Goal: Information Seeking & Learning: Find specific fact

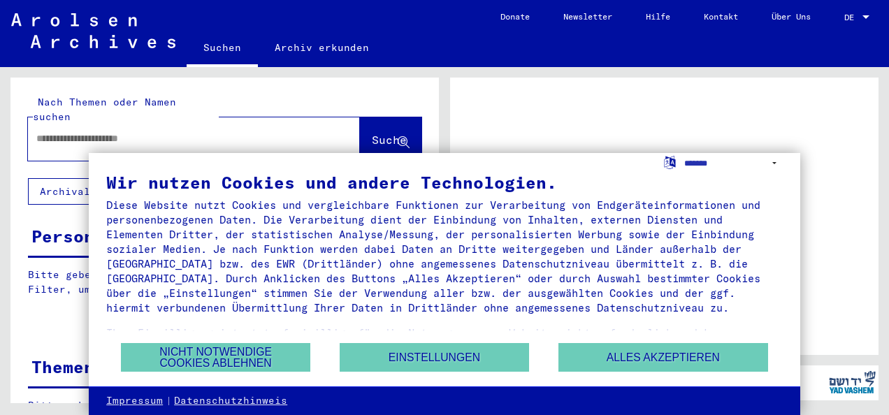
click at [89, 131] on input "text" at bounding box center [181, 138] width 290 height 15
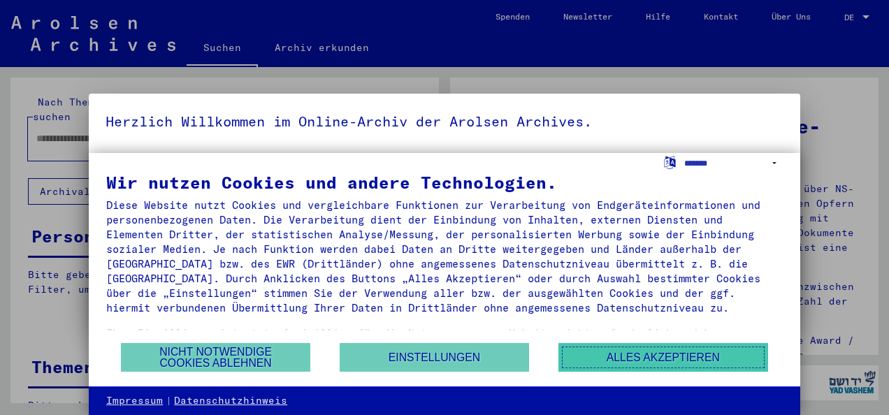
click at [665, 354] on button "Alles akzeptieren" at bounding box center [664, 357] width 210 height 29
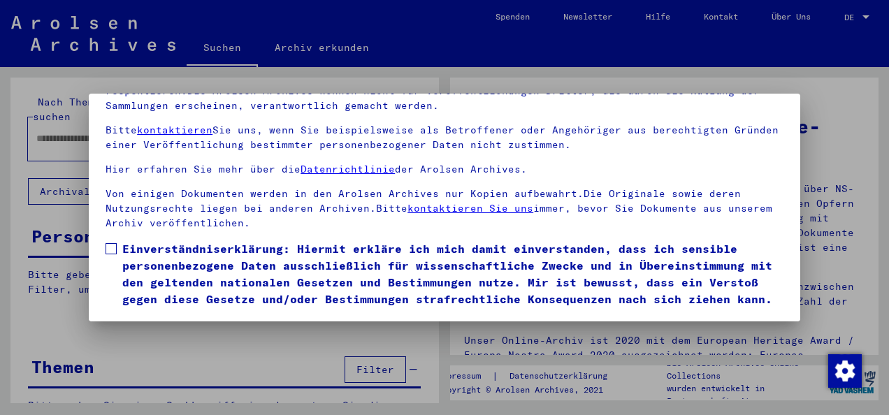
scroll to position [112, 0]
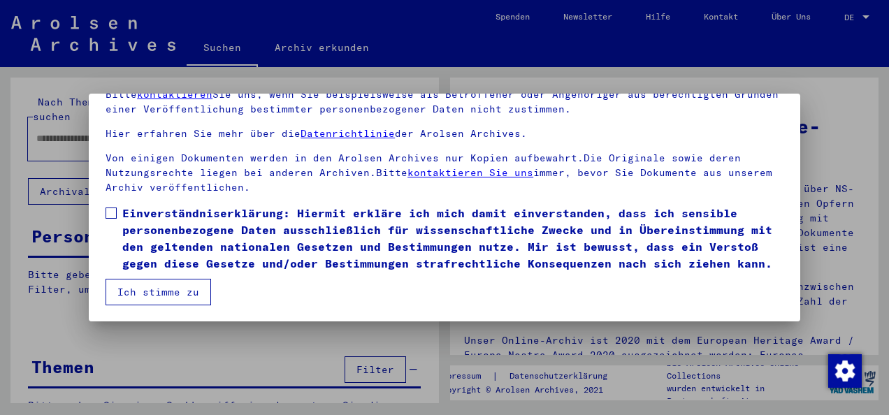
click at [157, 295] on button "Ich stimme zu" at bounding box center [159, 292] width 106 height 27
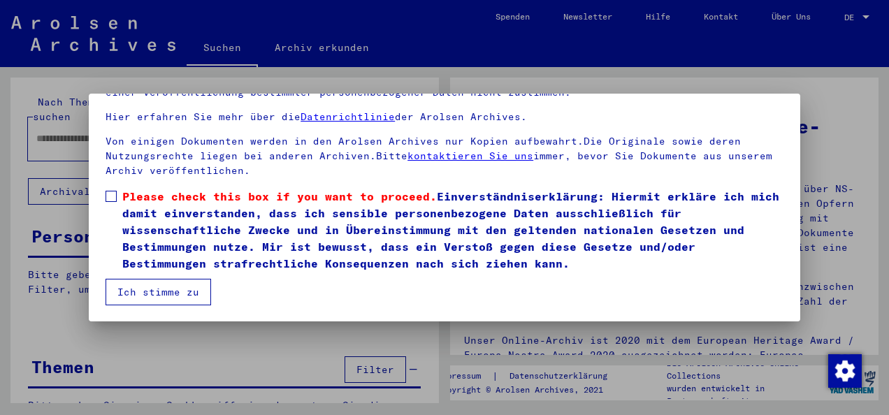
click at [110, 187] on mat-dialog-content "Unsere Nutzungsbedingungen wurden durch den Internationalen Ausschuss als obers…" at bounding box center [445, 171] width 712 height 270
click at [110, 196] on span at bounding box center [111, 196] width 11 height 11
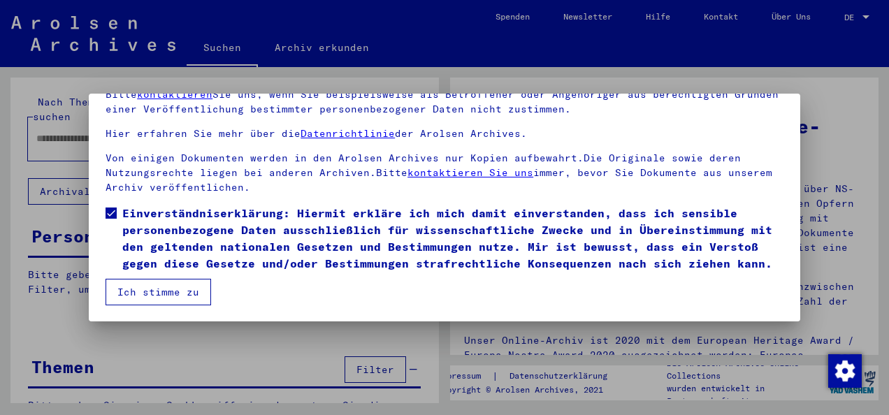
click at [135, 291] on button "Ich stimme zu" at bounding box center [159, 292] width 106 height 27
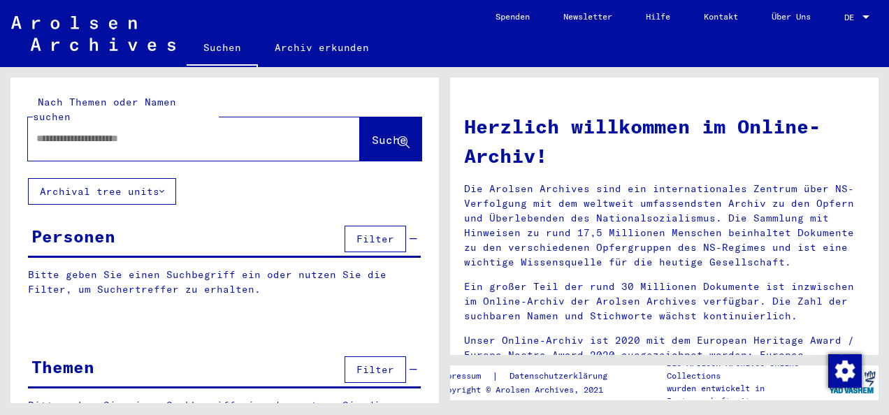
click at [87, 131] on input "text" at bounding box center [177, 138] width 282 height 15
type input "**********"
click at [372, 133] on span "Suche" at bounding box center [389, 140] width 35 height 14
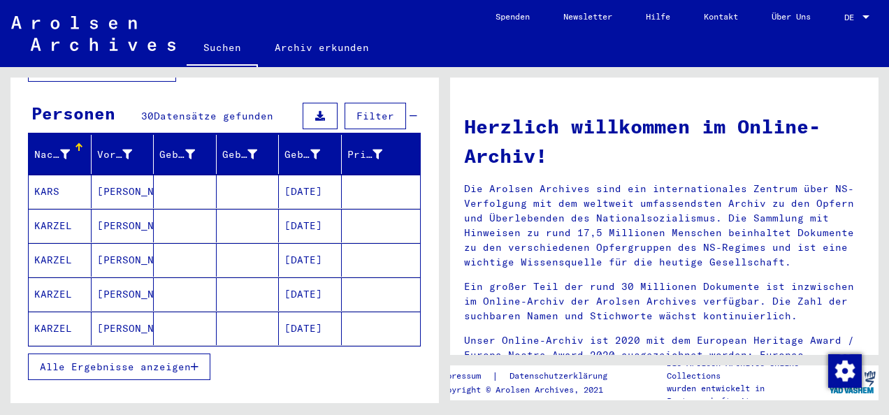
scroll to position [140, 0]
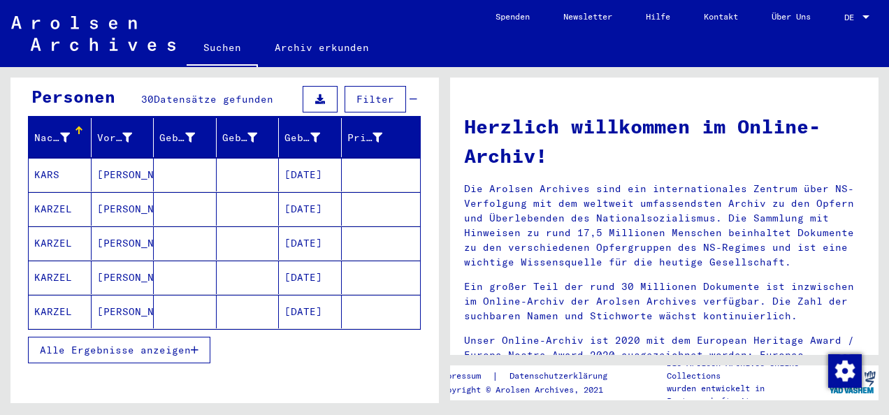
click at [195, 345] on icon "button" at bounding box center [195, 350] width 8 height 10
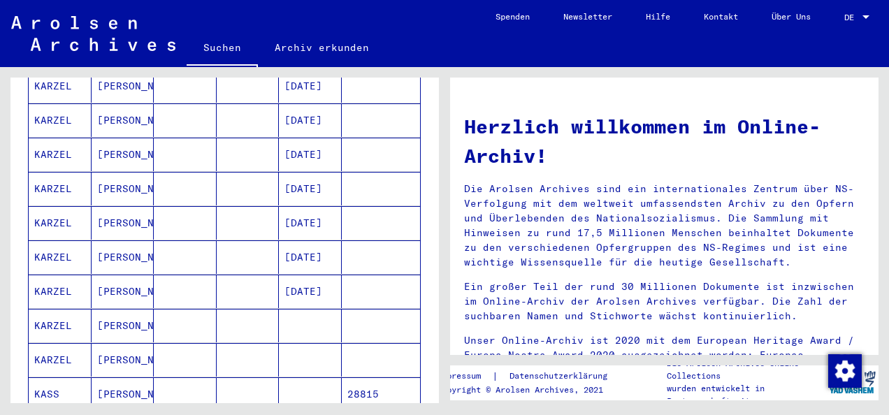
scroll to position [280, 0]
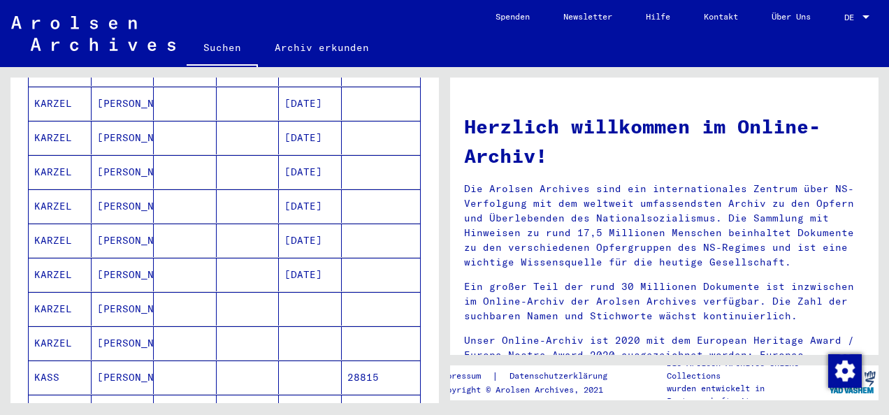
click at [361, 361] on mat-cell "28815" at bounding box center [381, 378] width 79 height 34
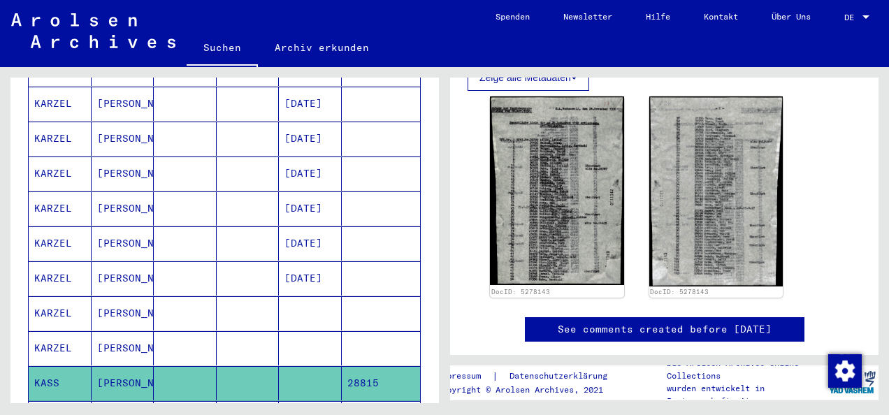
scroll to position [280, 0]
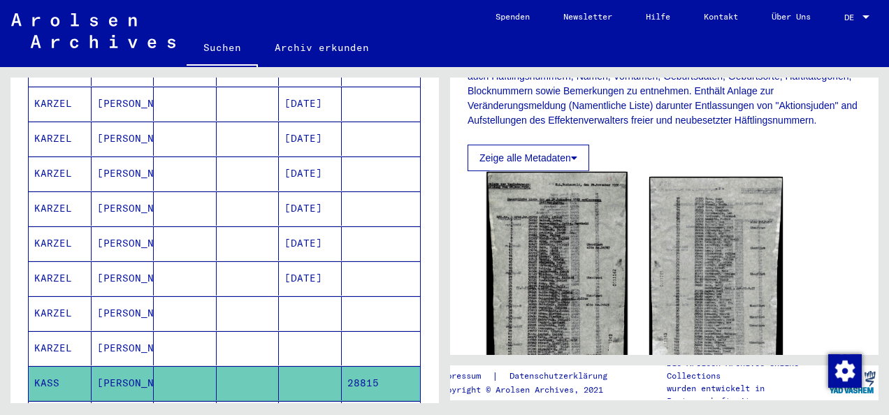
click at [534, 273] on img at bounding box center [557, 271] width 141 height 198
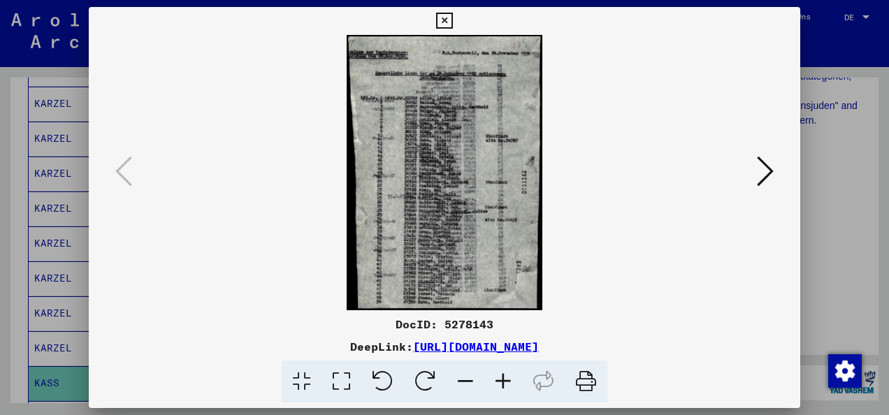
click at [773, 167] on icon at bounding box center [765, 172] width 17 height 34
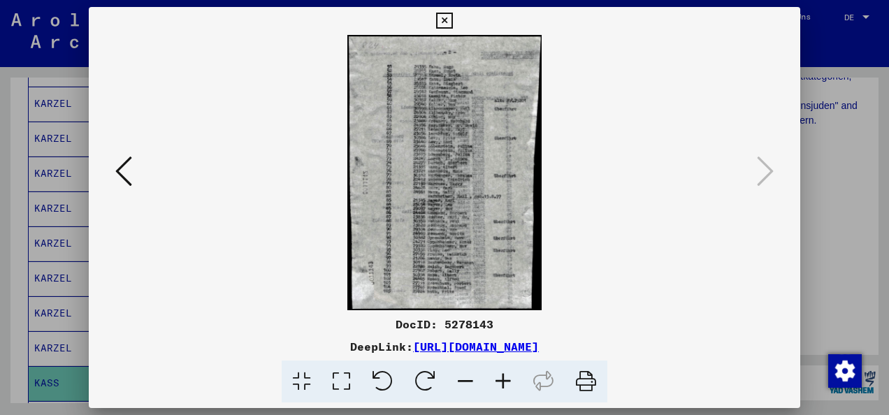
click at [124, 166] on icon at bounding box center [123, 172] width 17 height 34
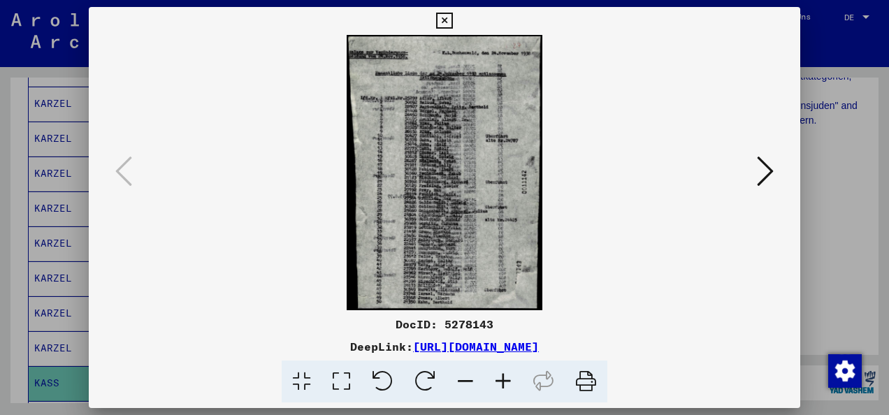
click at [501, 381] on icon at bounding box center [504, 382] width 38 height 43
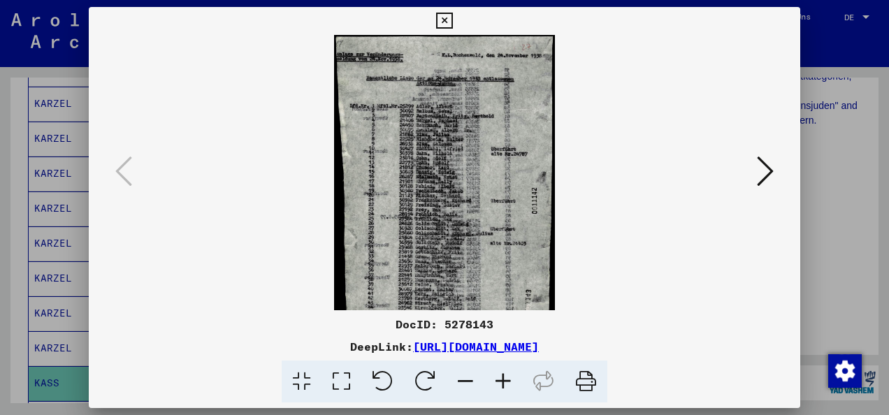
click at [501, 381] on icon at bounding box center [504, 382] width 38 height 43
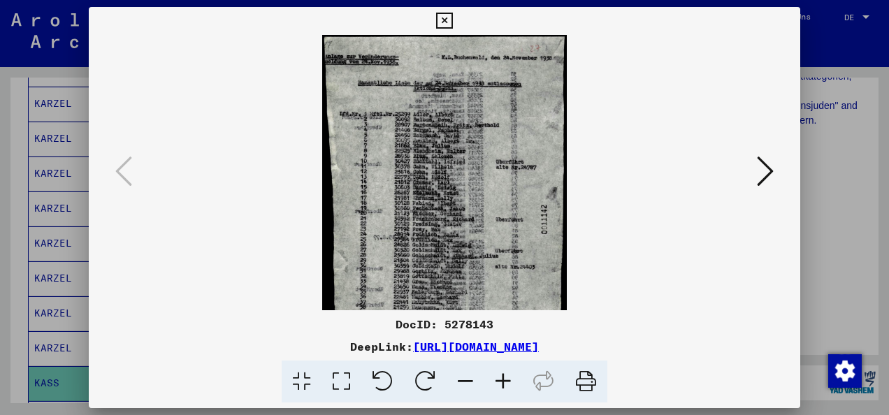
click at [501, 381] on icon at bounding box center [504, 382] width 38 height 43
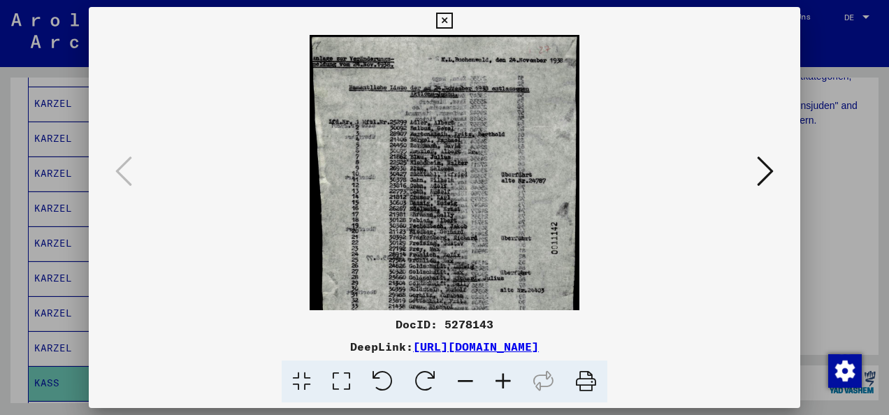
click at [501, 381] on icon at bounding box center [504, 382] width 38 height 43
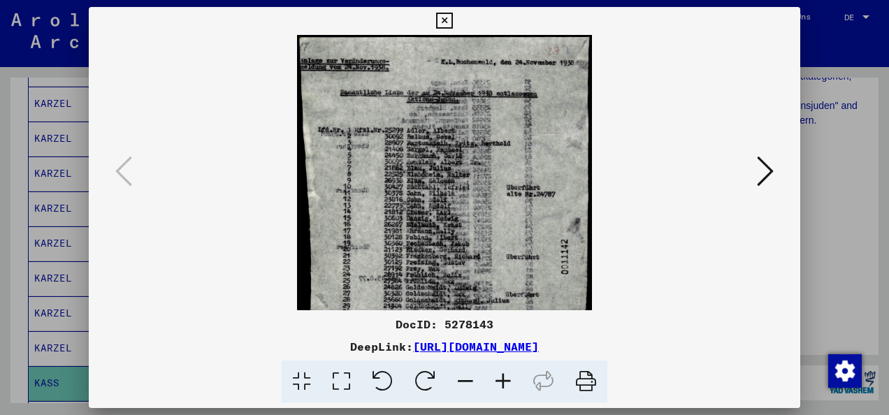
click at [501, 381] on icon at bounding box center [504, 382] width 38 height 43
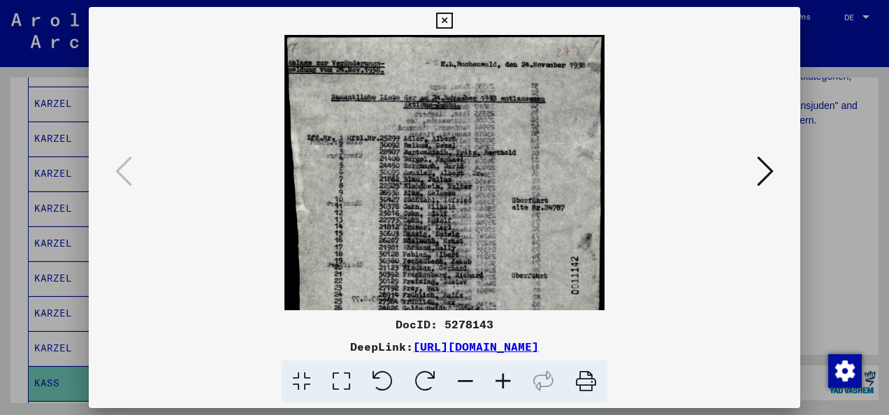
click at [501, 381] on icon at bounding box center [504, 382] width 38 height 43
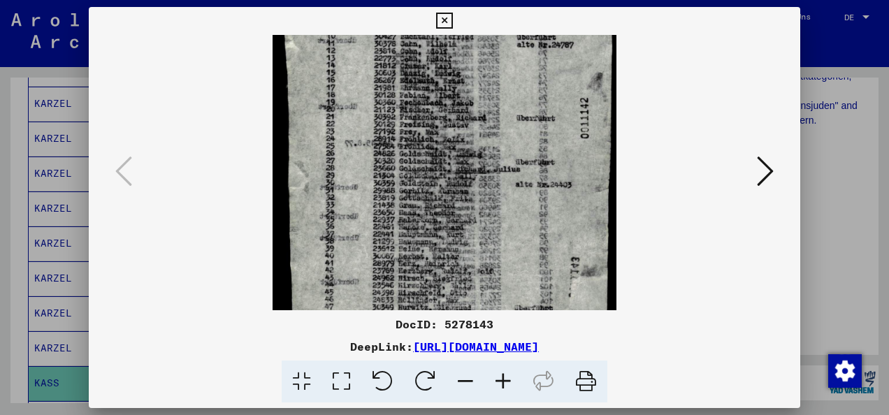
scroll to position [210, 0]
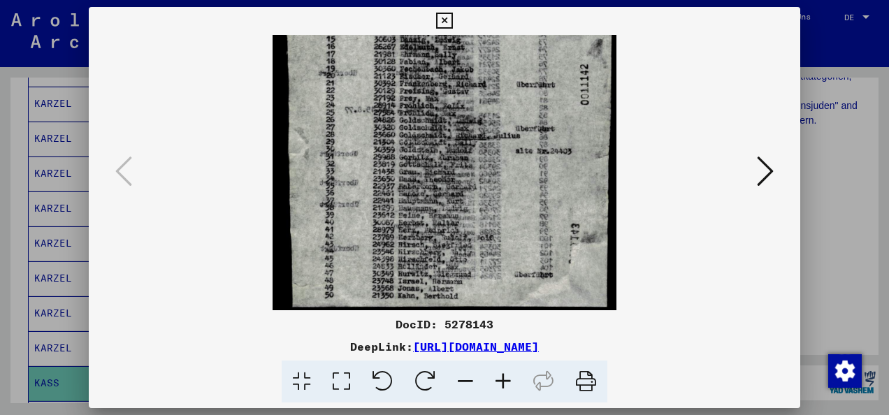
drag, startPoint x: 460, startPoint y: 266, endPoint x: 484, endPoint y: 11, distance: 255.6
click at [484, 11] on div "DocID: 5278143 DeepLink: [URL][DOMAIN_NAME]" at bounding box center [445, 205] width 712 height 396
click at [767, 166] on icon at bounding box center [765, 172] width 17 height 34
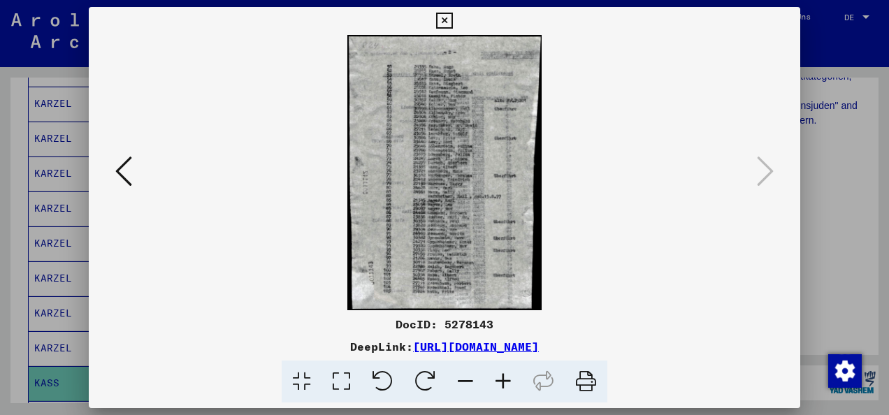
scroll to position [0, 0]
click at [501, 385] on icon at bounding box center [504, 382] width 38 height 43
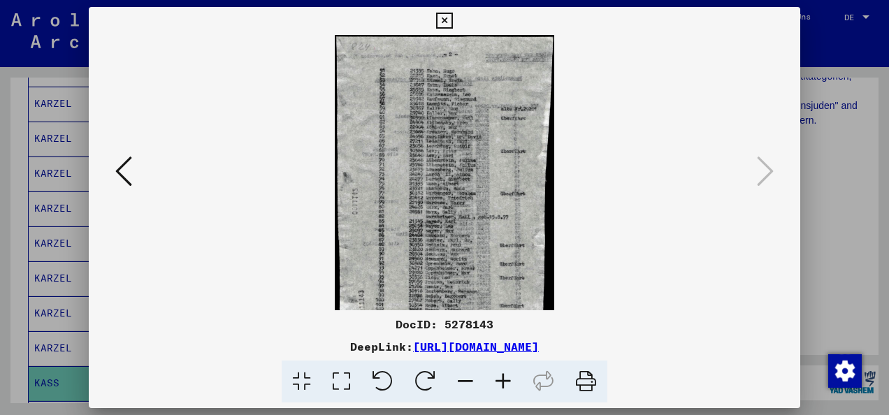
click at [501, 385] on icon at bounding box center [504, 382] width 38 height 43
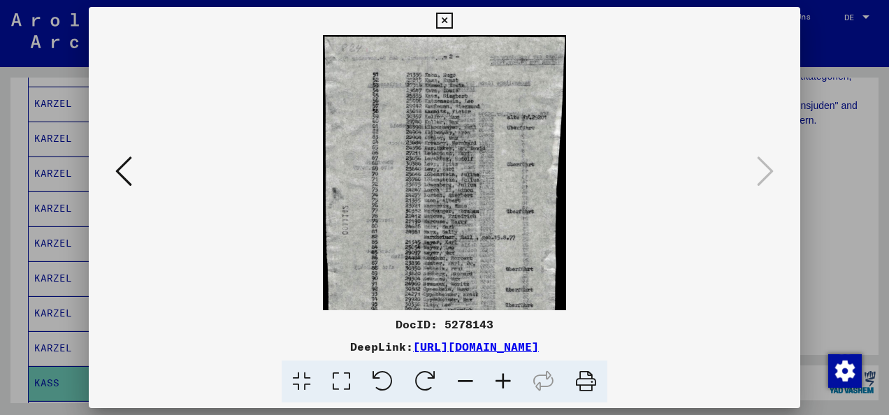
click at [501, 385] on icon at bounding box center [504, 382] width 38 height 43
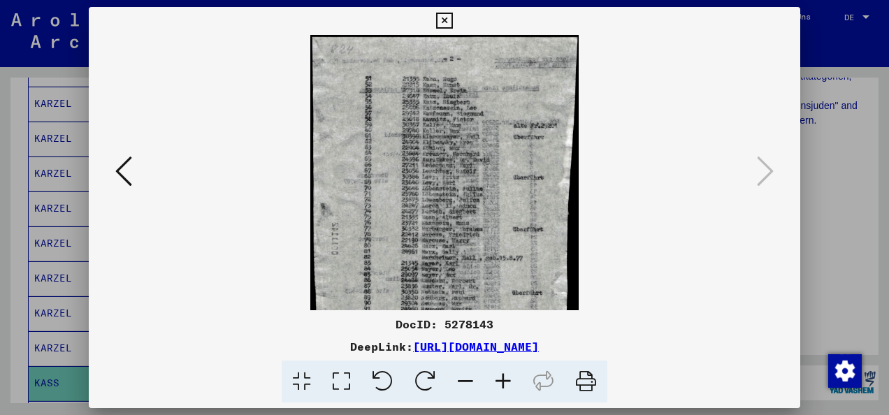
click at [501, 385] on icon at bounding box center [504, 382] width 38 height 43
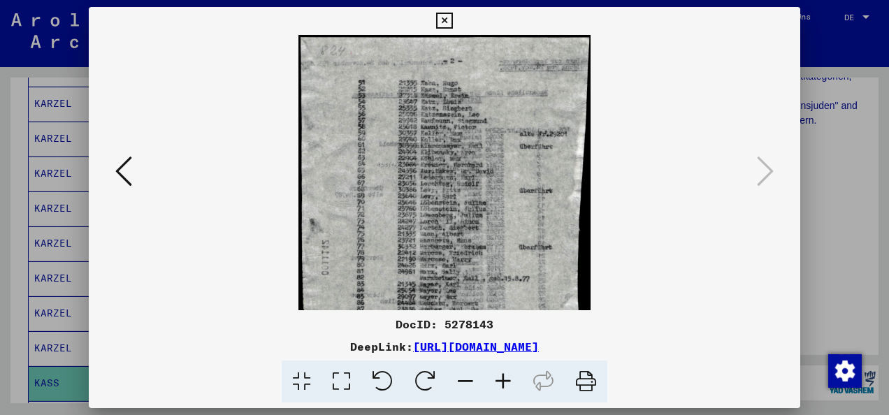
click at [501, 385] on icon at bounding box center [504, 382] width 38 height 43
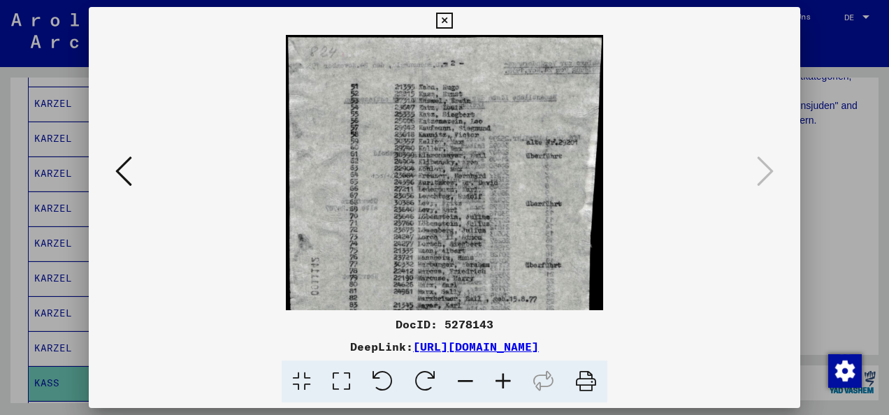
click at [501, 385] on icon at bounding box center [504, 382] width 38 height 43
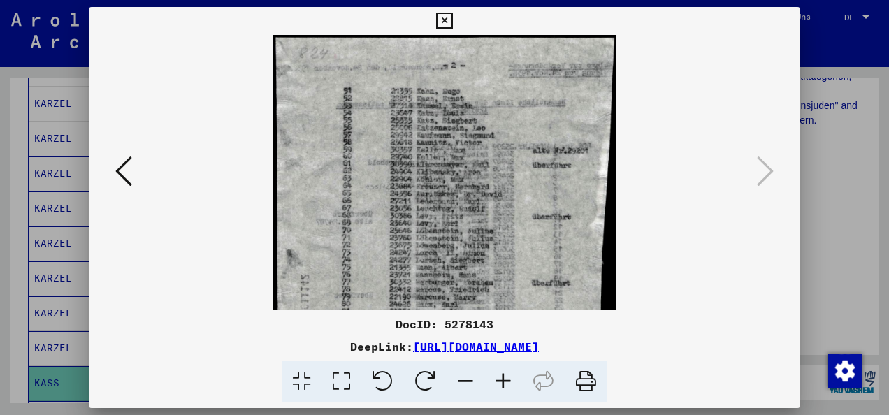
click at [501, 385] on icon at bounding box center [504, 382] width 38 height 43
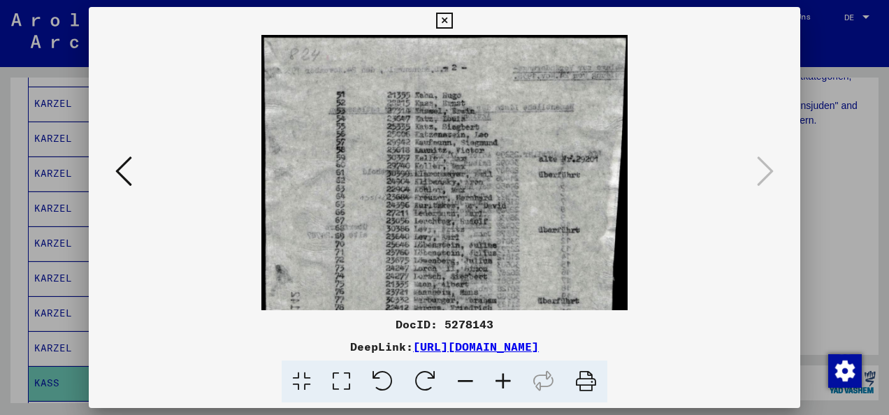
click at [501, 385] on icon at bounding box center [504, 382] width 38 height 43
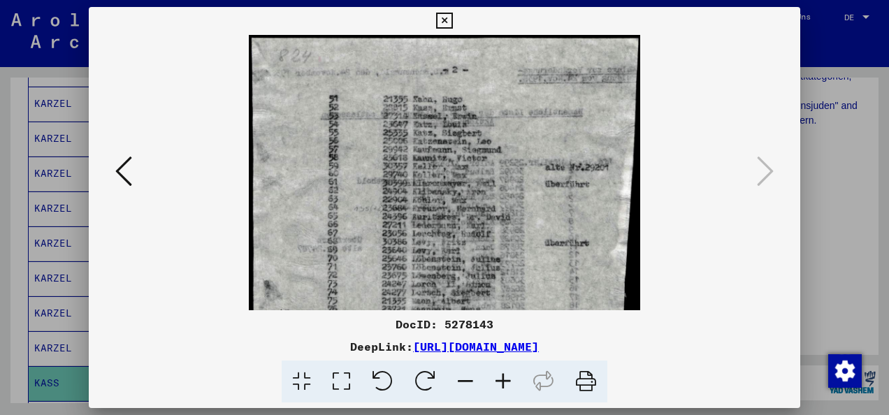
click at [501, 385] on icon at bounding box center [504, 382] width 38 height 43
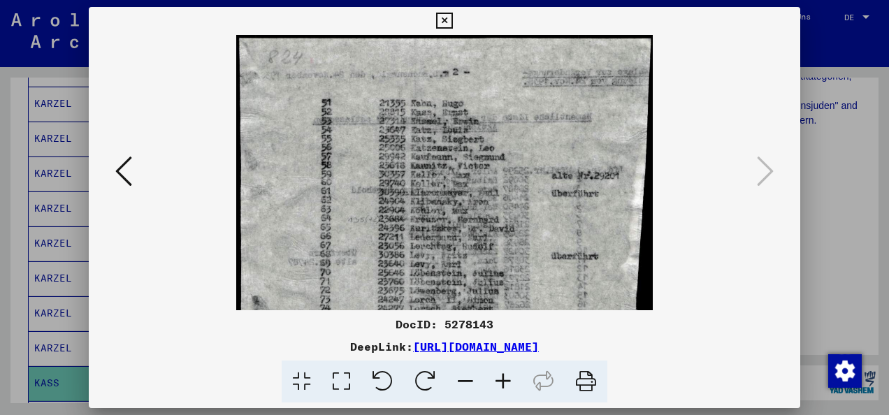
click at [501, 385] on icon at bounding box center [504, 382] width 38 height 43
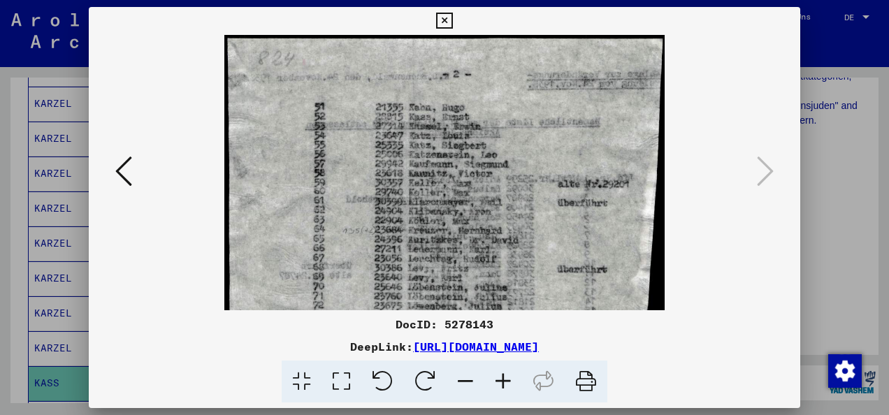
click at [501, 385] on icon at bounding box center [504, 382] width 38 height 43
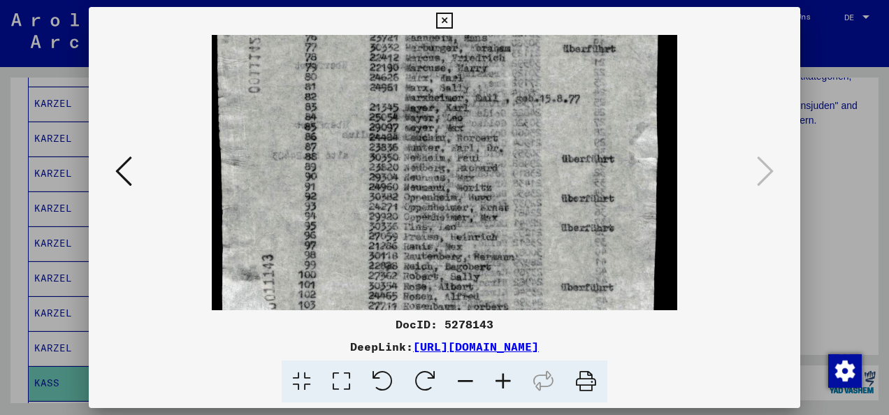
scroll to position [341, 0]
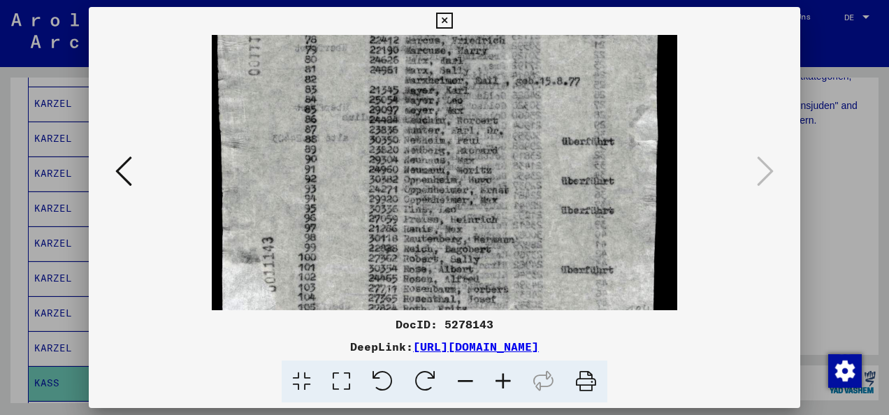
drag, startPoint x: 453, startPoint y: 246, endPoint x: 436, endPoint y: -52, distance: 298.4
click at [436, 0] on html "**********" at bounding box center [444, 207] width 889 height 415
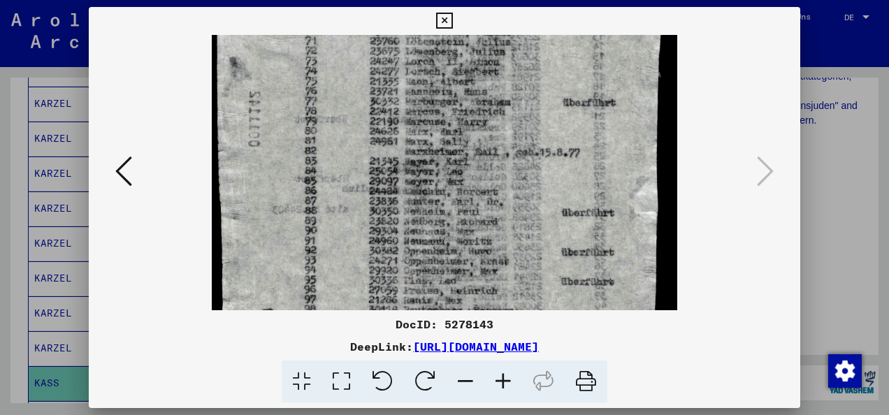
scroll to position [263, 0]
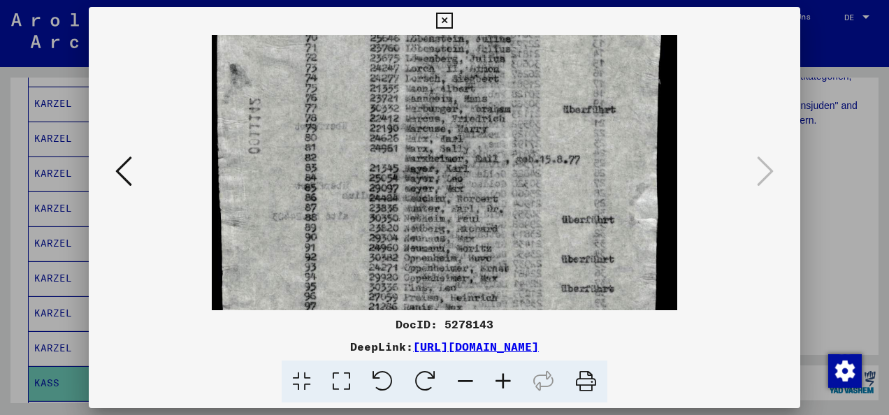
drag, startPoint x: 440, startPoint y: 189, endPoint x: 410, endPoint y: 154, distance: 46.6
click at [410, 154] on img at bounding box center [445, 102] width 466 height 660
click at [443, 22] on icon at bounding box center [444, 21] width 16 height 17
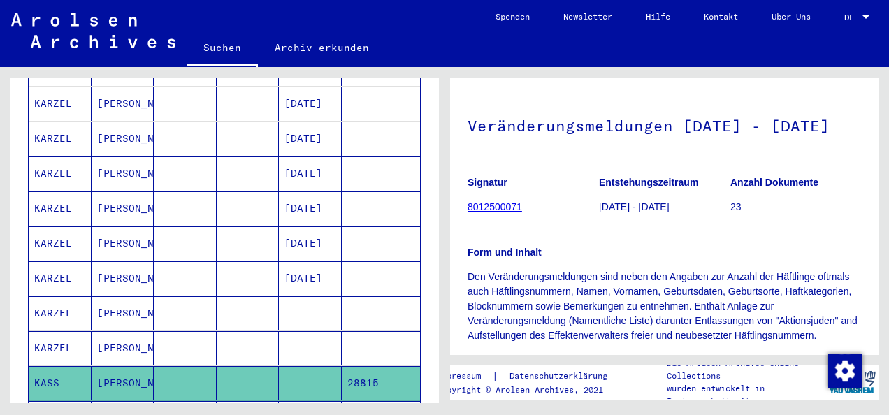
scroll to position [0, 0]
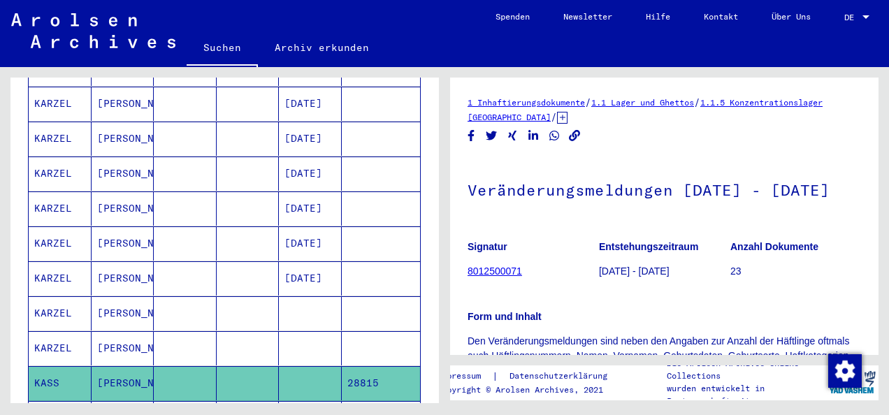
click at [532, 101] on link "1 Inhaftierungsdokumente" at bounding box center [526, 102] width 117 height 10
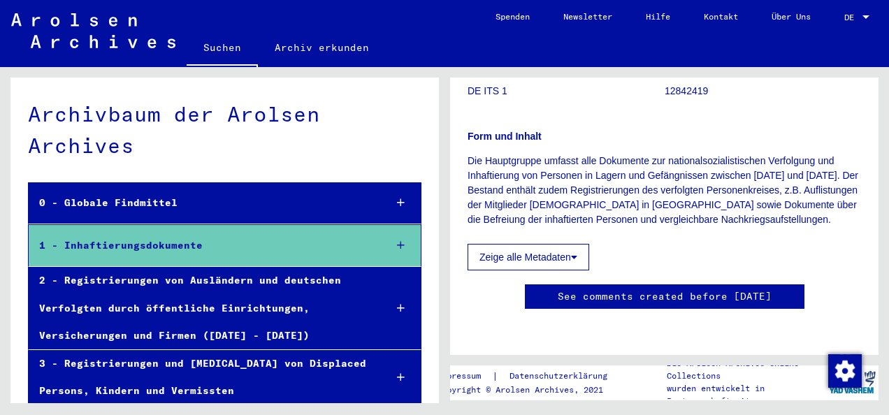
scroll to position [210, 0]
click at [552, 244] on button "Zeige alle Metadaten" at bounding box center [529, 257] width 122 height 27
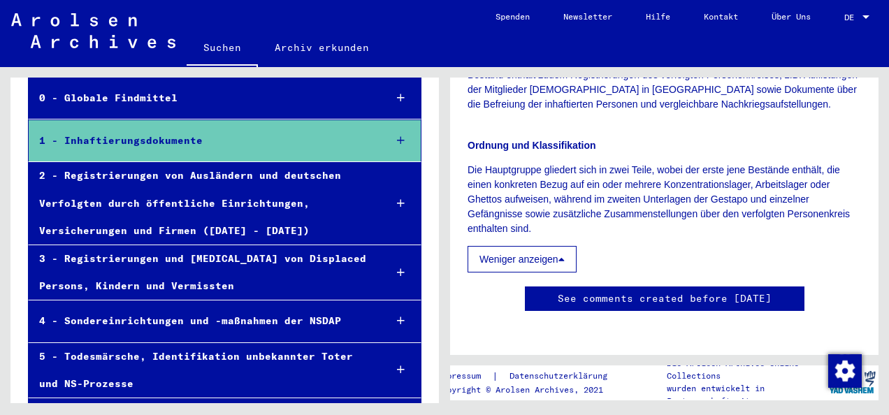
scroll to position [0, 0]
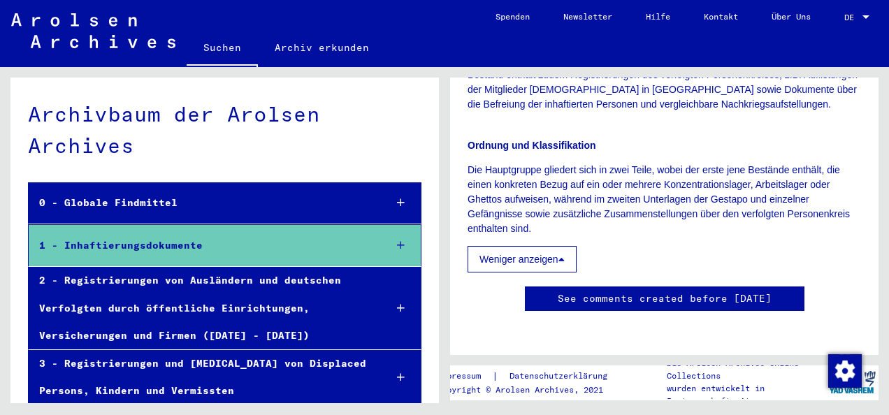
click at [395, 199] on div at bounding box center [401, 202] width 40 height 41
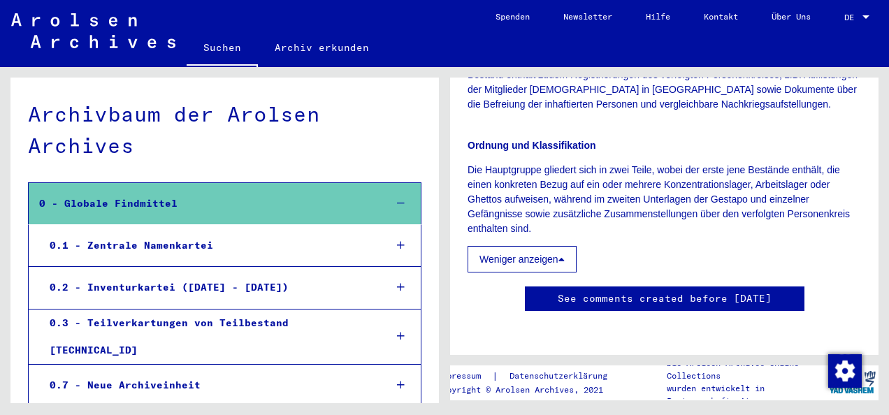
click at [397, 245] on icon at bounding box center [401, 246] width 8 height 10
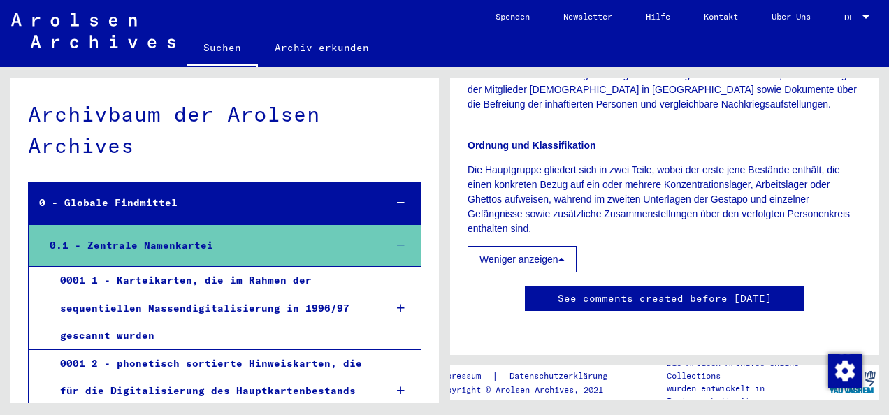
click at [327, 44] on link "Archiv erkunden" at bounding box center [322, 48] width 128 height 34
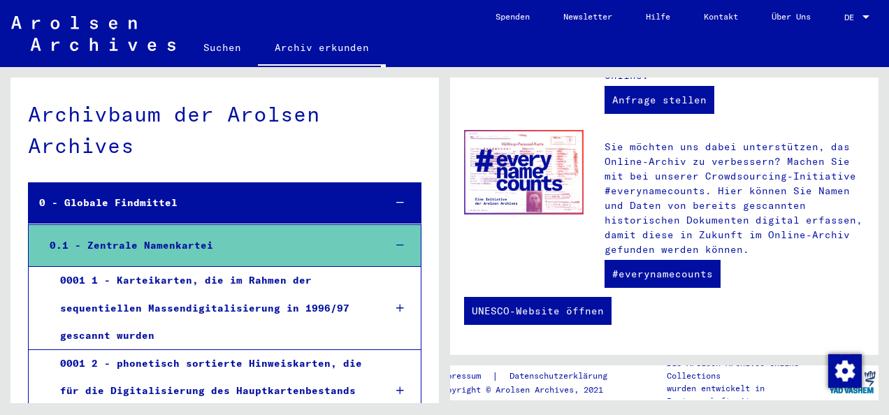
scroll to position [195, 0]
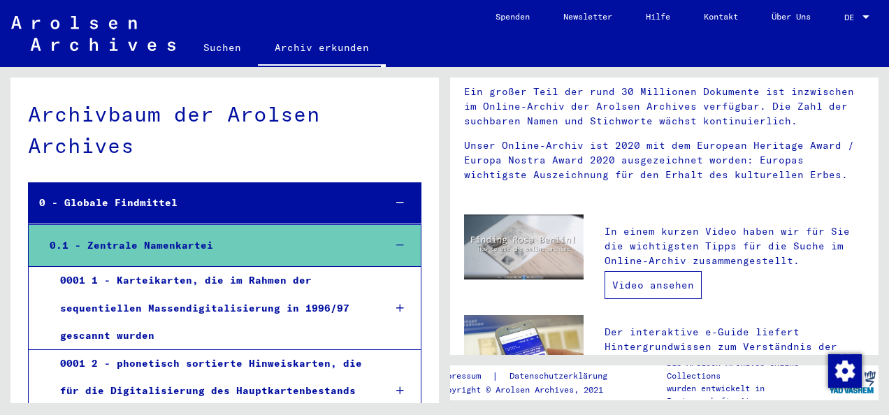
click at [647, 288] on link "Video ansehen" at bounding box center [653, 285] width 97 height 28
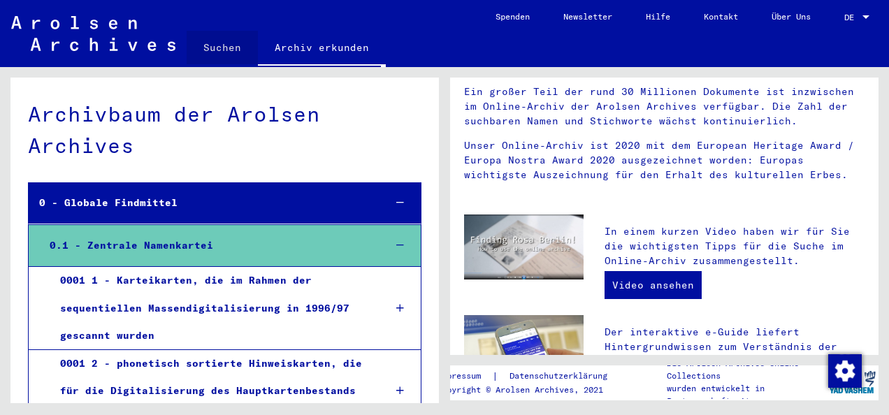
click at [229, 46] on link "Suchen" at bounding box center [222, 48] width 71 height 34
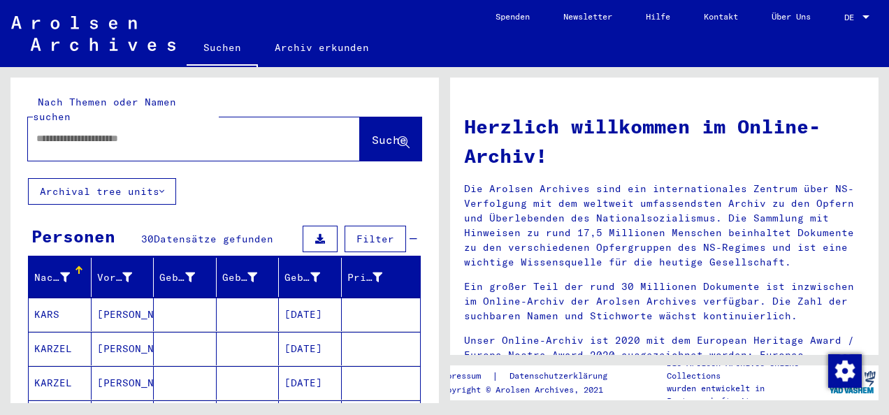
click at [161, 131] on input "text" at bounding box center [177, 138] width 282 height 15
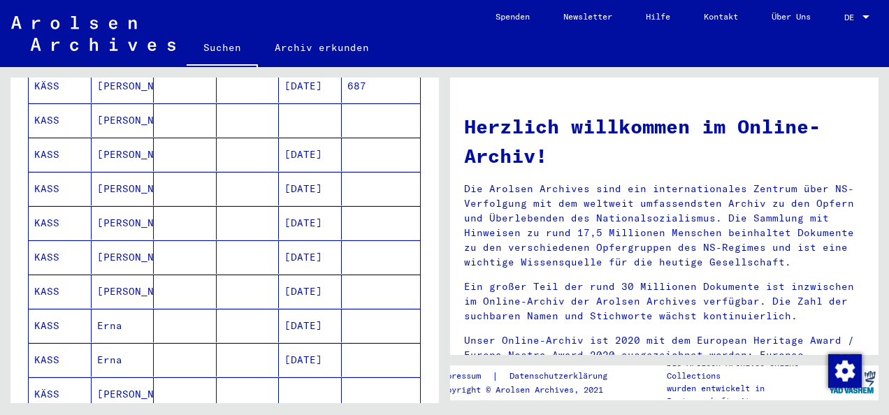
scroll to position [679, 0]
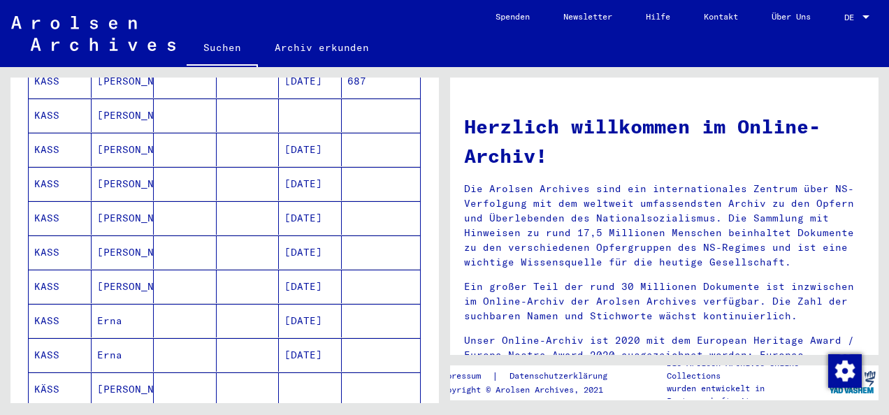
click at [333, 167] on mat-row "KASS Ernst [DATE]" at bounding box center [225, 184] width 392 height 34
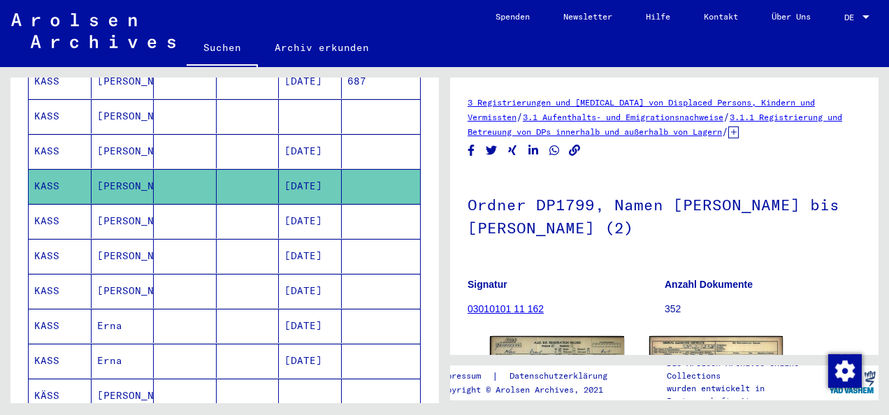
click at [55, 209] on mat-cell "KASS" at bounding box center [60, 221] width 63 height 34
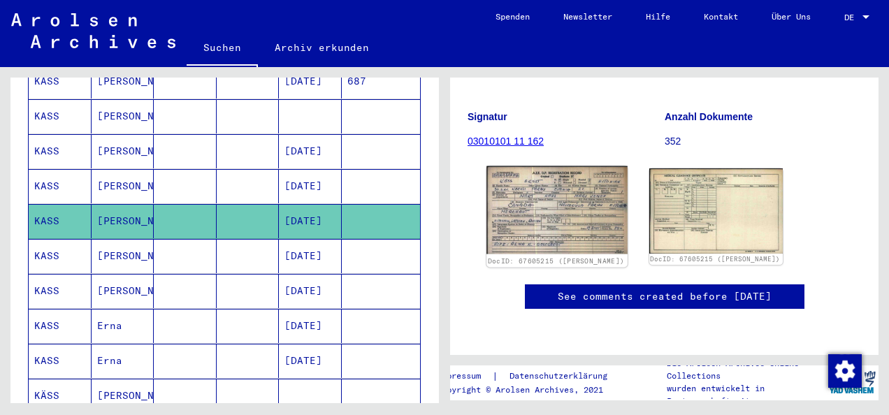
scroll to position [210, 0]
click at [550, 180] on img at bounding box center [557, 210] width 141 height 88
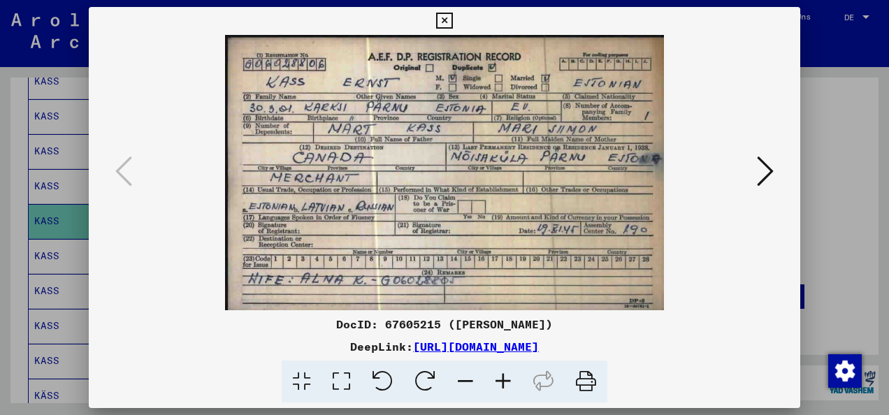
click at [771, 169] on icon at bounding box center [765, 172] width 17 height 34
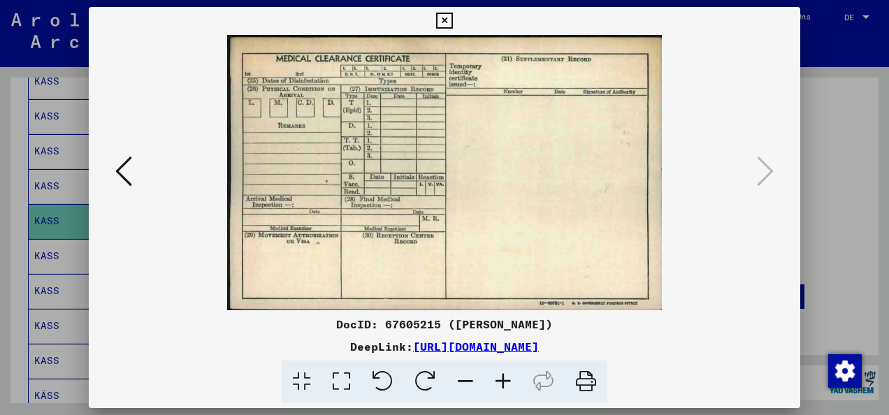
click at [115, 165] on icon at bounding box center [123, 172] width 17 height 34
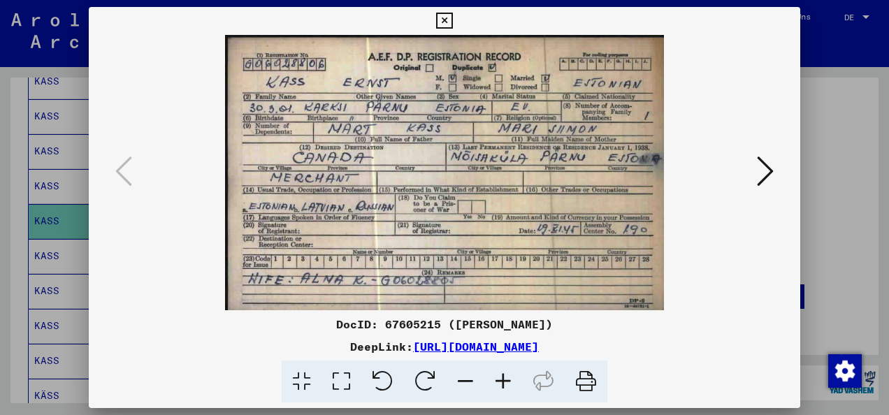
click at [447, 18] on icon at bounding box center [444, 21] width 16 height 17
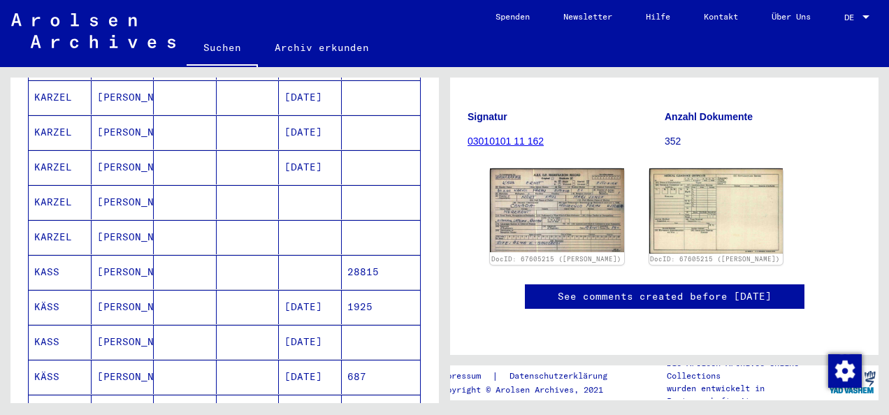
scroll to position [408, 0]
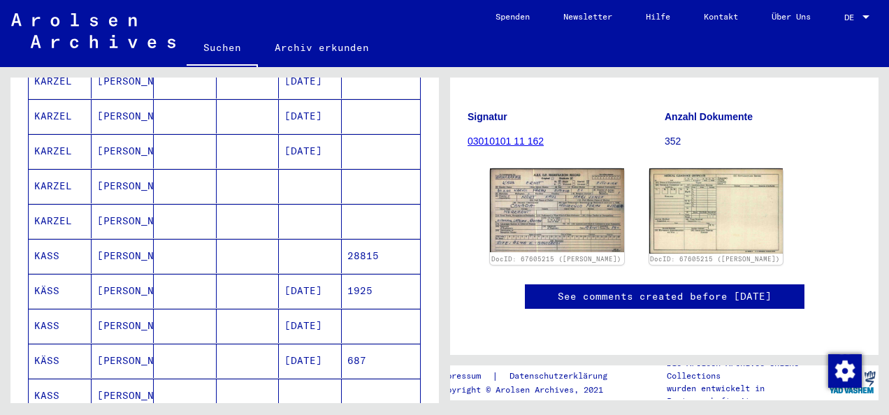
click at [52, 239] on mat-cell "KASS" at bounding box center [60, 256] width 63 height 34
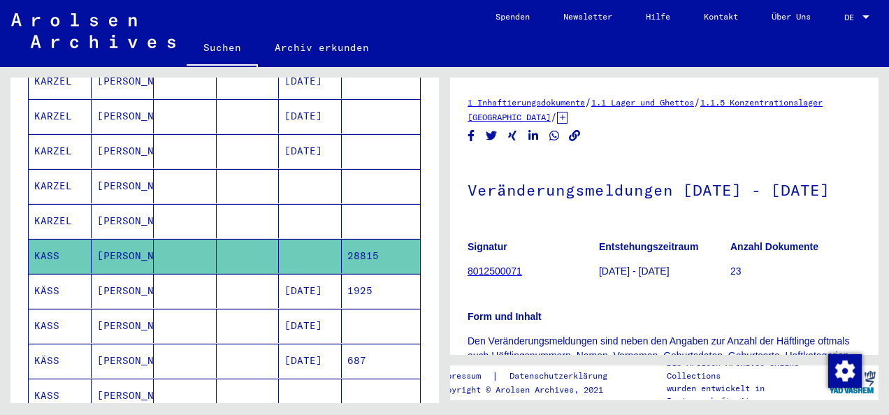
click at [673, 103] on link "1.1 Lager und Ghettos" at bounding box center [642, 102] width 103 height 10
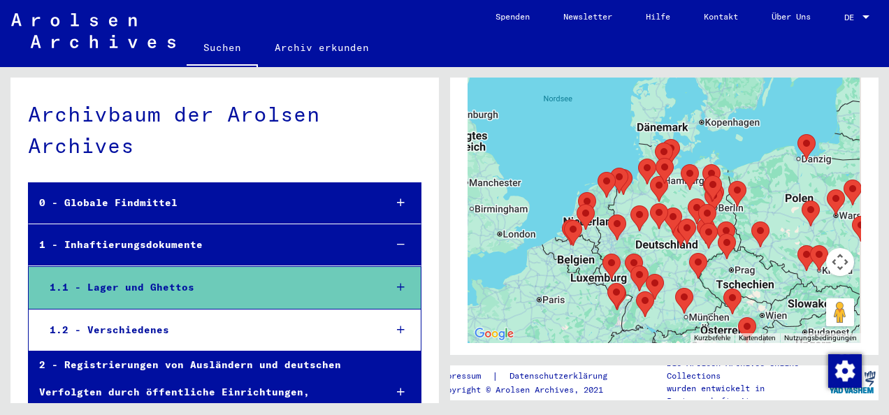
scroll to position [489, 0]
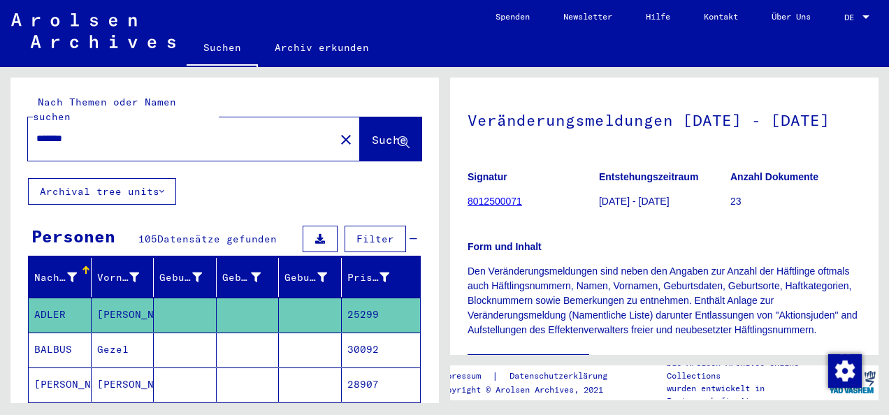
scroll to position [140, 0]
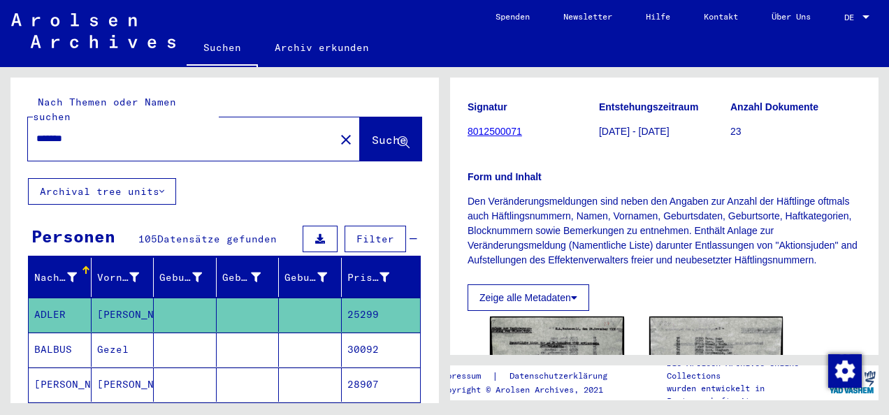
click at [507, 137] on link "8012500071" at bounding box center [495, 131] width 55 height 11
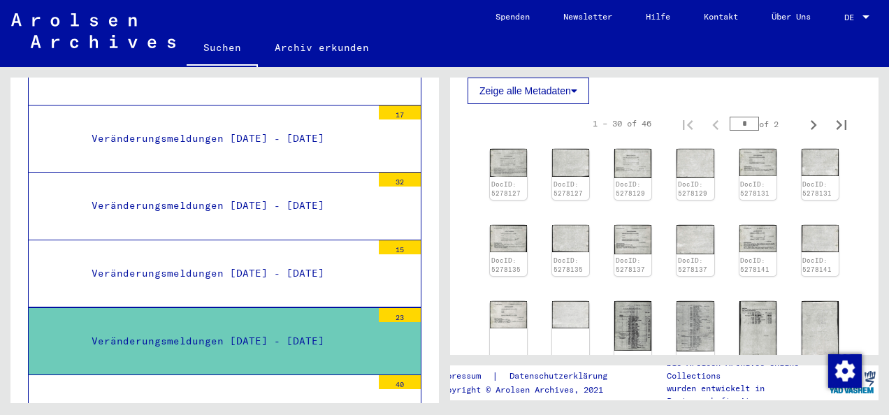
scroll to position [350, 0]
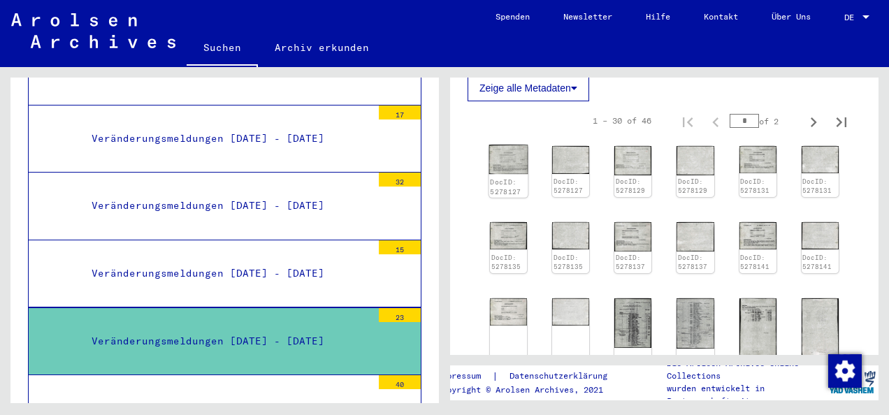
click at [501, 173] on img at bounding box center [508, 159] width 39 height 29
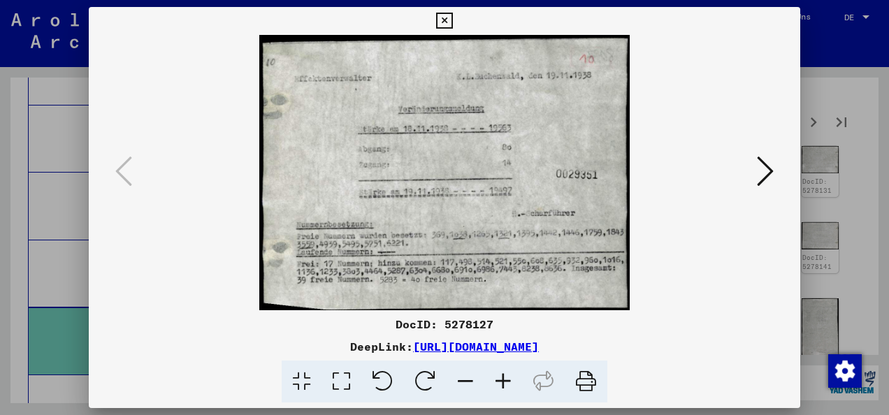
click at [763, 168] on icon at bounding box center [765, 172] width 17 height 34
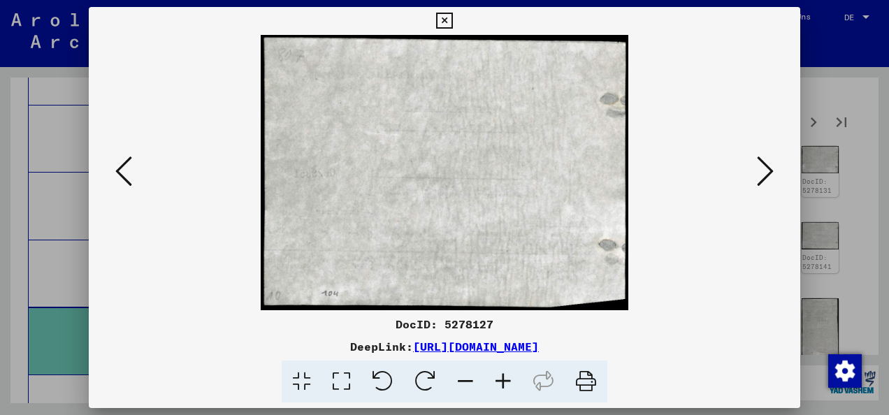
click at [763, 168] on icon at bounding box center [765, 172] width 17 height 34
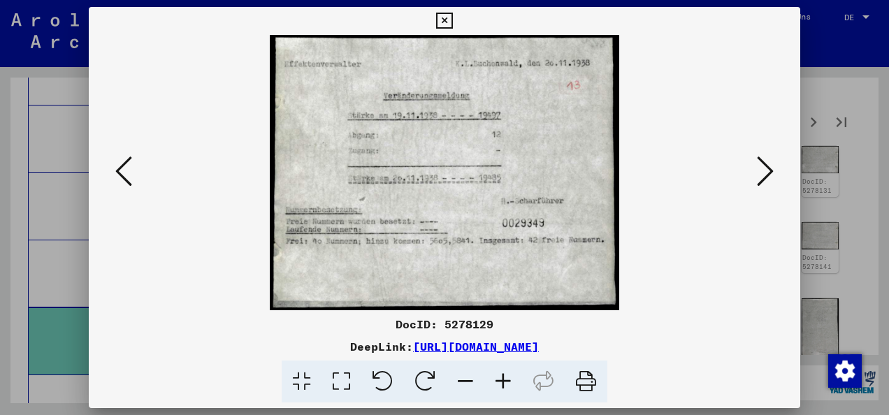
click at [763, 168] on icon at bounding box center [765, 172] width 17 height 34
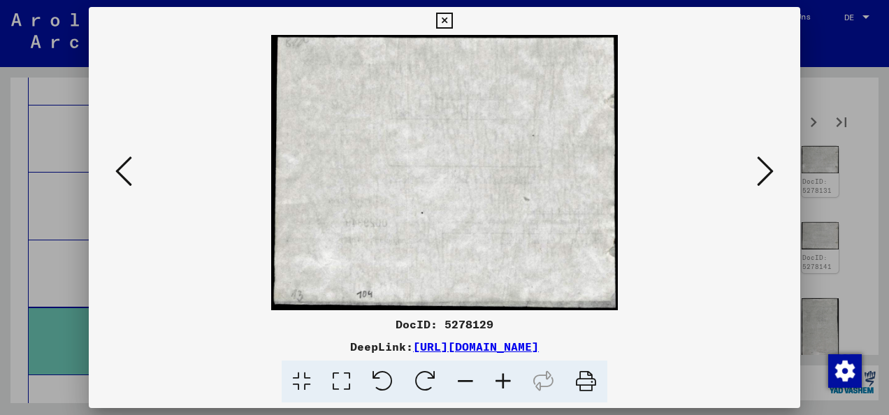
click at [763, 168] on icon at bounding box center [765, 172] width 17 height 34
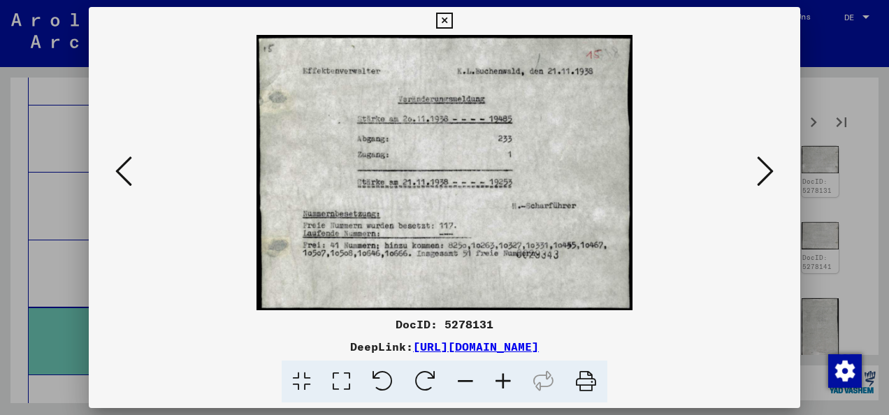
click at [763, 168] on icon at bounding box center [765, 172] width 17 height 34
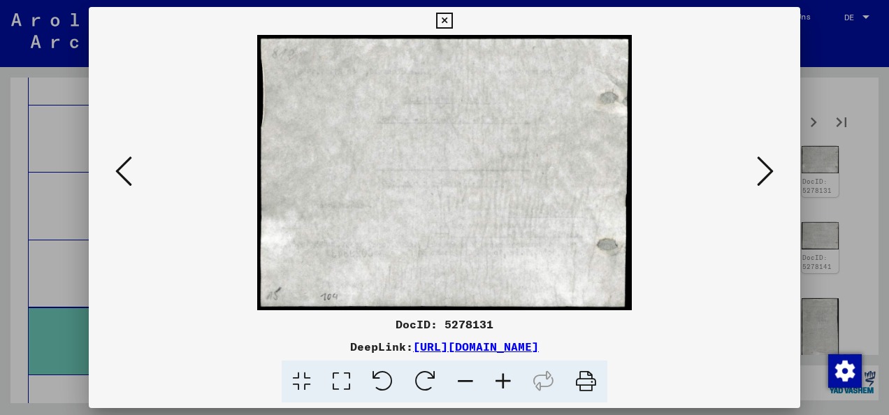
click at [763, 168] on icon at bounding box center [765, 172] width 17 height 34
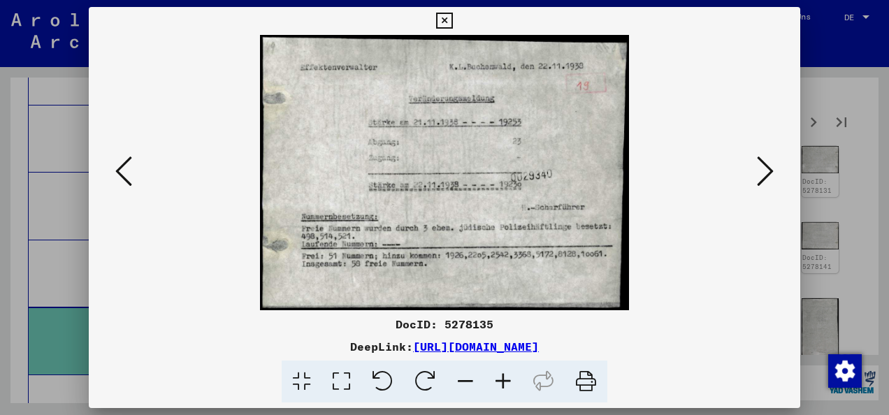
click at [763, 168] on icon at bounding box center [765, 172] width 17 height 34
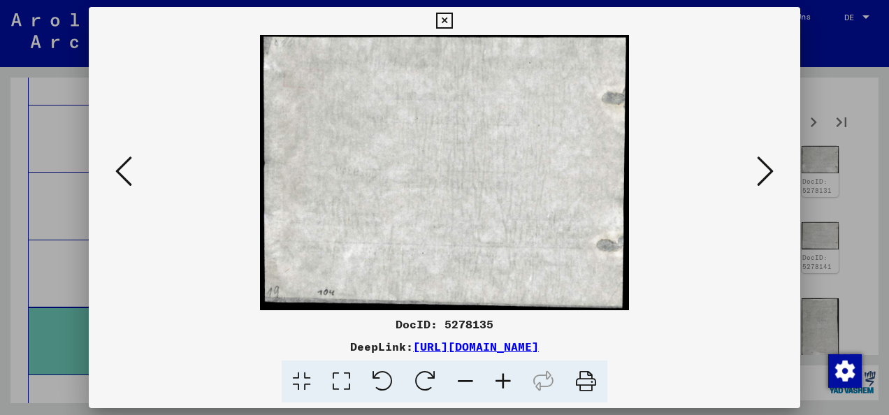
click at [763, 168] on icon at bounding box center [765, 172] width 17 height 34
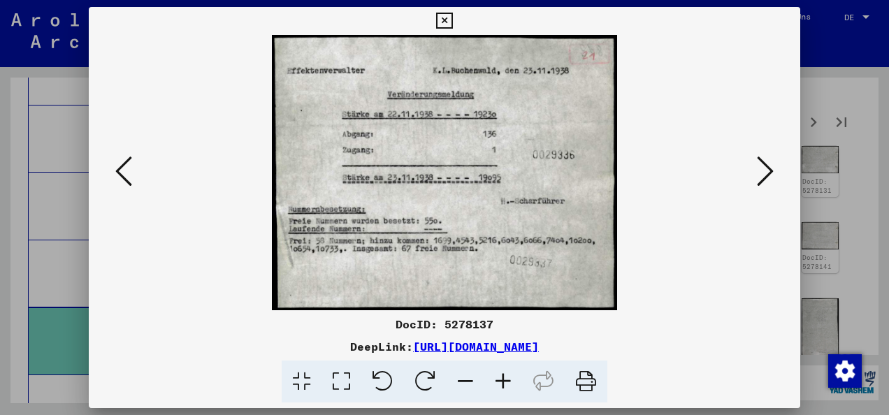
click at [763, 168] on icon at bounding box center [765, 172] width 17 height 34
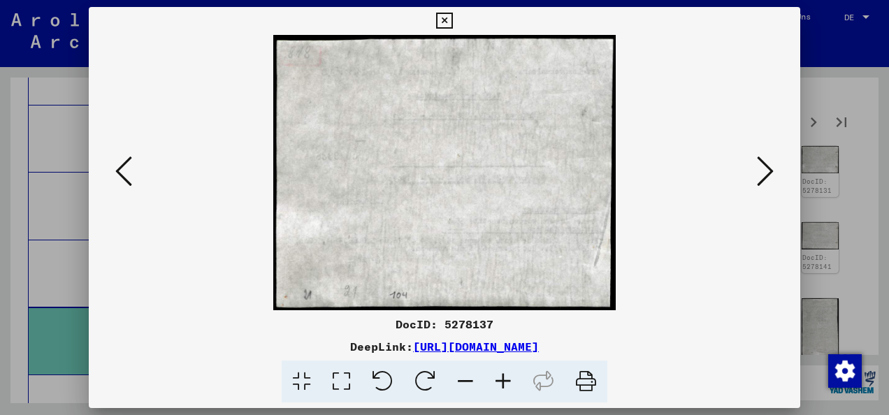
click at [763, 168] on icon at bounding box center [765, 172] width 17 height 34
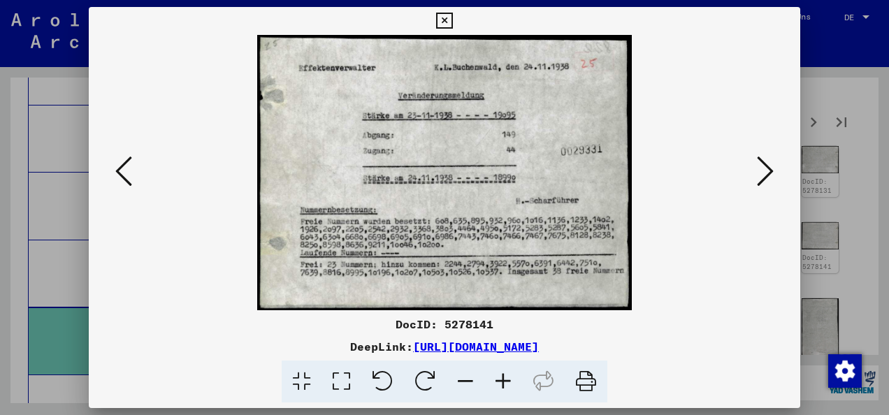
click at [763, 168] on icon at bounding box center [765, 172] width 17 height 34
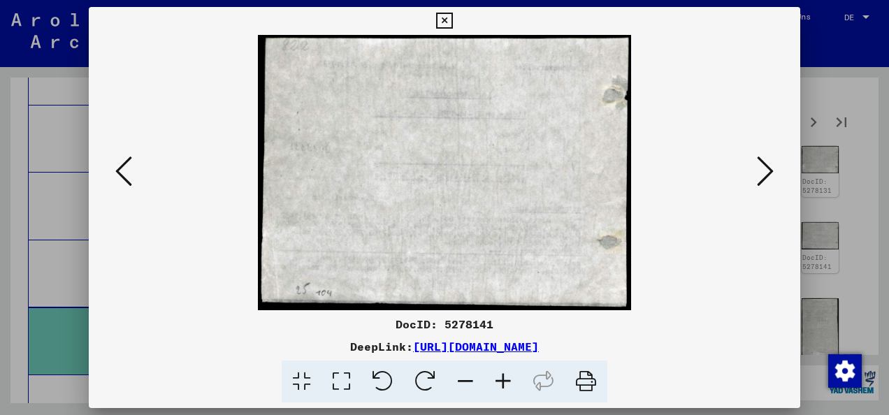
click at [763, 168] on icon at bounding box center [765, 172] width 17 height 34
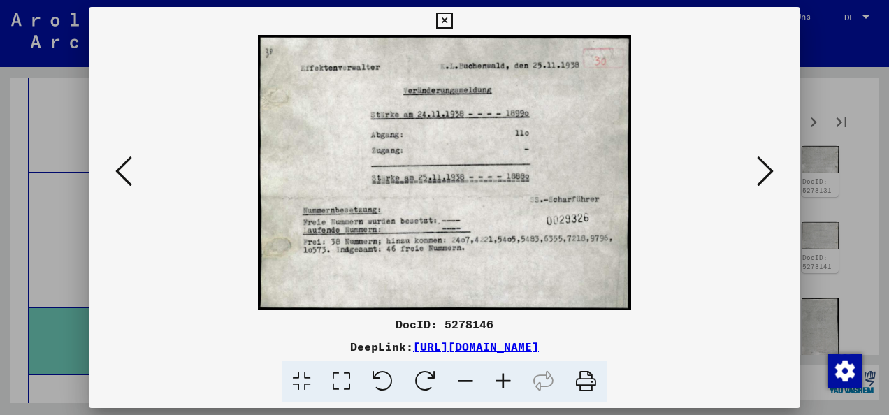
click at [763, 168] on icon at bounding box center [765, 172] width 17 height 34
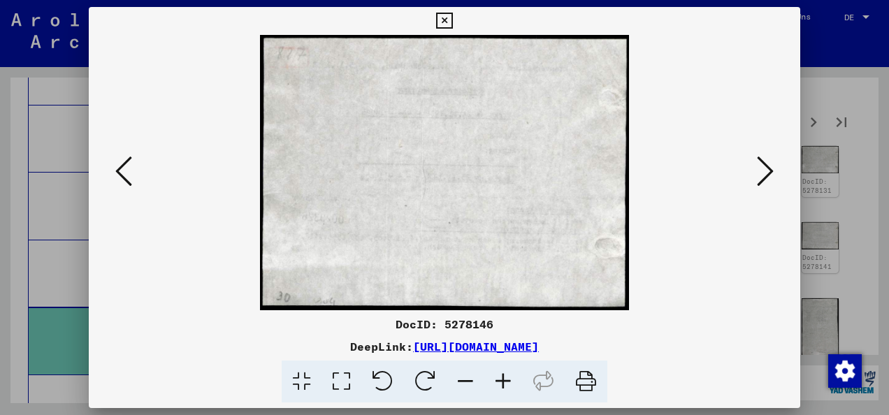
click at [763, 168] on icon at bounding box center [765, 172] width 17 height 34
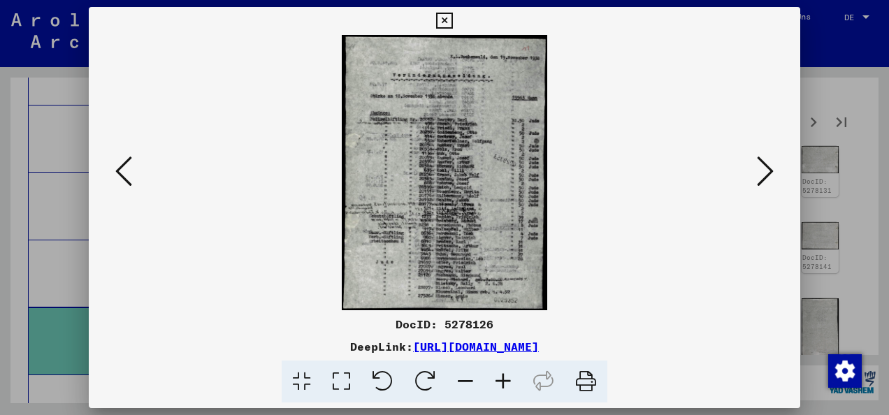
click at [503, 382] on icon at bounding box center [504, 382] width 38 height 43
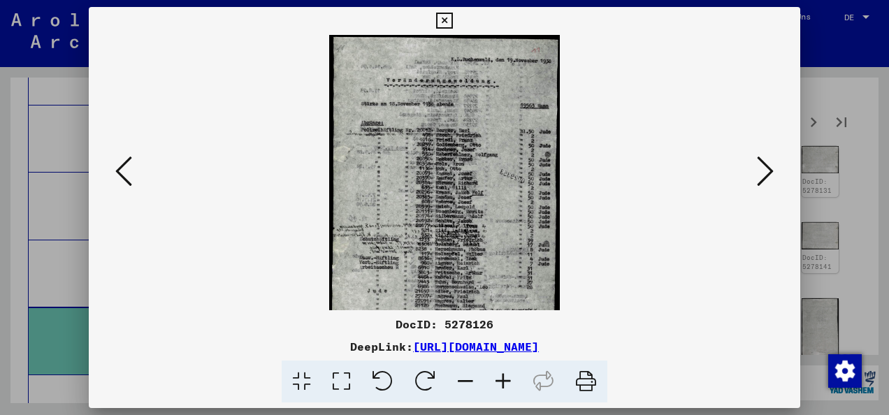
click at [503, 382] on icon at bounding box center [504, 382] width 38 height 43
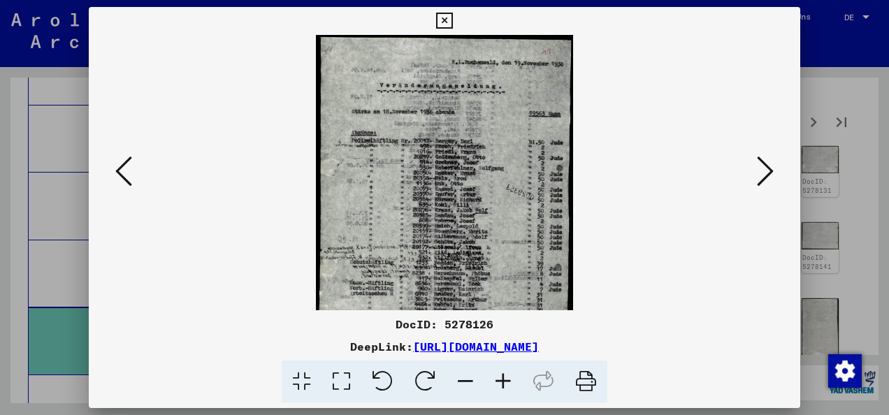
click at [503, 382] on icon at bounding box center [504, 382] width 38 height 43
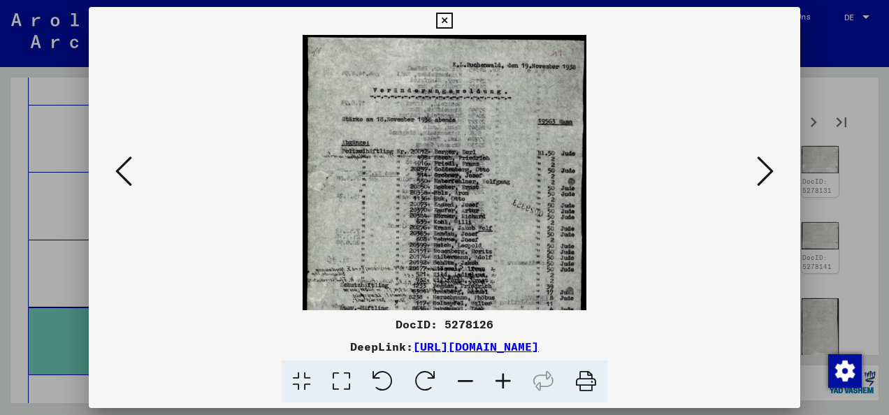
click at [503, 382] on icon at bounding box center [504, 382] width 38 height 43
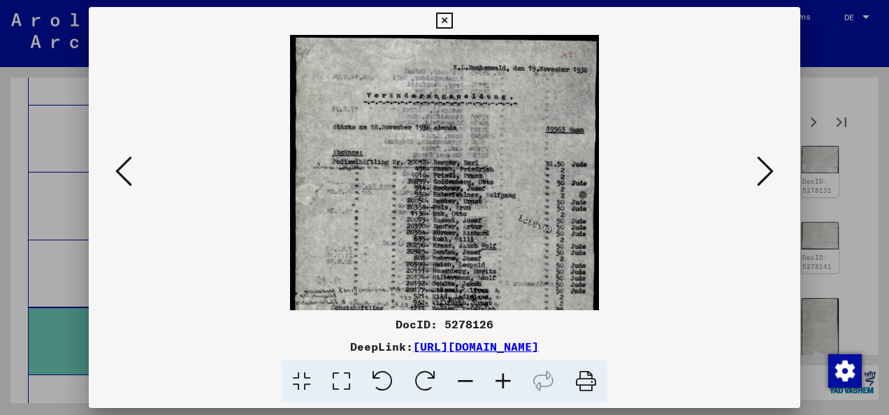
click at [503, 382] on icon at bounding box center [504, 382] width 38 height 43
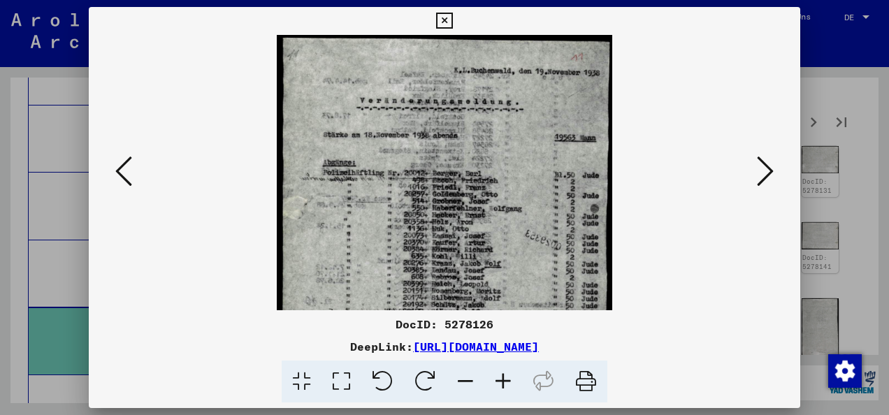
click at [503, 382] on icon at bounding box center [504, 382] width 38 height 43
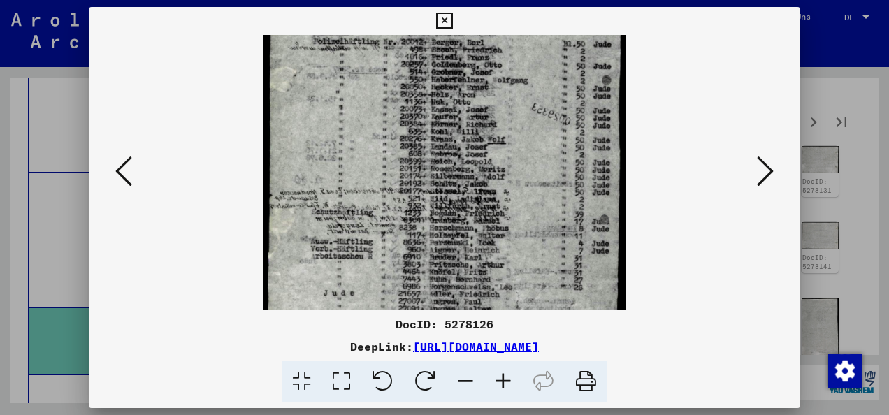
scroll to position [141, 0]
drag, startPoint x: 483, startPoint y: 257, endPoint x: 458, endPoint y: 79, distance: 180.1
click at [458, 79] on img at bounding box center [444, 136] width 361 height 485
click at [448, 13] on icon at bounding box center [444, 21] width 16 height 17
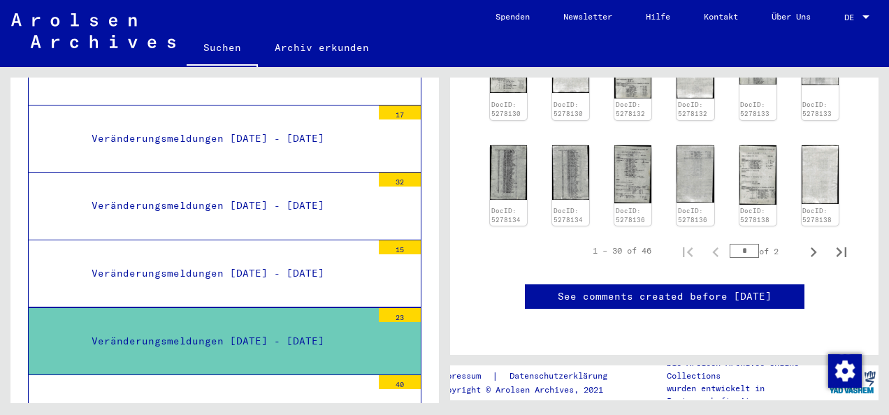
scroll to position [699, 0]
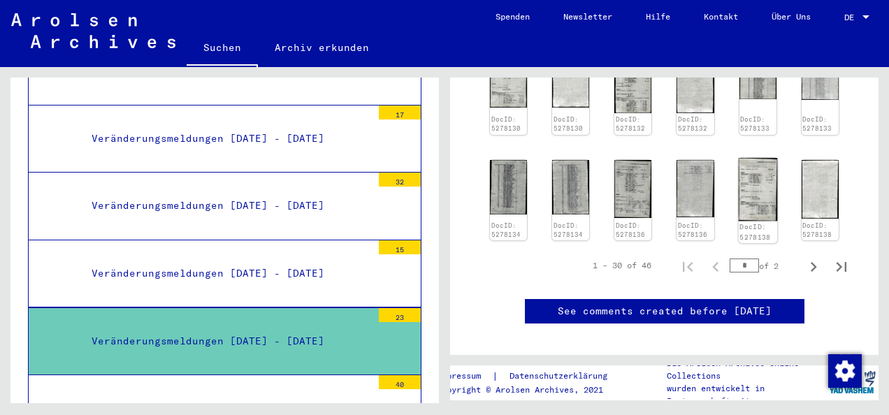
click at [752, 198] on img at bounding box center [757, 189] width 39 height 63
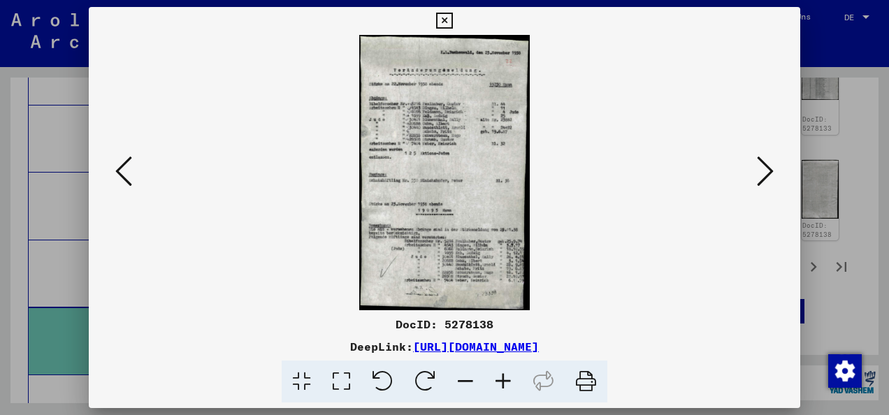
click at [501, 382] on icon at bounding box center [504, 382] width 38 height 43
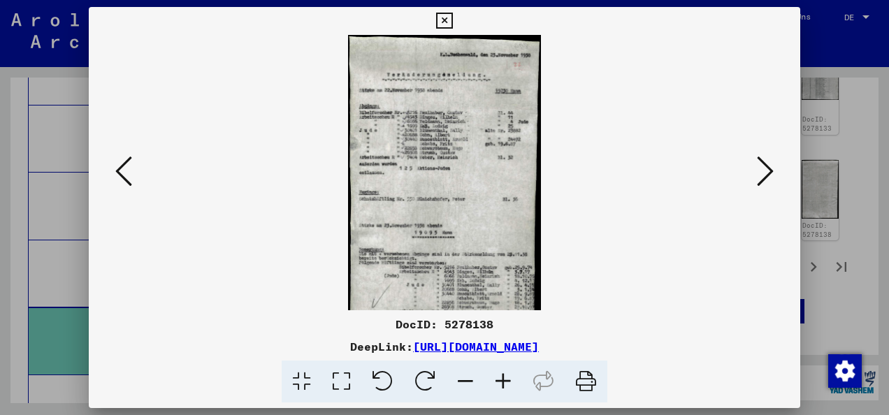
click at [501, 382] on icon at bounding box center [504, 382] width 38 height 43
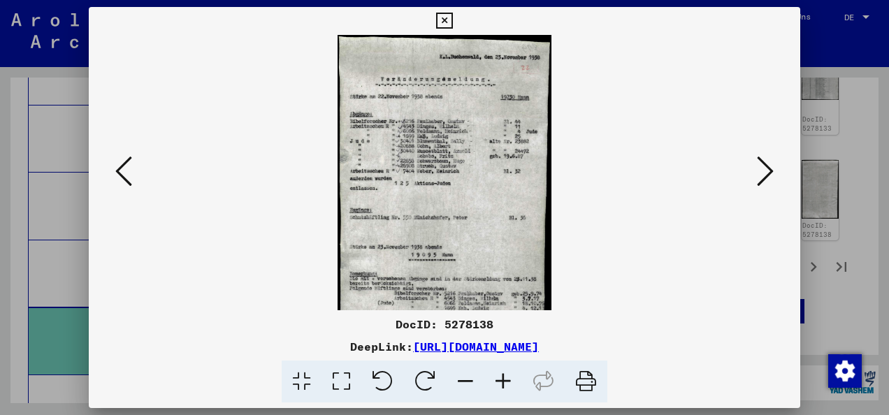
click at [501, 382] on icon at bounding box center [504, 382] width 38 height 43
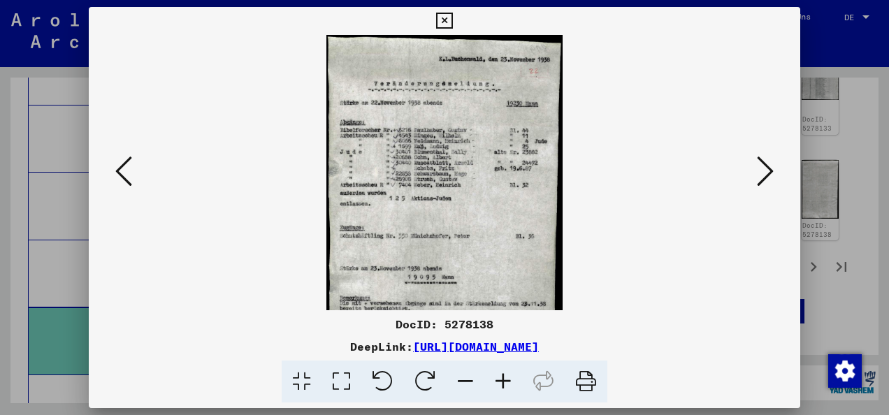
click at [501, 382] on icon at bounding box center [504, 382] width 38 height 43
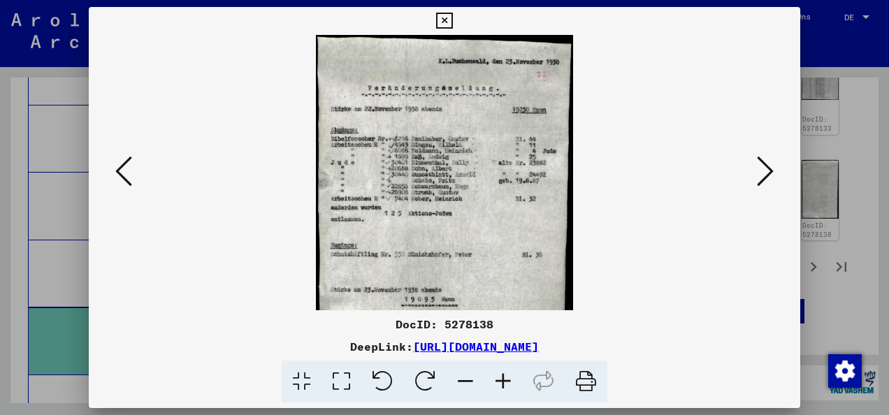
click at [501, 382] on icon at bounding box center [504, 382] width 38 height 43
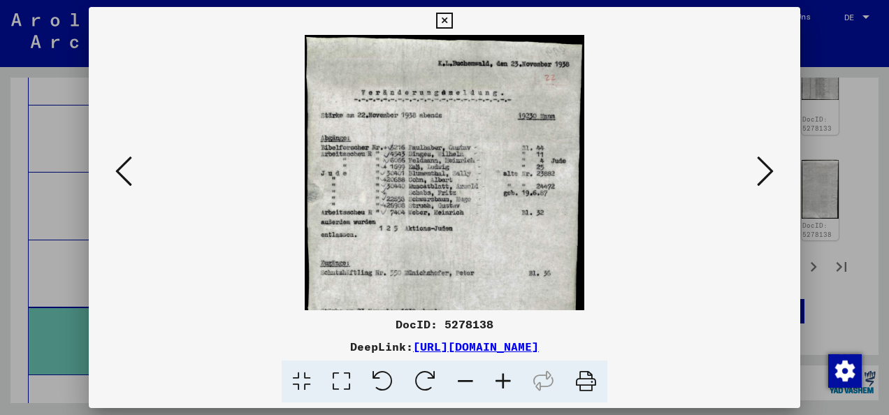
click at [501, 382] on icon at bounding box center [504, 382] width 38 height 43
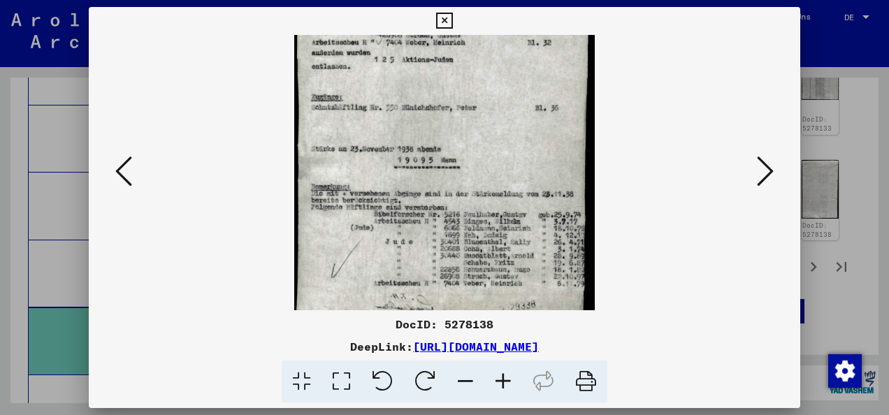
scroll to position [210, 0]
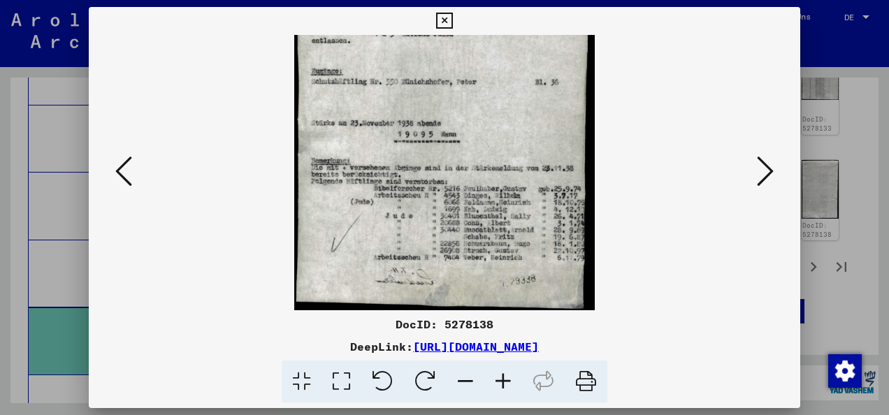
drag, startPoint x: 494, startPoint y: 234, endPoint x: 511, endPoint y: -2, distance: 236.9
click at [511, 0] on html "Suchen Archiv erkunden Spenden Newsletter Hilfe Kontakt Über Uns Suchen Archiv …" at bounding box center [444, 207] width 889 height 415
drag, startPoint x: 487, startPoint y: 180, endPoint x: 452, endPoint y: 173, distance: 35.7
click at [452, 173] on img at bounding box center [444, 67] width 301 height 485
click at [439, 13] on icon at bounding box center [444, 21] width 16 height 17
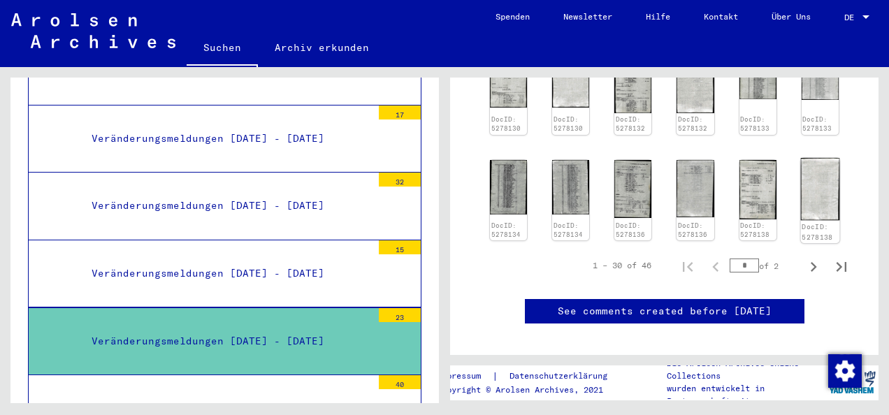
click at [811, 194] on img at bounding box center [820, 189] width 39 height 62
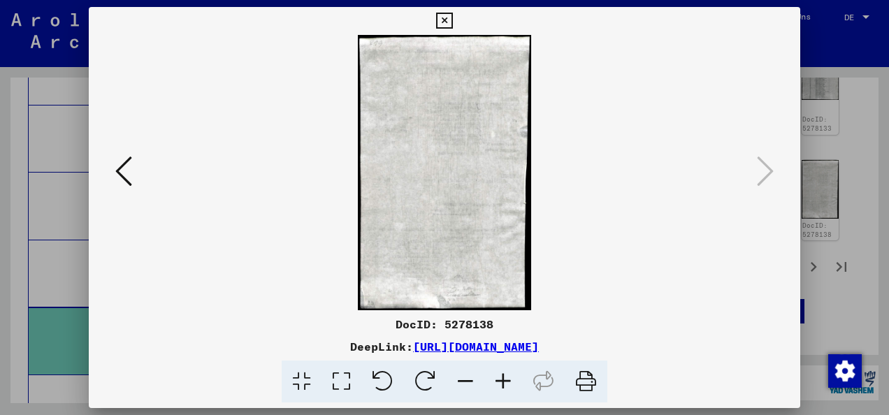
click at [127, 171] on icon at bounding box center [123, 172] width 17 height 34
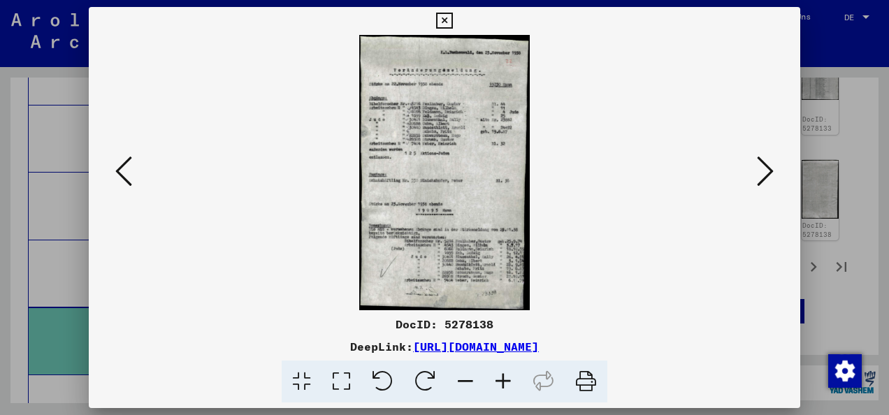
click at [501, 374] on icon at bounding box center [504, 382] width 38 height 43
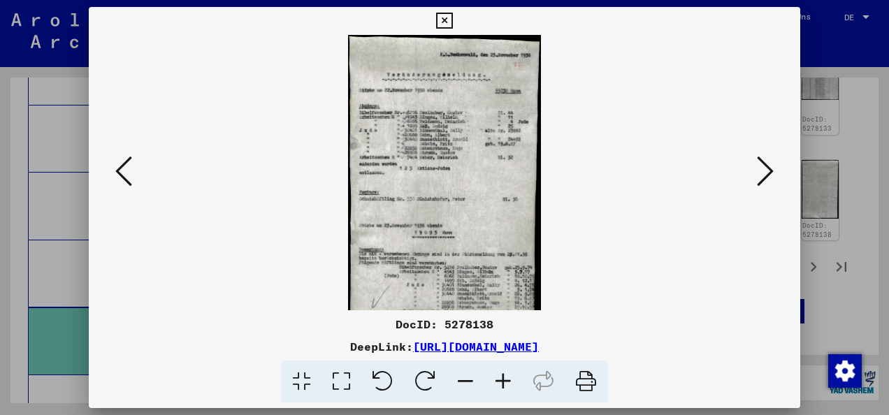
click at [443, 18] on icon at bounding box center [444, 21] width 16 height 17
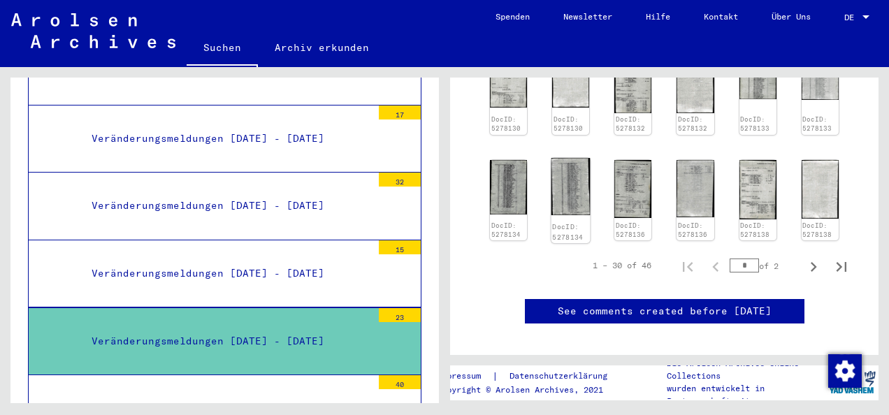
click at [562, 203] on img at bounding box center [571, 186] width 39 height 57
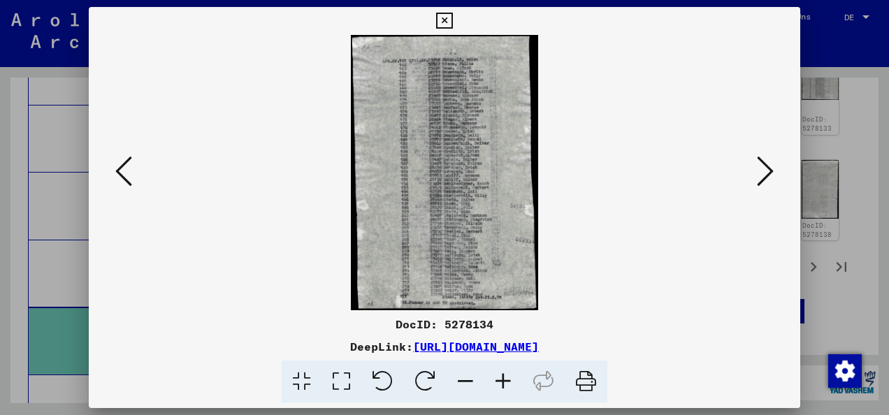
click at [498, 375] on icon at bounding box center [504, 382] width 38 height 43
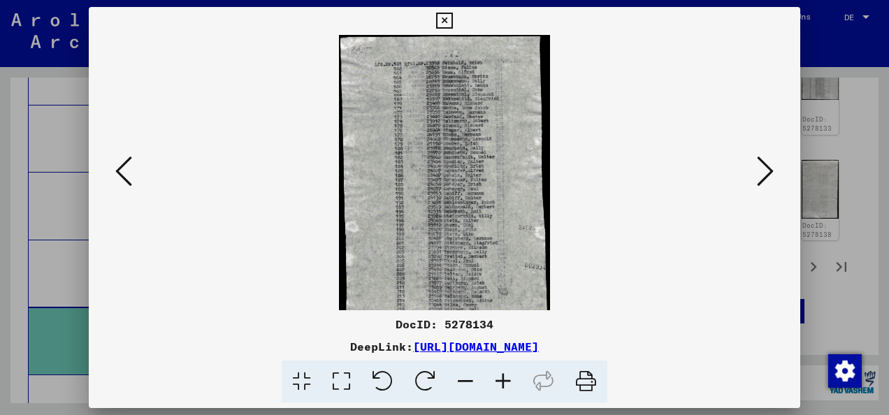
click at [498, 375] on icon at bounding box center [504, 382] width 38 height 43
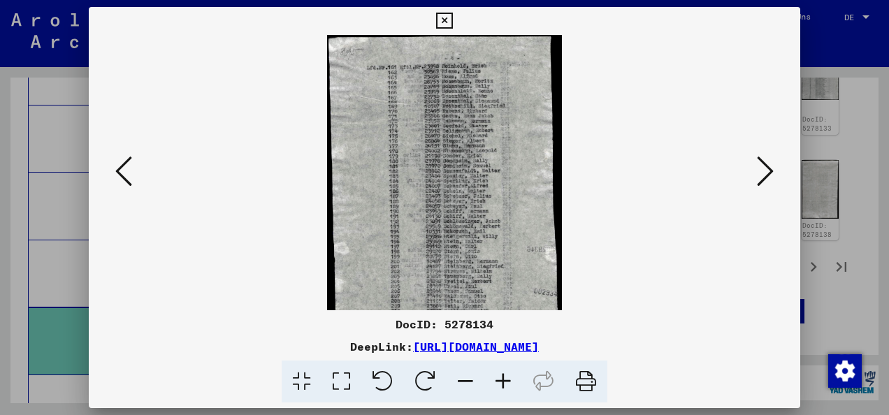
click at [498, 375] on icon at bounding box center [504, 382] width 38 height 43
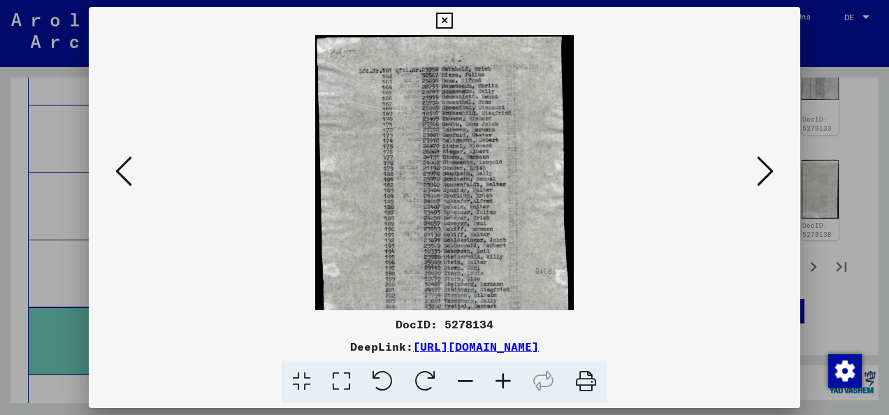
click at [498, 375] on icon at bounding box center [504, 382] width 38 height 43
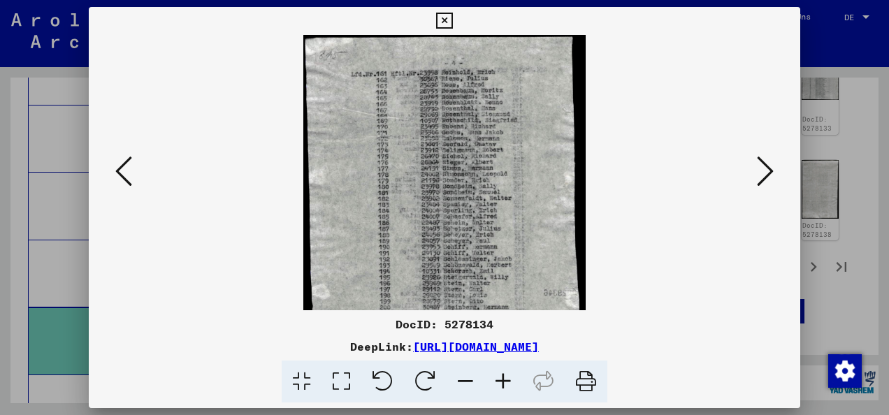
click at [498, 375] on icon at bounding box center [504, 382] width 38 height 43
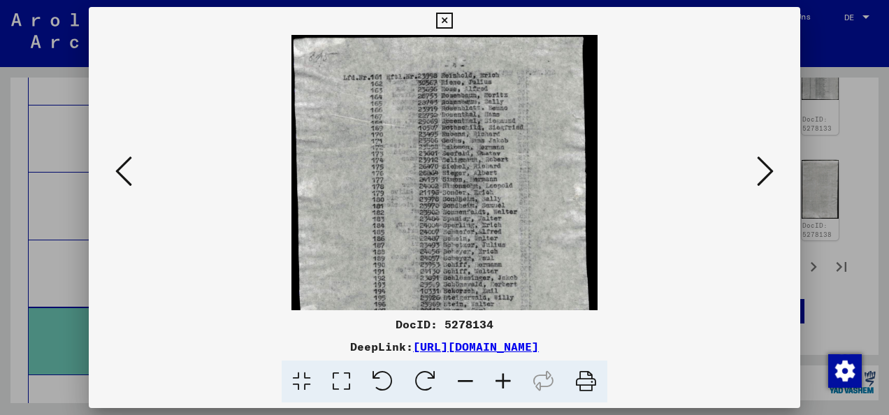
click at [498, 375] on icon at bounding box center [504, 382] width 38 height 43
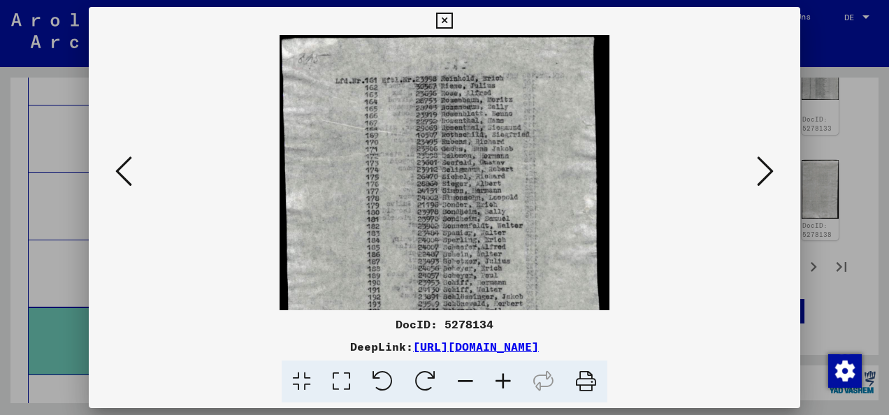
click at [498, 375] on icon at bounding box center [504, 382] width 38 height 43
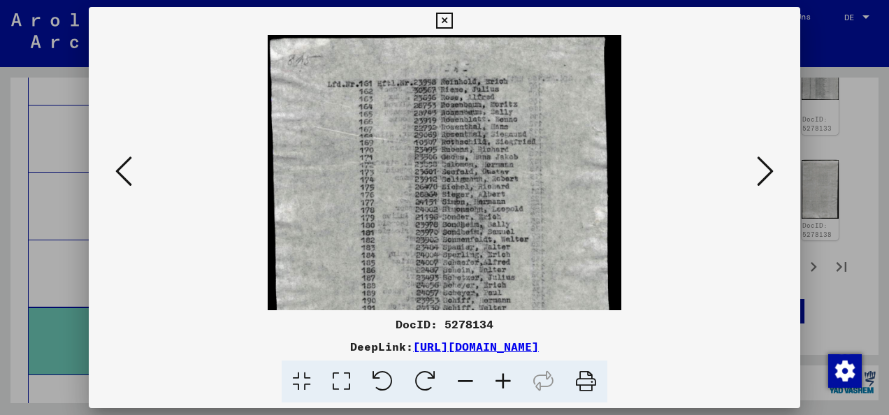
click at [498, 376] on icon at bounding box center [504, 382] width 38 height 43
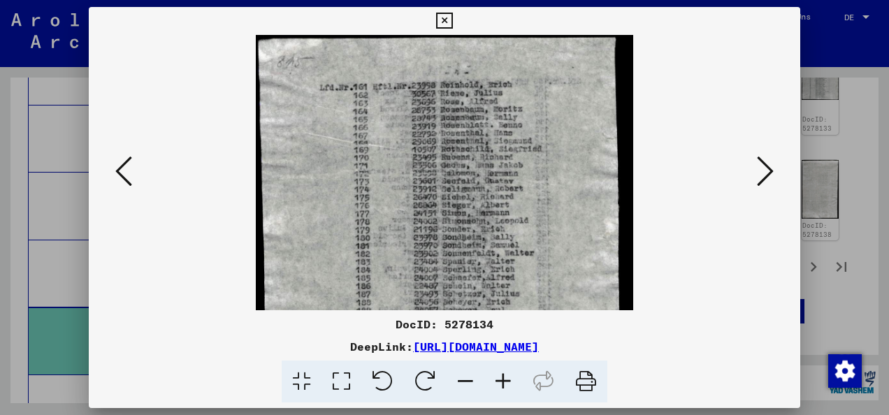
click at [498, 376] on icon at bounding box center [504, 382] width 38 height 43
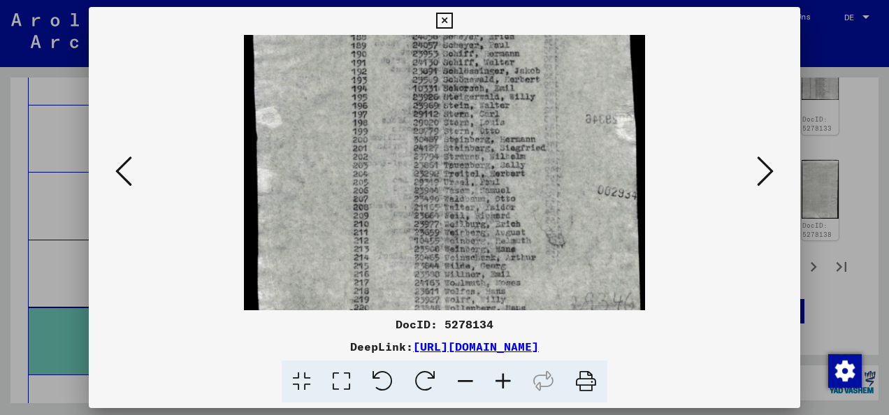
scroll to position [284, 0]
drag, startPoint x: 458, startPoint y: 261, endPoint x: 482, endPoint y: -22, distance: 284.9
click at [482, 0] on html "Suchen Archiv erkunden Spenden Newsletter Hilfe Kontakt Über Uns Suchen Archiv …" at bounding box center [444, 207] width 889 height 415
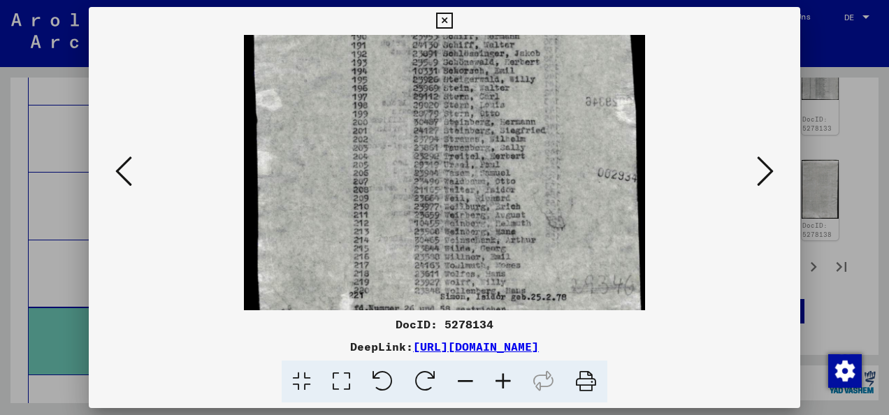
scroll to position [315, 0]
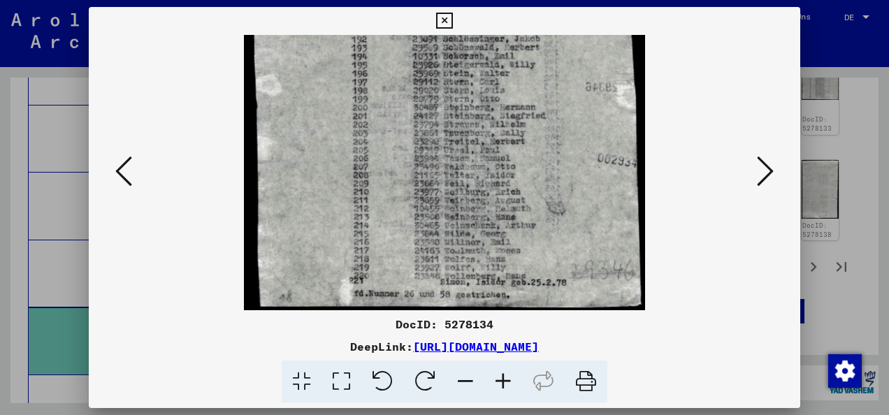
drag, startPoint x: 473, startPoint y: 242, endPoint x: 475, endPoint y: 123, distance: 118.9
click at [475, 123] on img at bounding box center [444, 15] width 401 height 590
click at [445, 16] on icon at bounding box center [444, 21] width 16 height 17
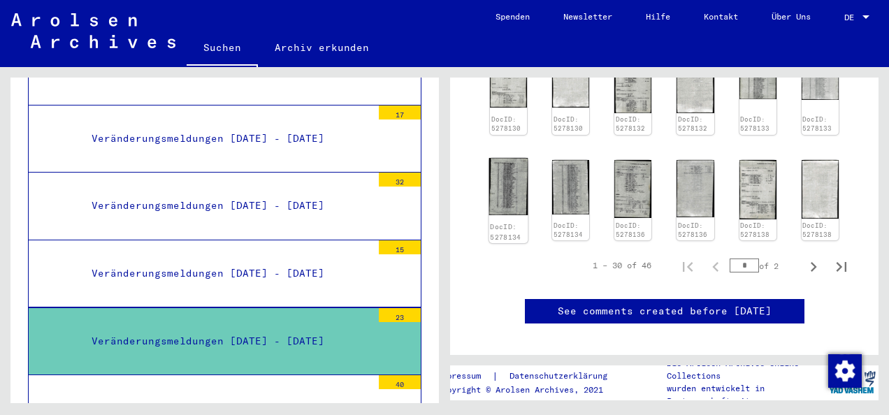
click at [505, 210] on img at bounding box center [508, 186] width 39 height 57
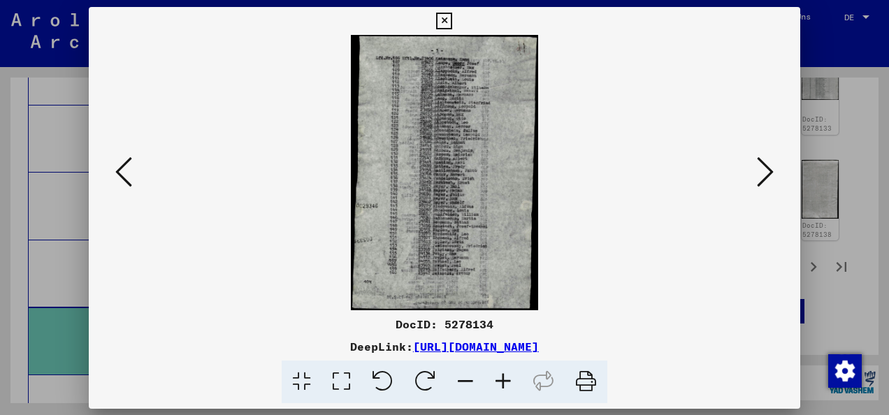
click at [505, 210] on img at bounding box center [444, 172] width 617 height 275
click at [500, 382] on icon at bounding box center [504, 382] width 38 height 43
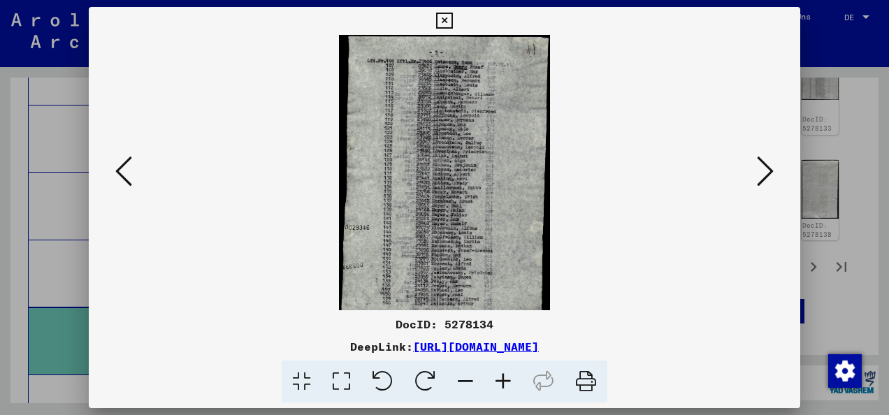
click at [500, 382] on icon at bounding box center [504, 382] width 38 height 43
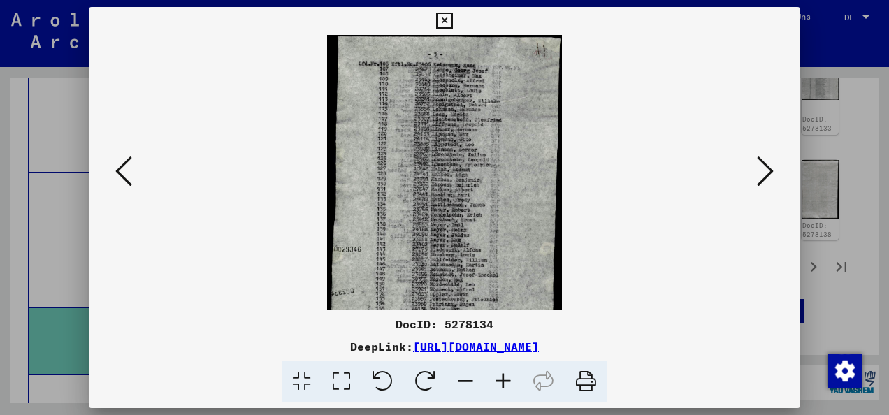
click at [500, 382] on icon at bounding box center [504, 382] width 38 height 43
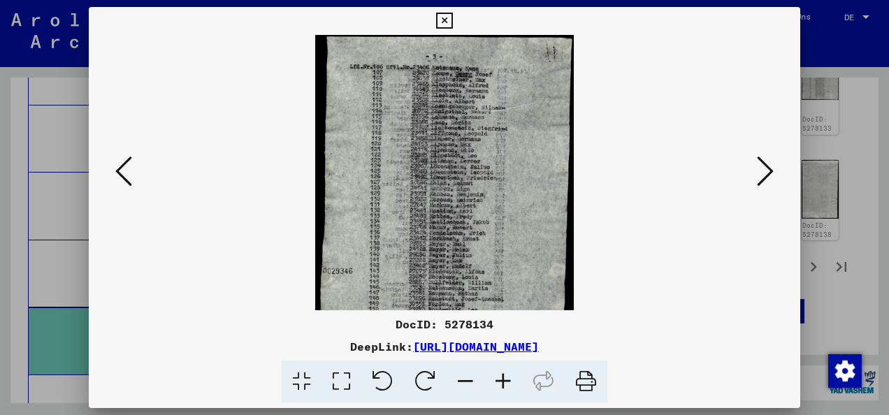
click at [500, 382] on icon at bounding box center [504, 382] width 38 height 43
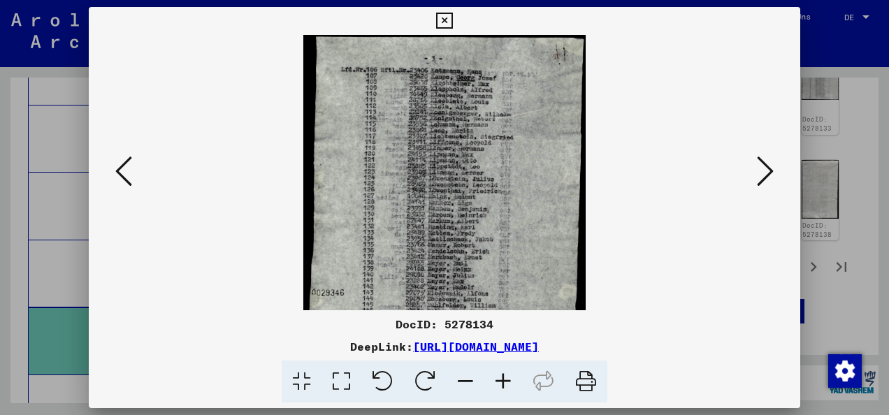
click at [500, 382] on icon at bounding box center [504, 382] width 38 height 43
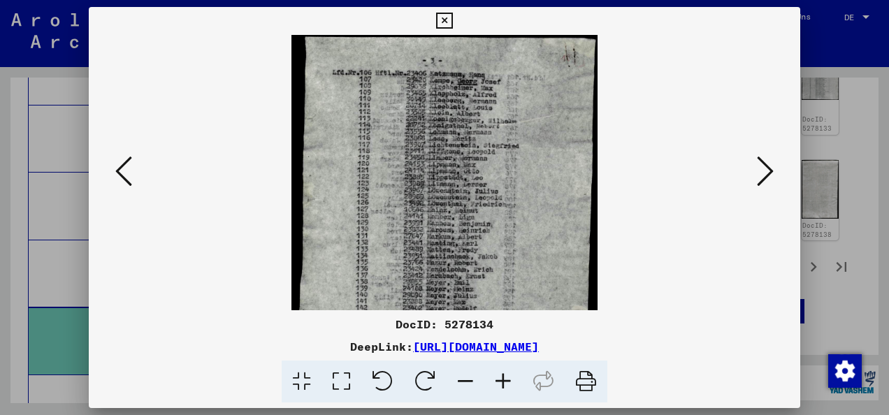
click at [443, 15] on icon at bounding box center [444, 21] width 16 height 17
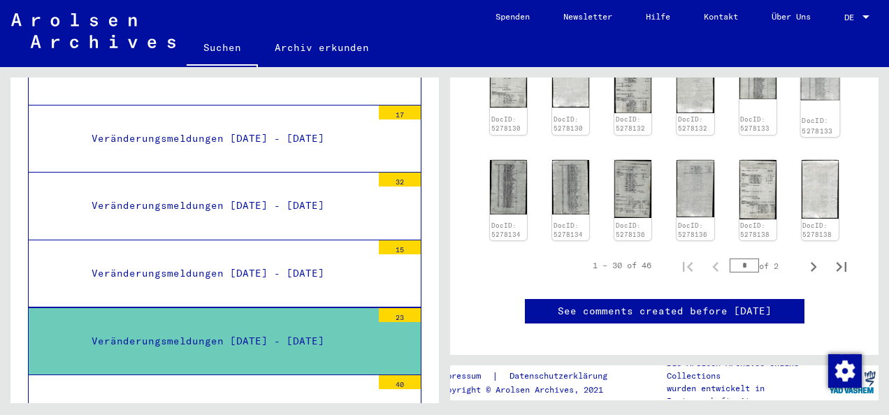
click at [805, 85] on img at bounding box center [820, 76] width 39 height 50
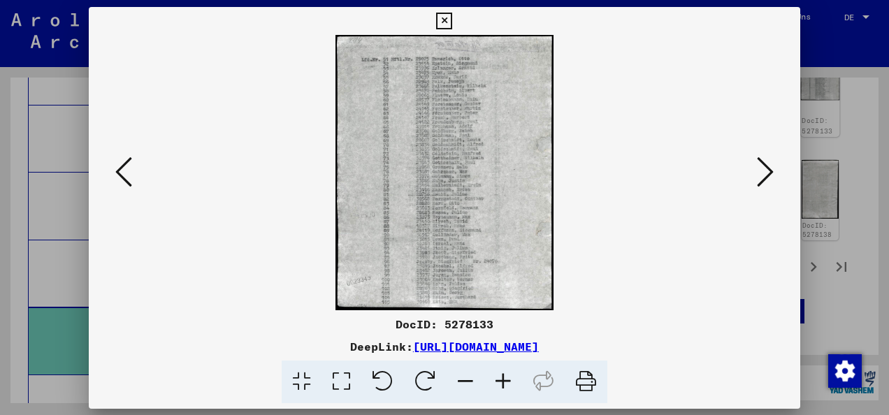
click at [805, 85] on div at bounding box center [444, 207] width 889 height 415
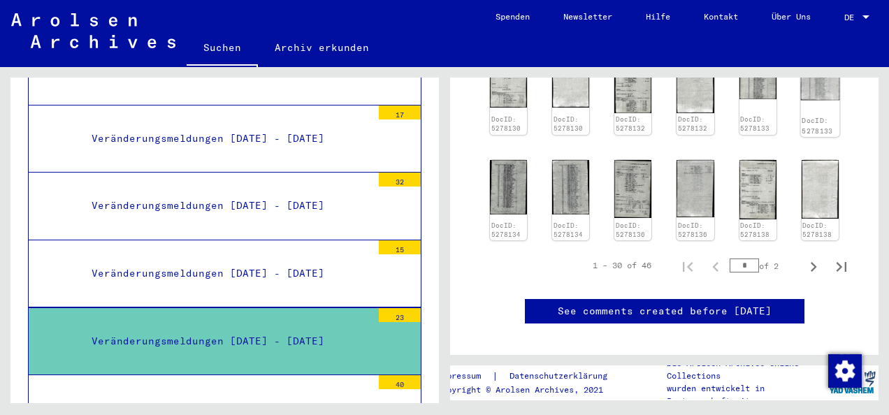
click at [801, 89] on img at bounding box center [820, 76] width 39 height 50
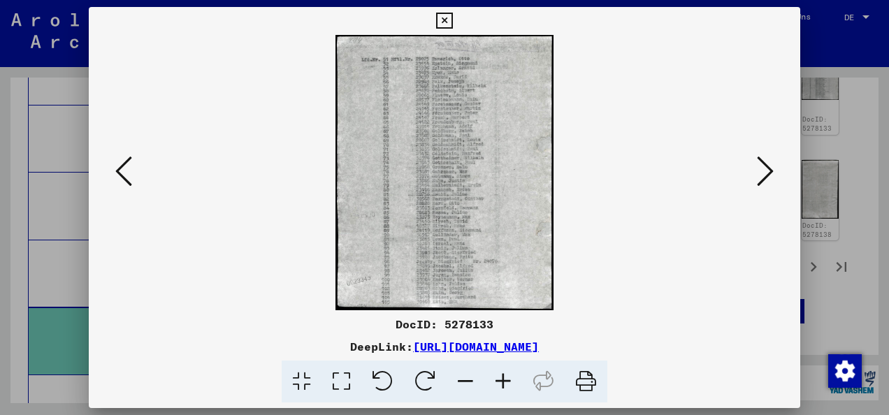
click at [500, 377] on icon at bounding box center [504, 382] width 38 height 43
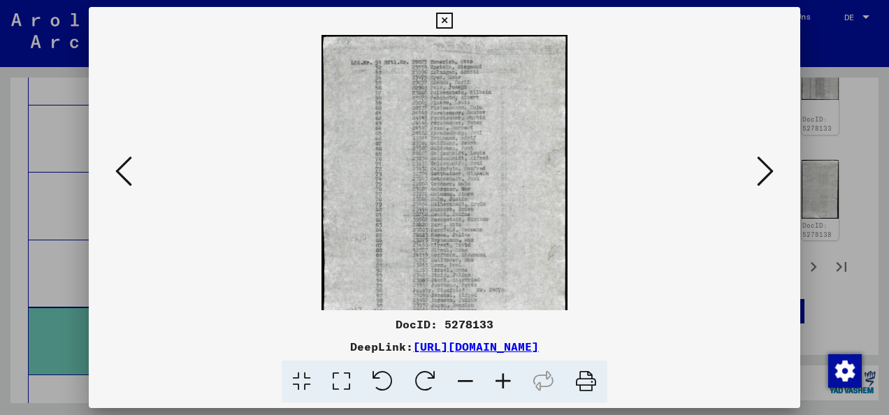
click at [502, 377] on icon at bounding box center [504, 382] width 38 height 43
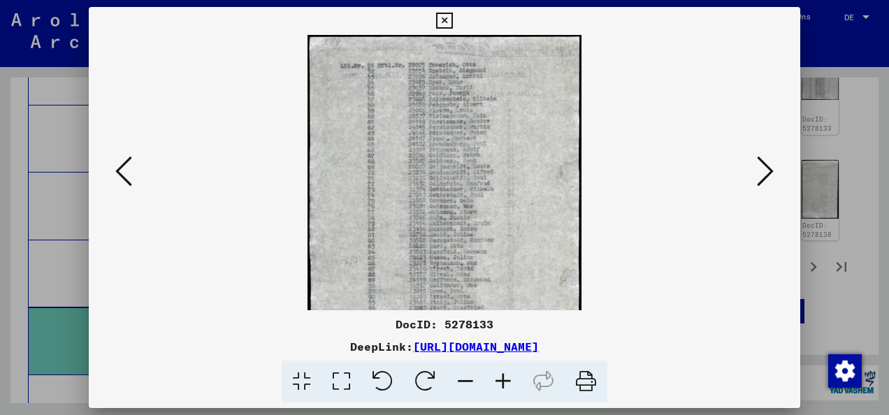
click at [502, 377] on icon at bounding box center [504, 382] width 38 height 43
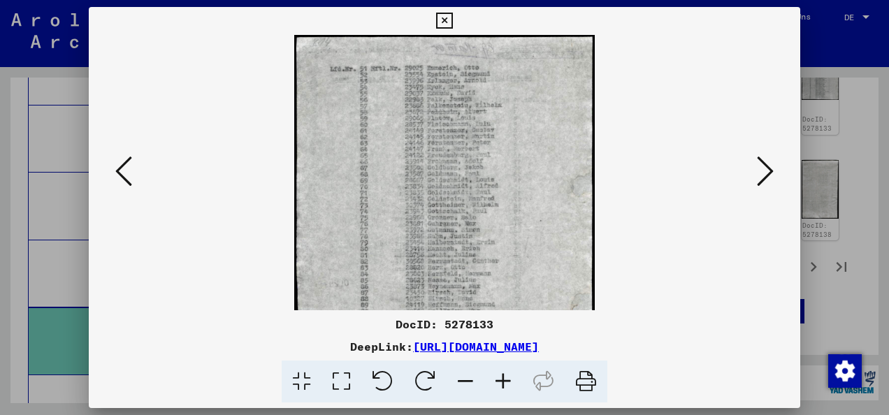
click at [502, 377] on icon at bounding box center [504, 382] width 38 height 43
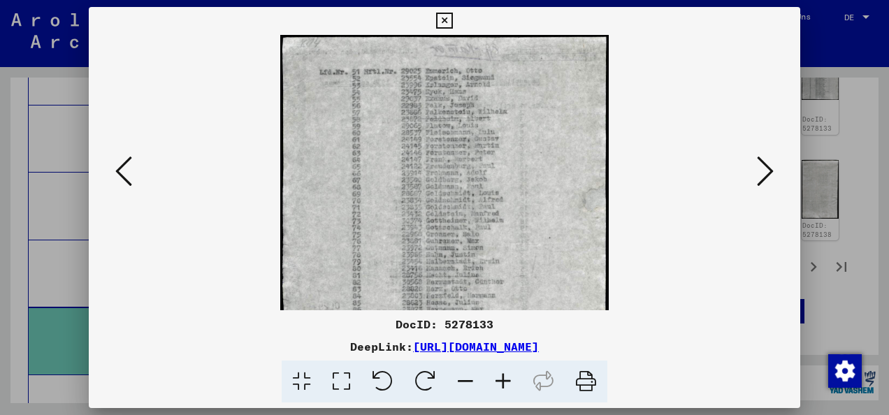
click at [502, 377] on icon at bounding box center [504, 382] width 38 height 43
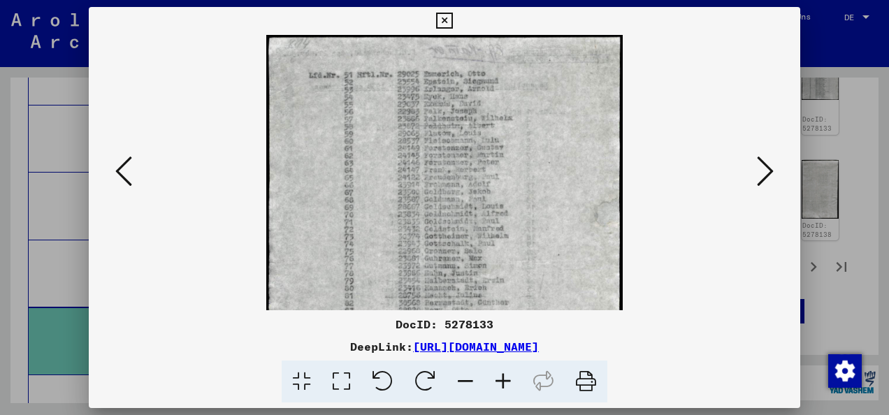
click at [502, 377] on icon at bounding box center [504, 382] width 38 height 43
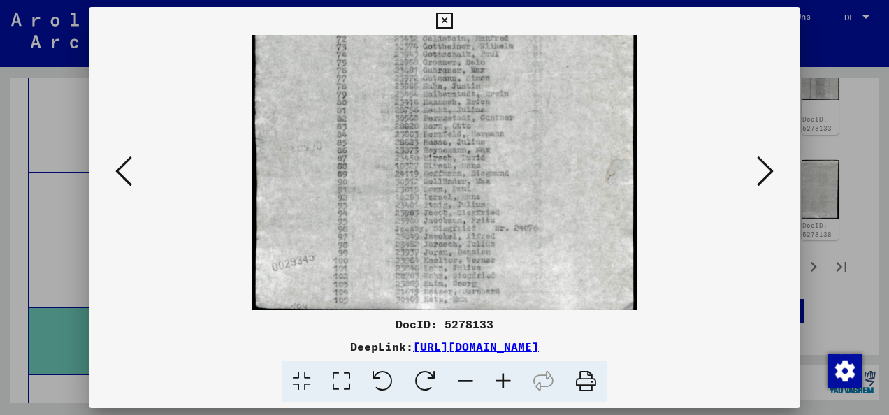
scroll to position [210, 0]
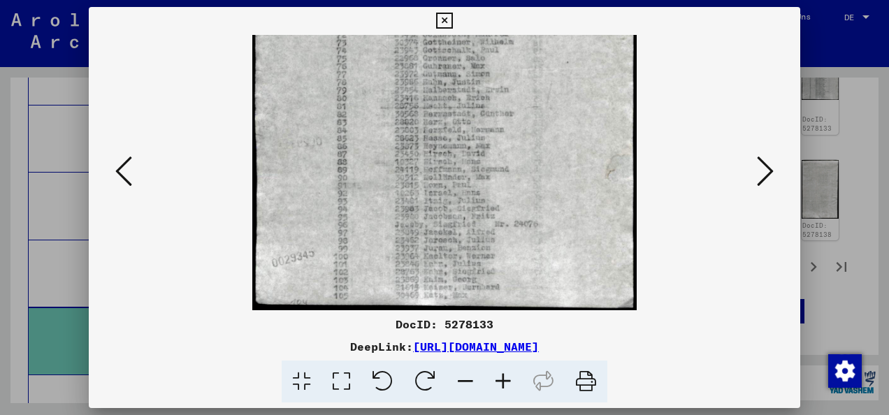
drag, startPoint x: 450, startPoint y: 248, endPoint x: 493, endPoint y: 18, distance: 233.3
click at [493, 18] on div "DocID: 5278133 DeepLink: [URL][DOMAIN_NAME]" at bounding box center [445, 205] width 712 height 396
drag, startPoint x: 492, startPoint y: 245, endPoint x: 491, endPoint y: 218, distance: 27.3
click at [491, 218] on img at bounding box center [444, 67] width 384 height 485
click at [444, 13] on icon at bounding box center [444, 21] width 16 height 17
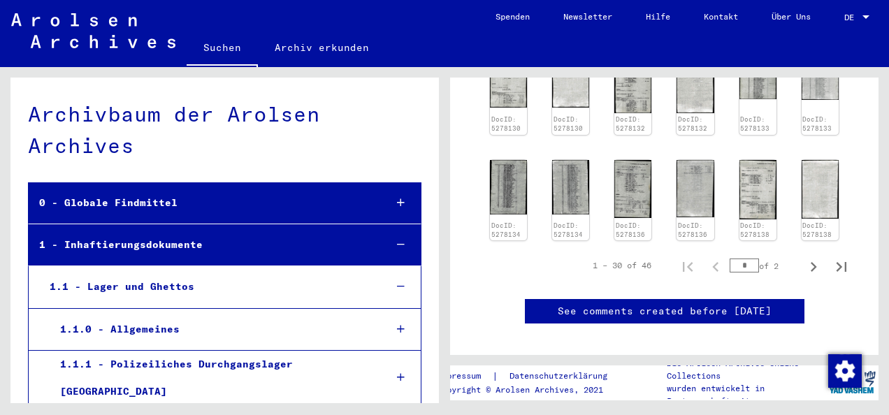
scroll to position [0, 0]
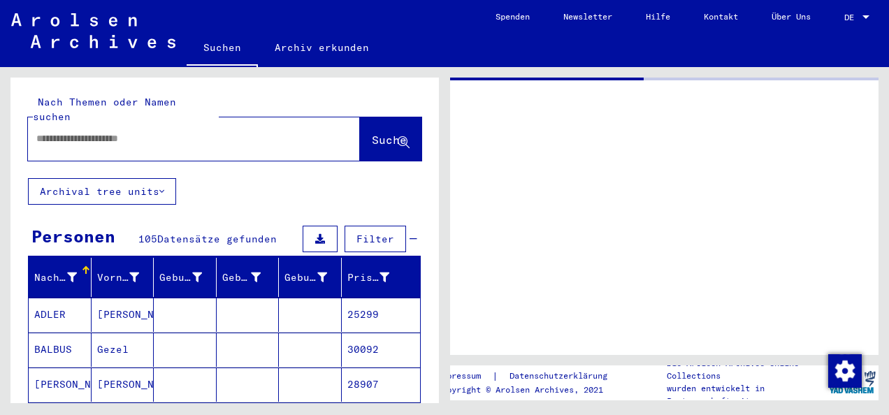
type input "*******"
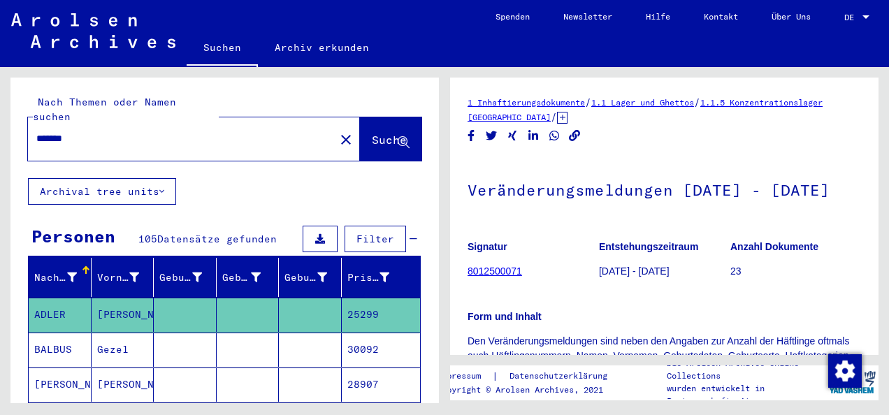
click at [338, 131] on mat-icon "close" at bounding box center [346, 139] width 17 height 17
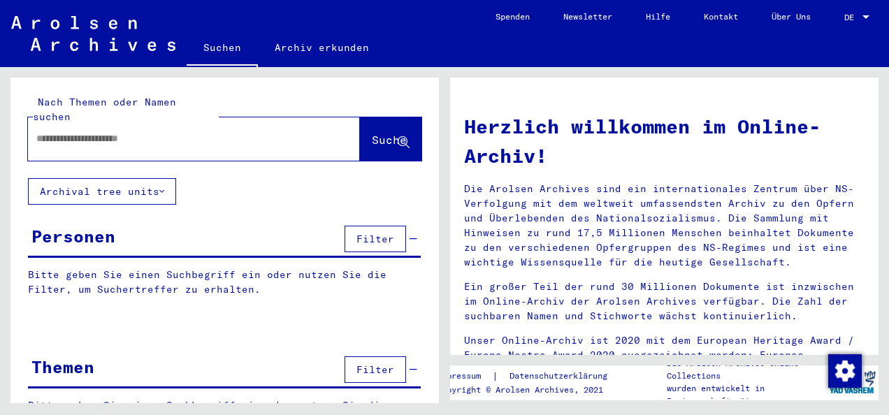
click at [109, 131] on input "text" at bounding box center [177, 138] width 282 height 15
type input "**********"
click at [372, 133] on span "Suche" at bounding box center [389, 140] width 35 height 14
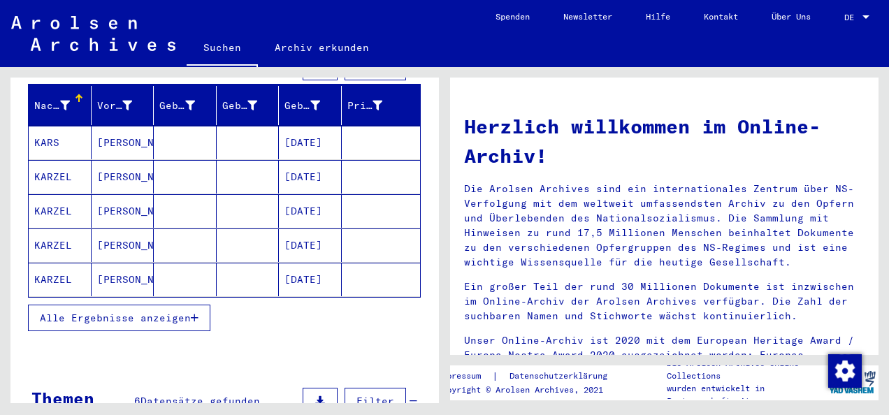
scroll to position [210, 0]
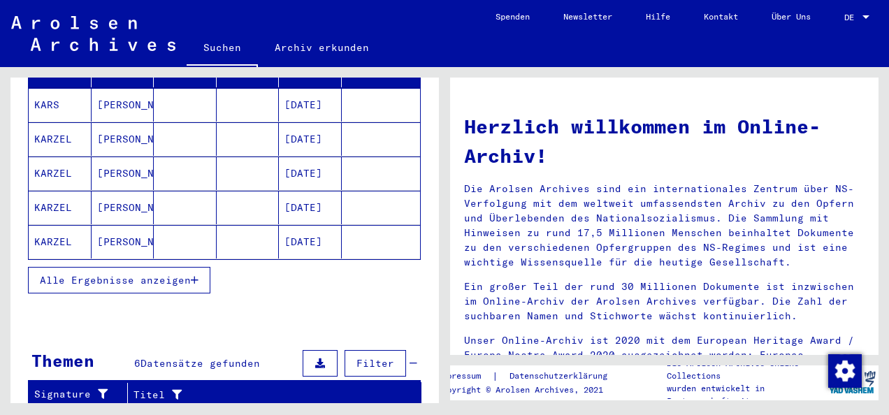
click at [191, 274] on span "Alle Ergebnisse anzeigen" at bounding box center [115, 280] width 151 height 13
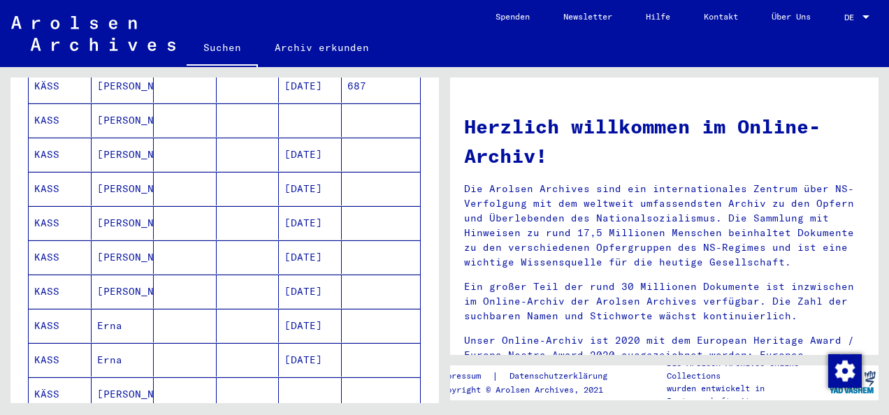
scroll to position [699, 0]
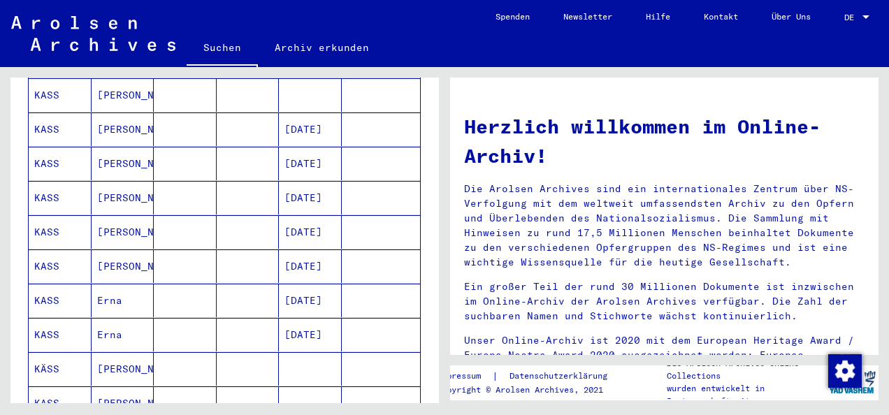
click at [56, 284] on mat-cell "KASS" at bounding box center [60, 301] width 63 height 34
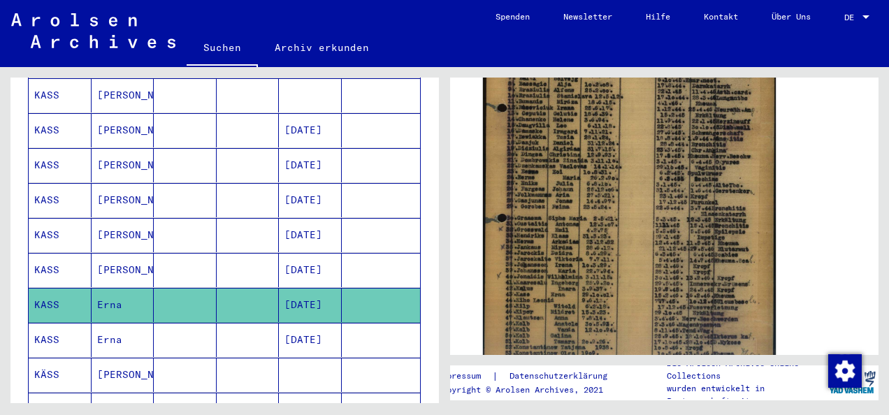
scroll to position [280, 0]
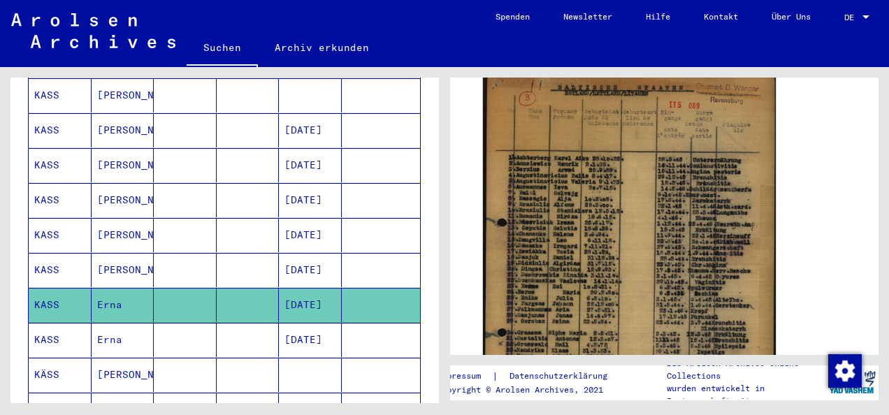
click at [560, 240] on img at bounding box center [629, 278] width 293 height 413
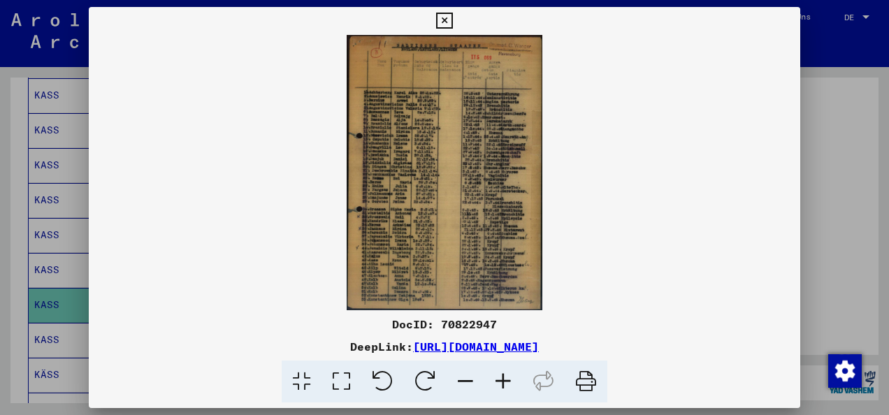
click at [501, 378] on icon at bounding box center [504, 382] width 38 height 43
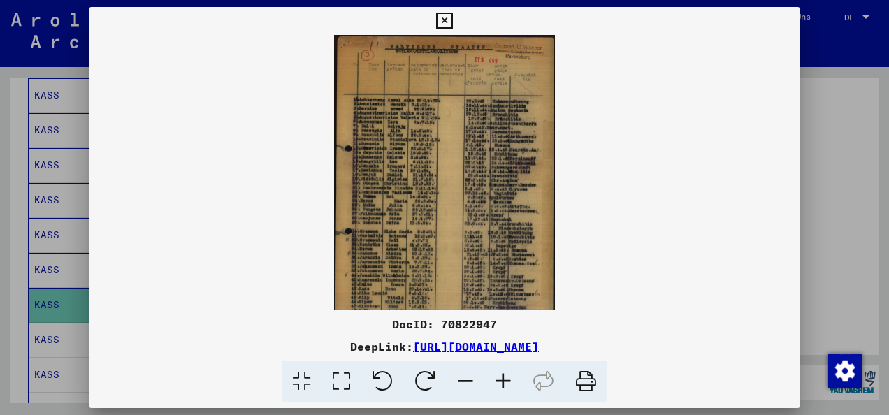
click at [501, 378] on icon at bounding box center [504, 382] width 38 height 43
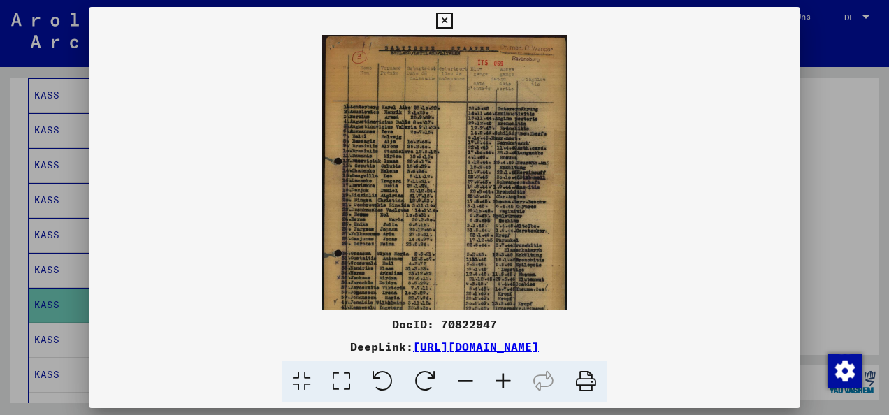
click at [501, 378] on icon at bounding box center [504, 382] width 38 height 43
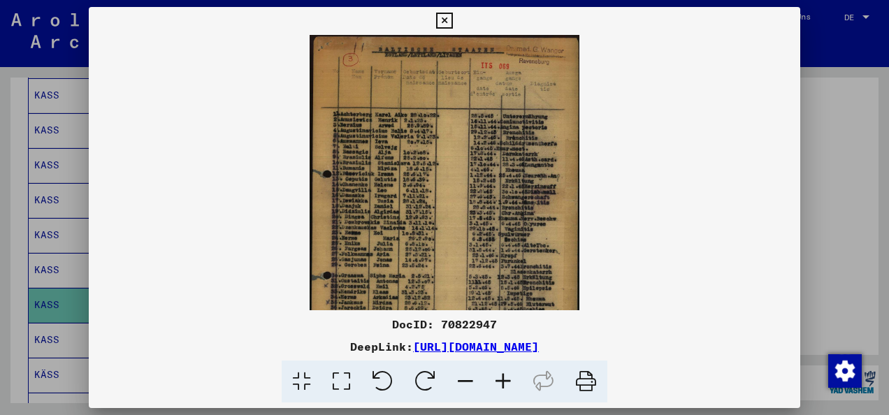
click at [505, 375] on icon at bounding box center [504, 382] width 38 height 43
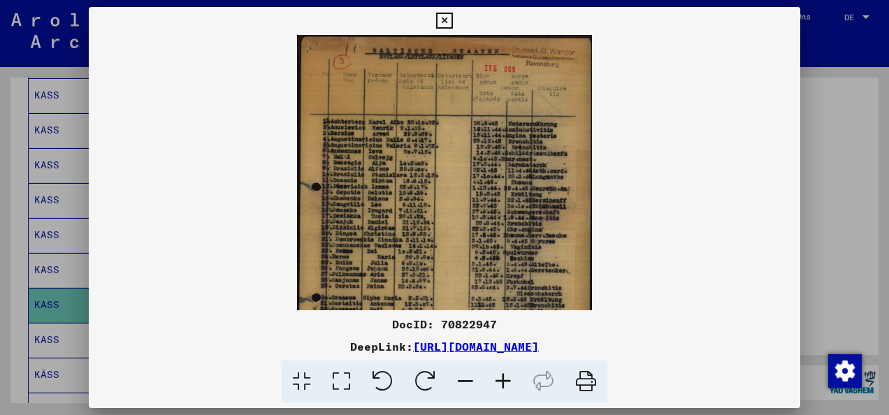
click at [505, 375] on icon at bounding box center [504, 382] width 38 height 43
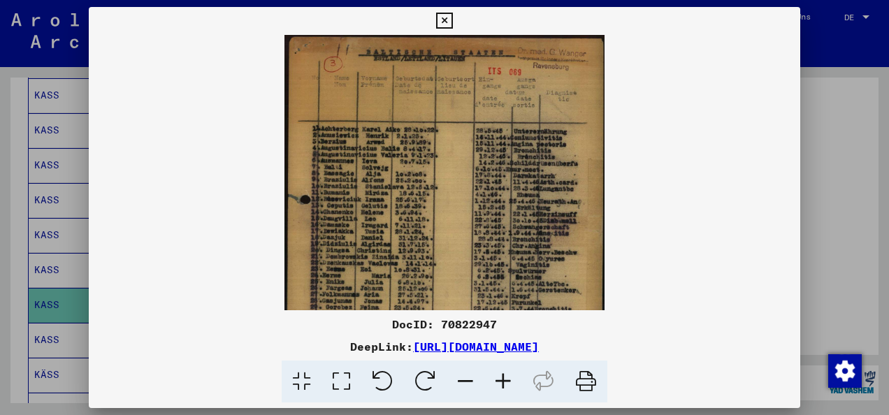
click at [505, 375] on icon at bounding box center [504, 382] width 38 height 43
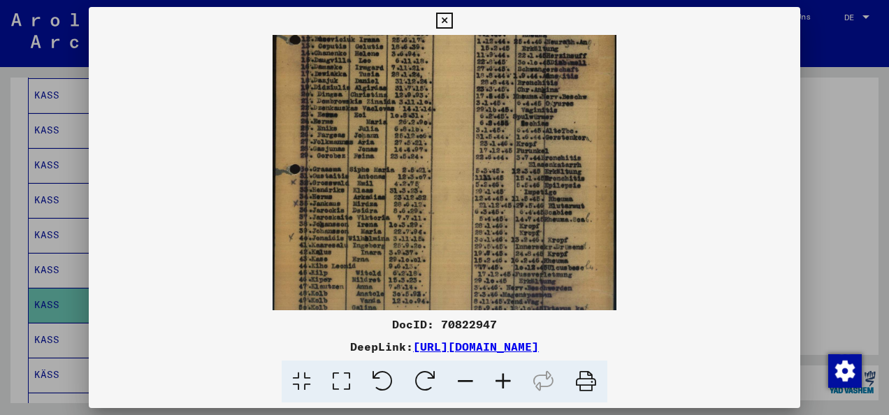
scroll to position [191, 0]
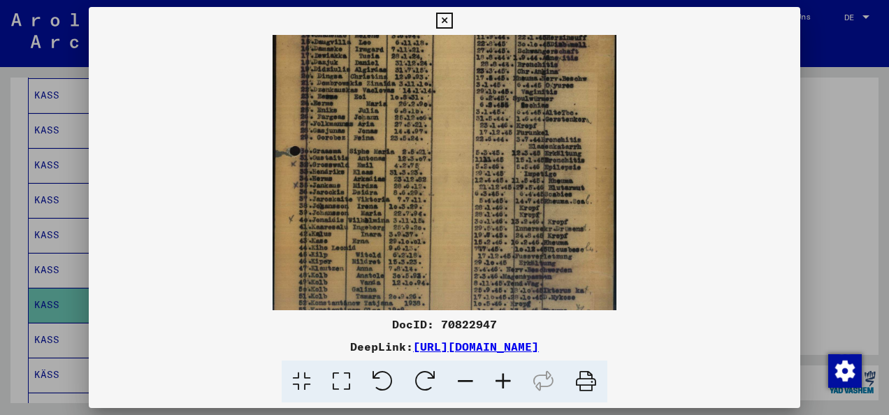
drag, startPoint x: 384, startPoint y: 210, endPoint x: 420, endPoint y: 20, distance: 194.3
click at [420, 20] on div "DocID: 70822947 DeepLink: [URL][DOMAIN_NAME]" at bounding box center [445, 205] width 712 height 396
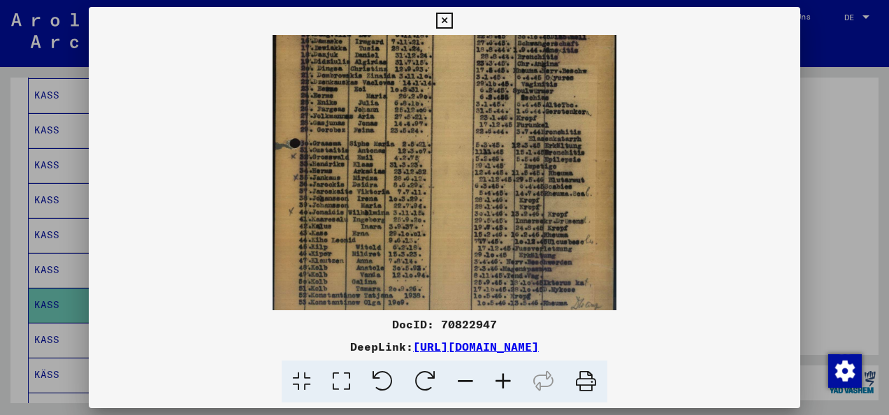
scroll to position [210, 0]
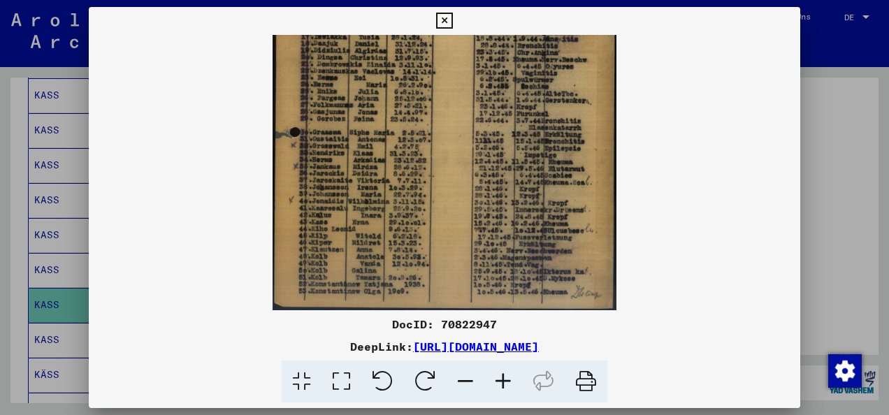
drag, startPoint x: 354, startPoint y: 210, endPoint x: 353, endPoint y: 145, distance: 65.7
click at [353, 145] on img at bounding box center [445, 67] width 345 height 485
click at [471, 382] on icon at bounding box center [466, 382] width 38 height 43
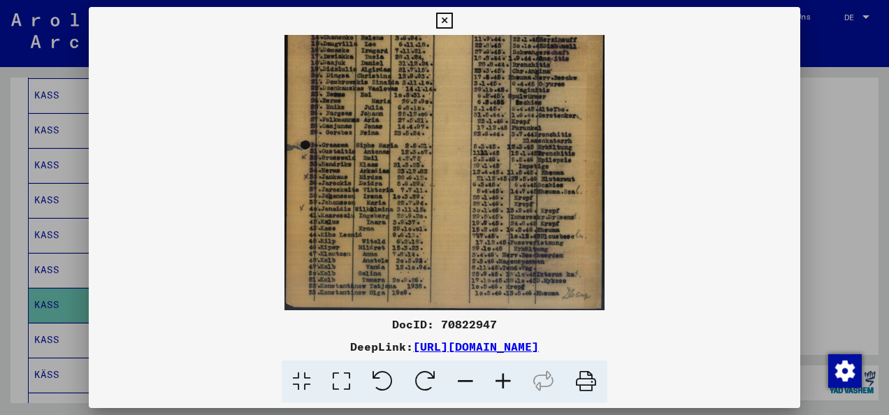
click at [471, 382] on icon at bounding box center [466, 382] width 38 height 43
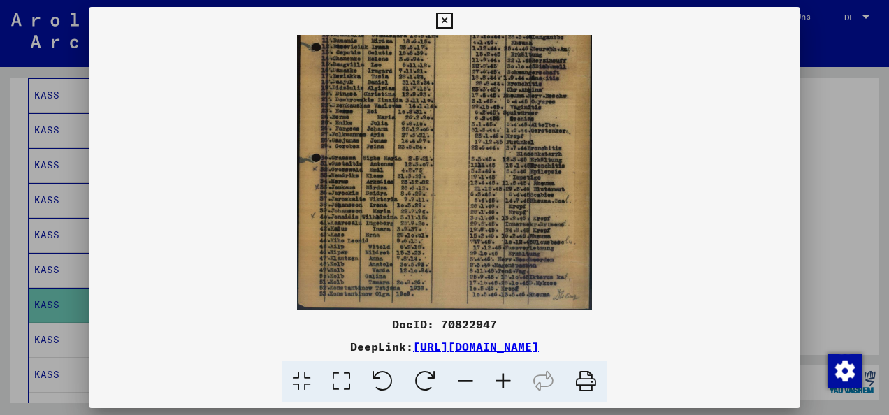
click at [471, 382] on icon at bounding box center [466, 382] width 38 height 43
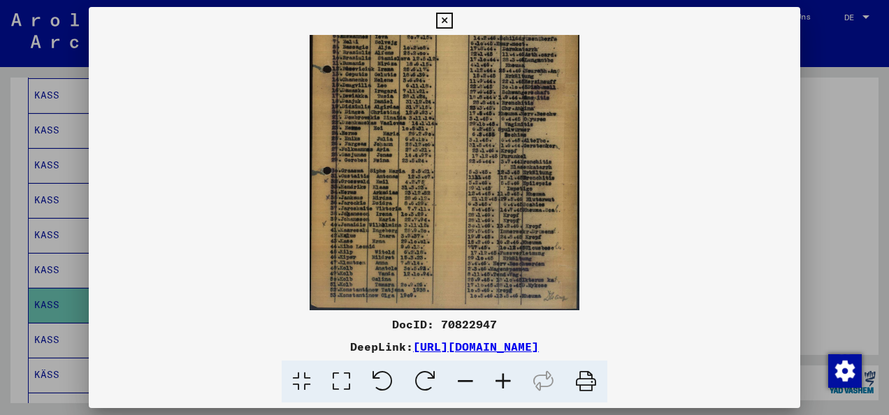
scroll to position [105, 0]
click at [471, 382] on icon at bounding box center [466, 382] width 38 height 43
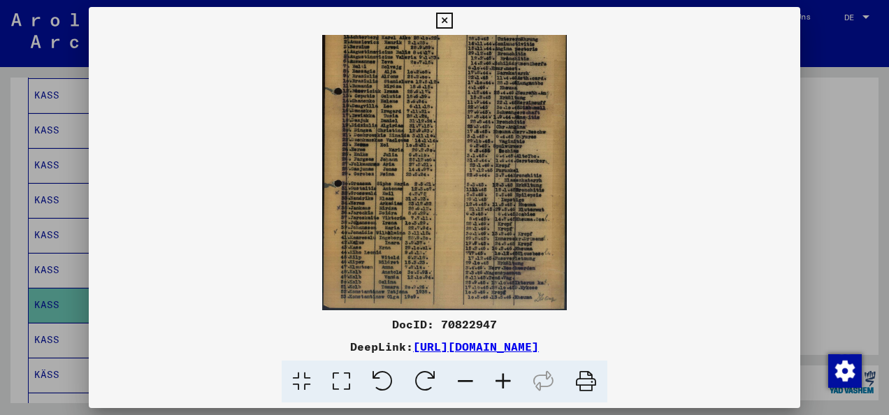
click at [470, 382] on icon at bounding box center [466, 382] width 38 height 43
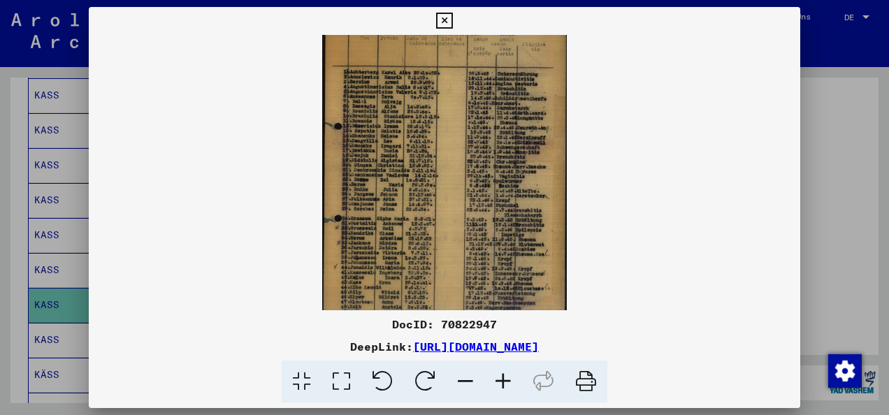
click at [470, 382] on icon at bounding box center [466, 382] width 38 height 43
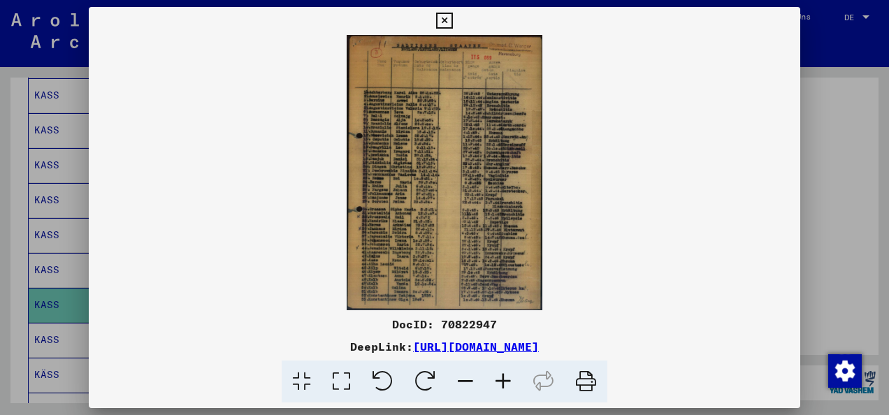
scroll to position [0, 0]
click at [470, 382] on icon at bounding box center [466, 382] width 38 height 43
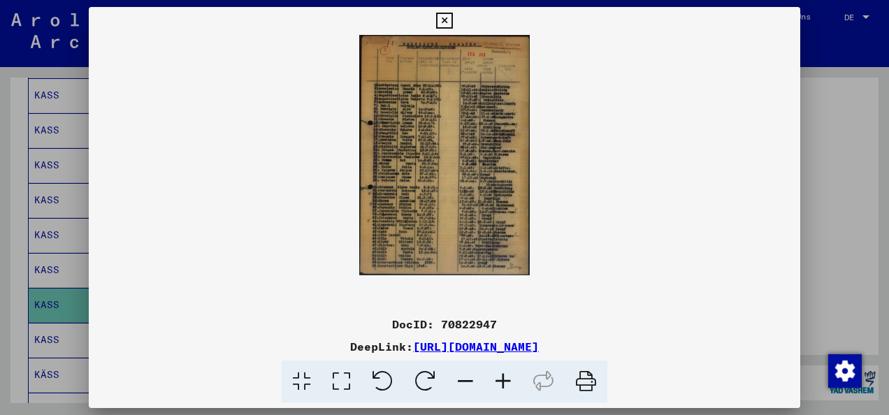
click at [470, 382] on icon at bounding box center [466, 382] width 38 height 43
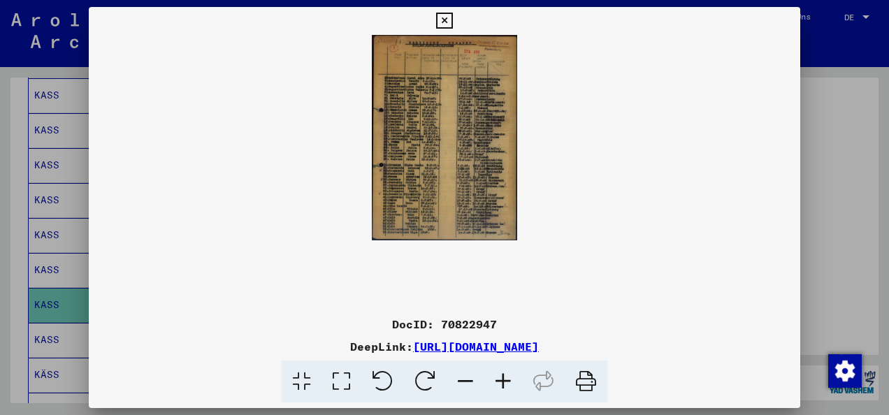
click at [498, 375] on icon at bounding box center [504, 382] width 38 height 43
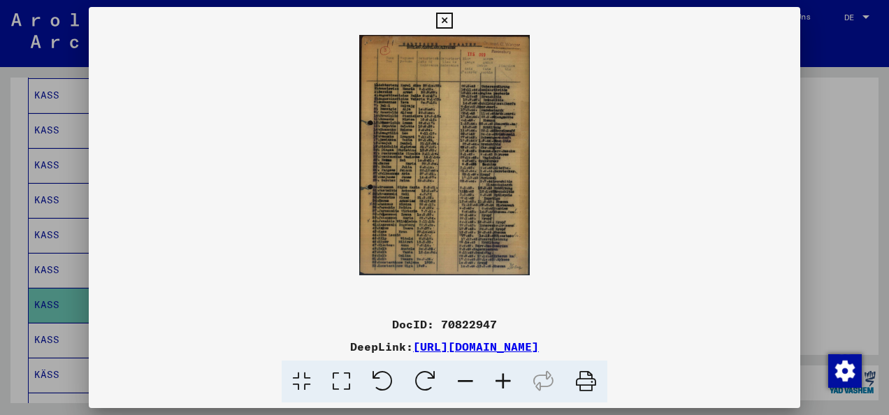
click at [498, 375] on icon at bounding box center [504, 382] width 38 height 43
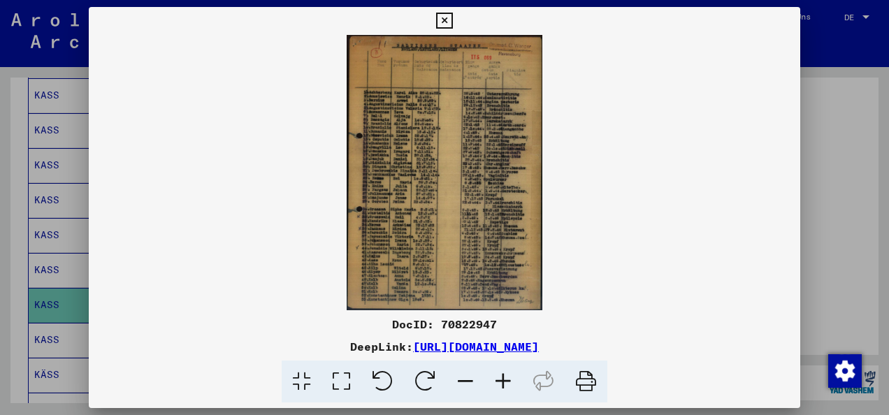
click at [498, 375] on icon at bounding box center [504, 382] width 38 height 43
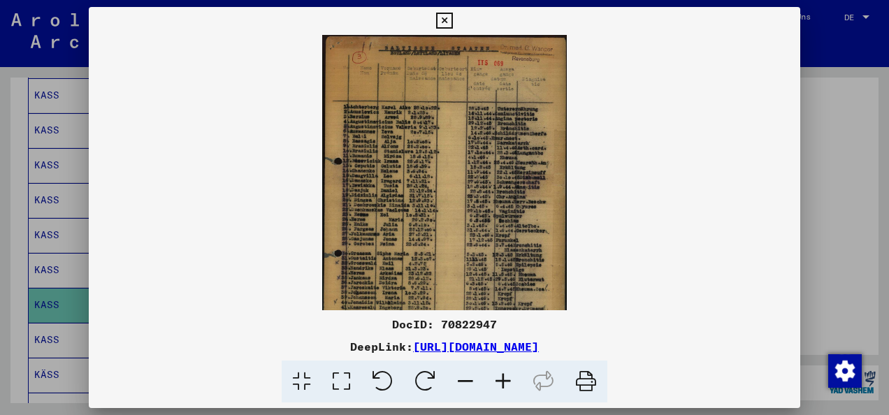
click at [498, 375] on icon at bounding box center [504, 382] width 38 height 43
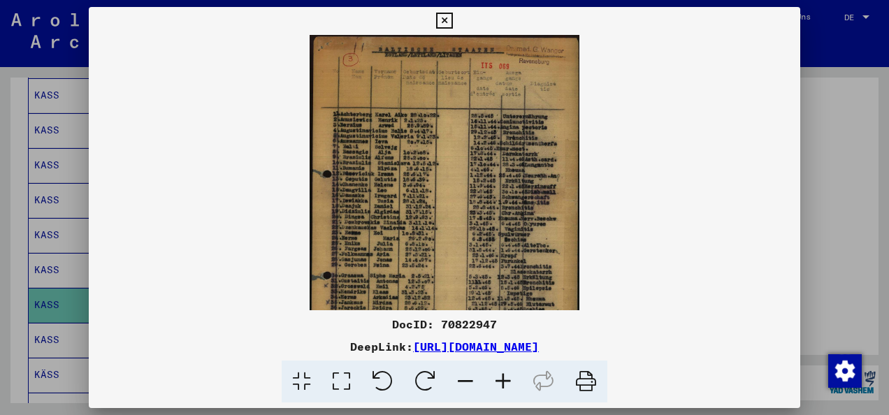
click at [498, 375] on icon at bounding box center [504, 382] width 38 height 43
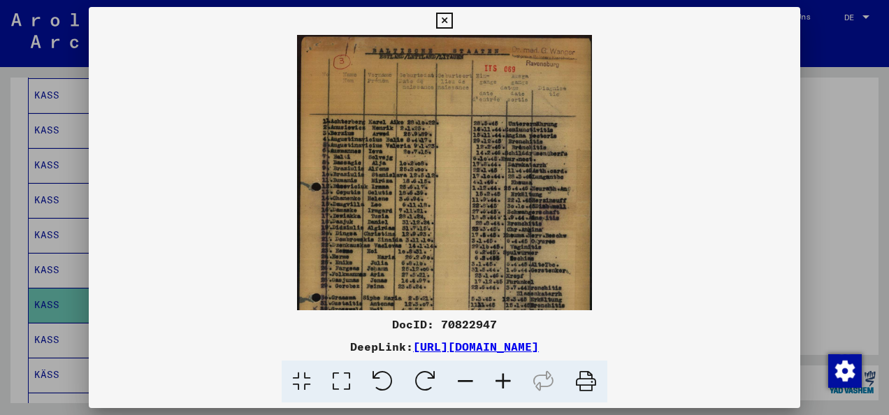
click at [498, 375] on icon at bounding box center [504, 382] width 38 height 43
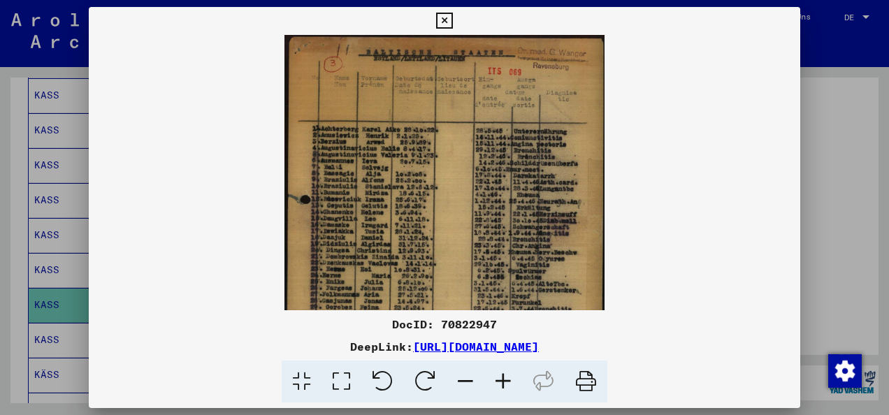
click at [498, 375] on icon at bounding box center [504, 382] width 38 height 43
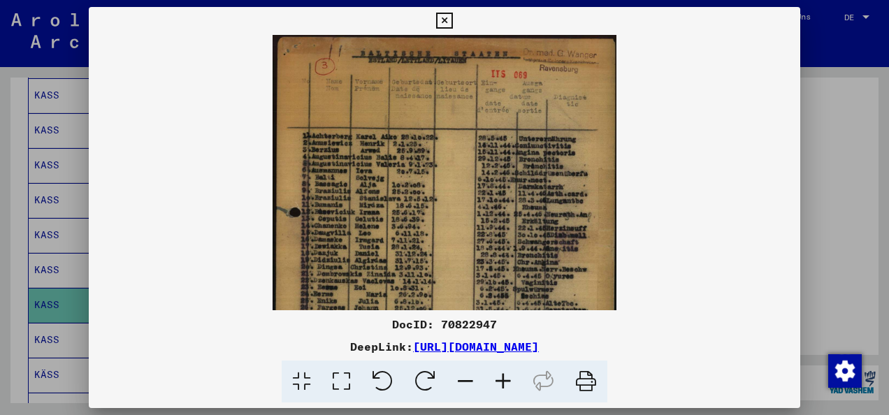
click at [498, 375] on icon at bounding box center [504, 382] width 38 height 43
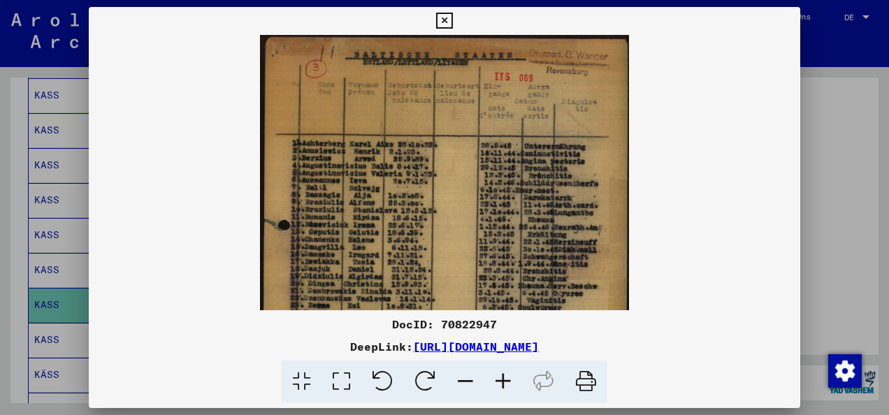
click at [498, 375] on icon at bounding box center [504, 382] width 38 height 43
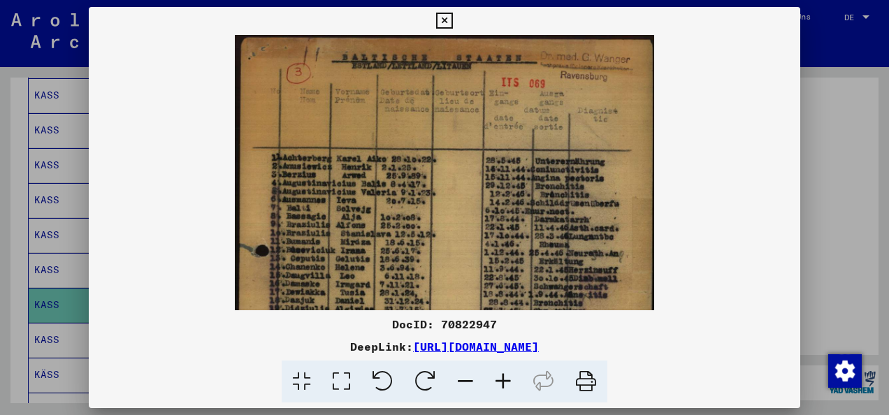
click at [498, 375] on icon at bounding box center [504, 382] width 38 height 43
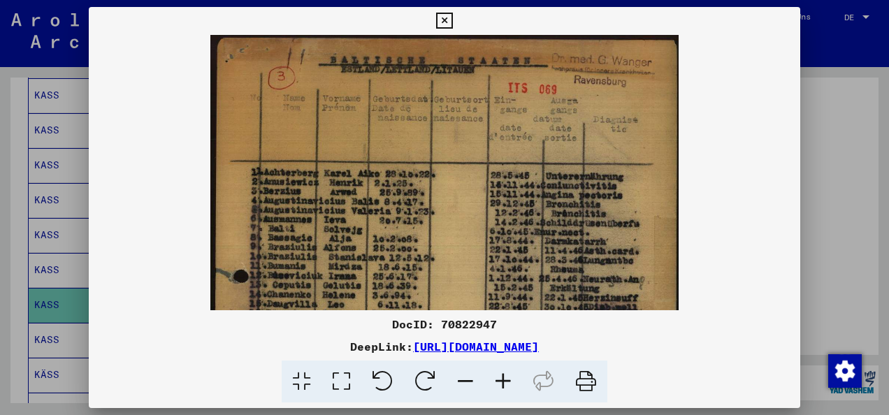
click at [498, 375] on icon at bounding box center [504, 382] width 38 height 43
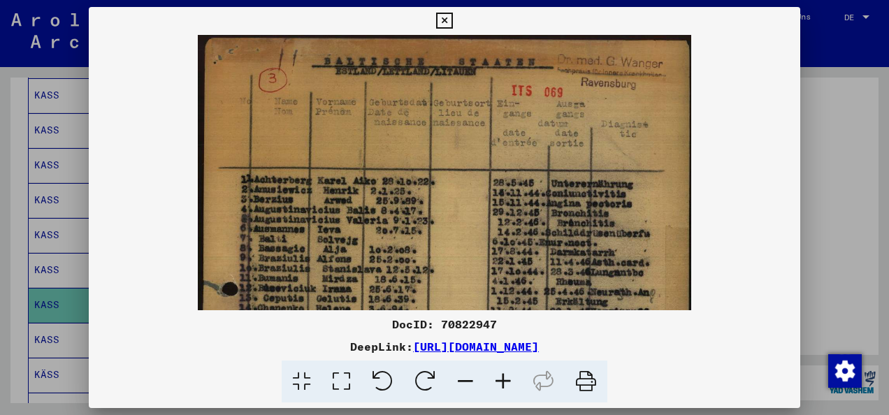
click at [498, 375] on icon at bounding box center [504, 382] width 38 height 43
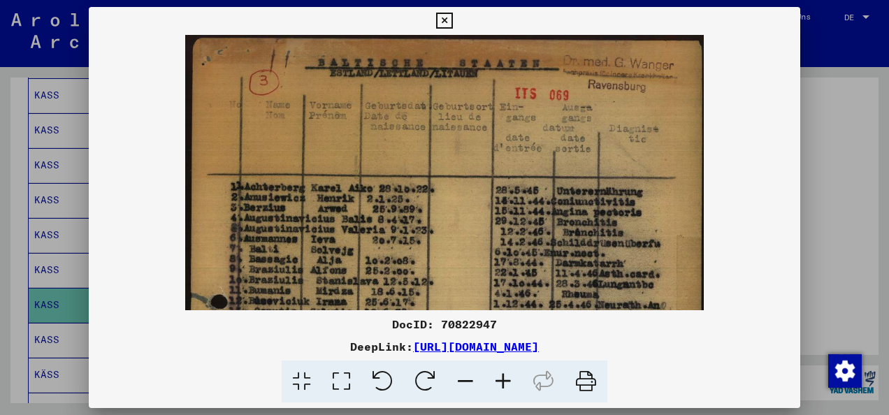
click at [498, 375] on icon at bounding box center [504, 382] width 38 height 43
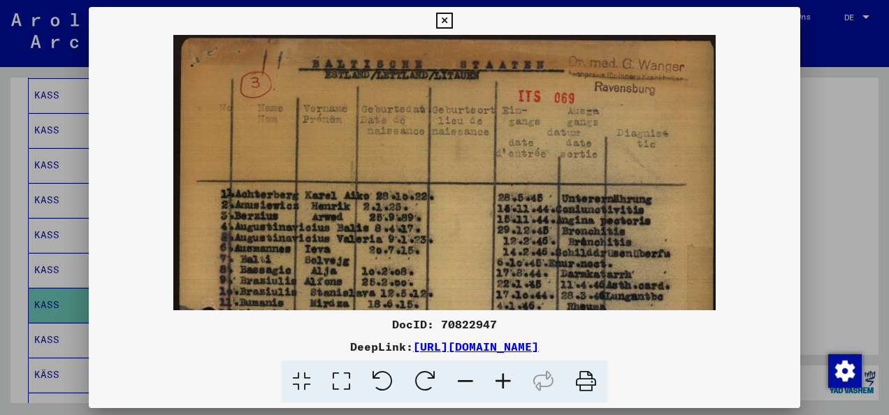
click at [498, 375] on icon at bounding box center [504, 382] width 38 height 43
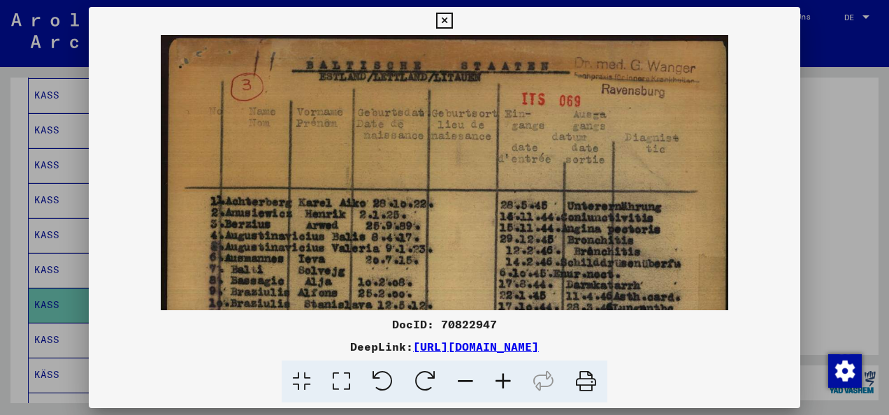
click at [498, 375] on icon at bounding box center [504, 382] width 38 height 43
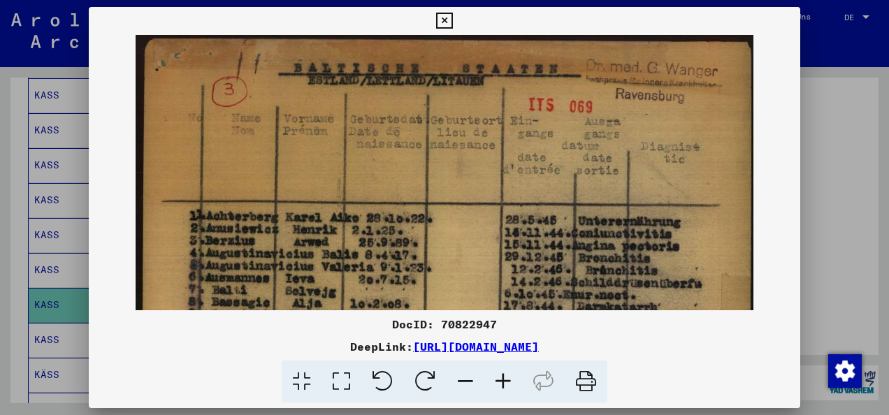
click at [498, 375] on icon at bounding box center [504, 382] width 38 height 43
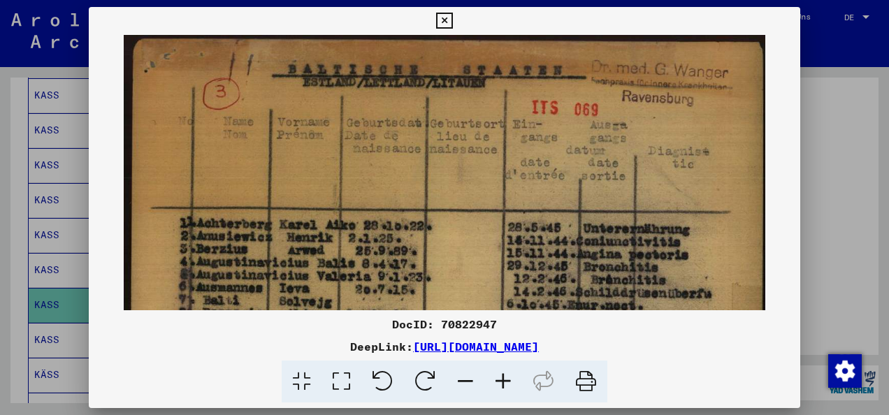
click at [498, 375] on icon at bounding box center [504, 382] width 38 height 43
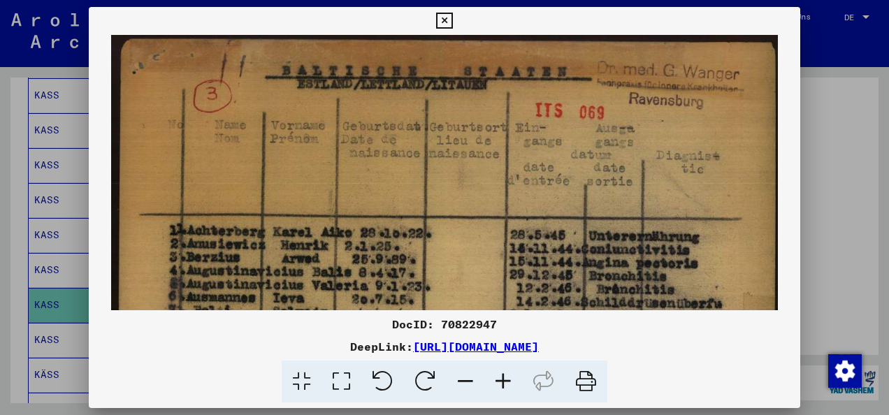
click at [498, 375] on icon at bounding box center [504, 382] width 38 height 43
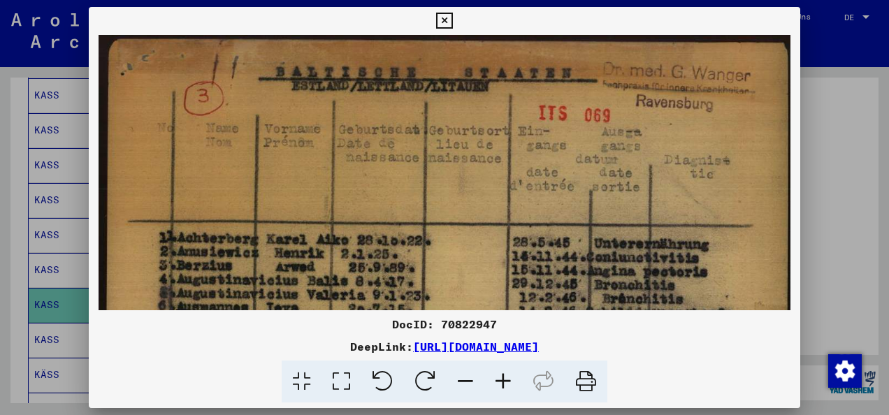
click at [498, 375] on icon at bounding box center [504, 382] width 38 height 43
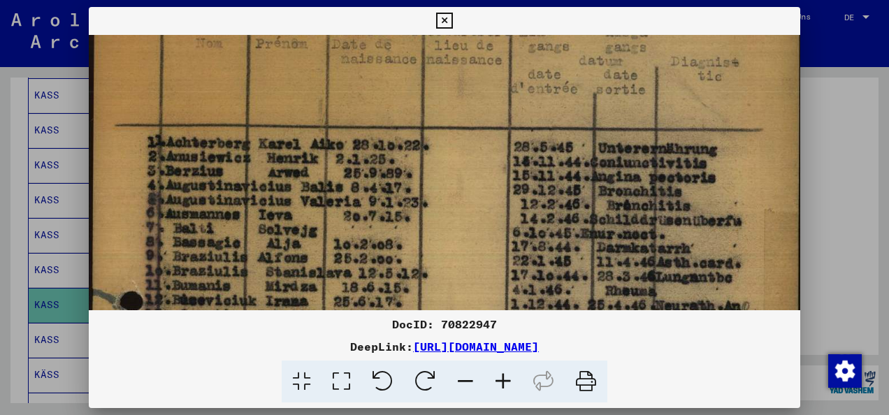
scroll to position [118, 3]
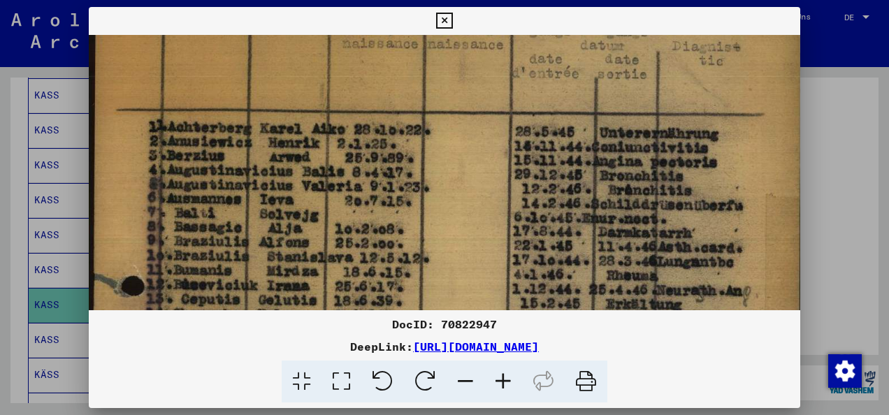
drag, startPoint x: 770, startPoint y: 237, endPoint x: 764, endPoint y: 119, distance: 118.3
click at [764, 119] on img at bounding box center [444, 422] width 717 height 1010
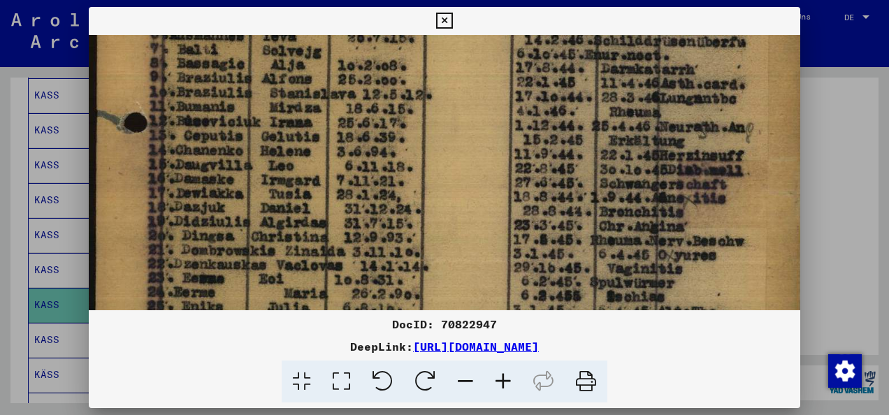
scroll to position [285, 0]
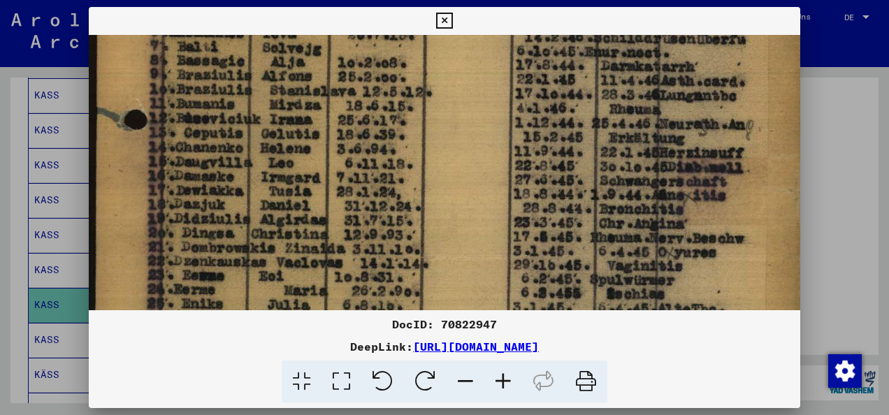
drag, startPoint x: 731, startPoint y: 247, endPoint x: 732, endPoint y: 80, distance: 166.4
click at [732, 80] on img at bounding box center [447, 255] width 717 height 1010
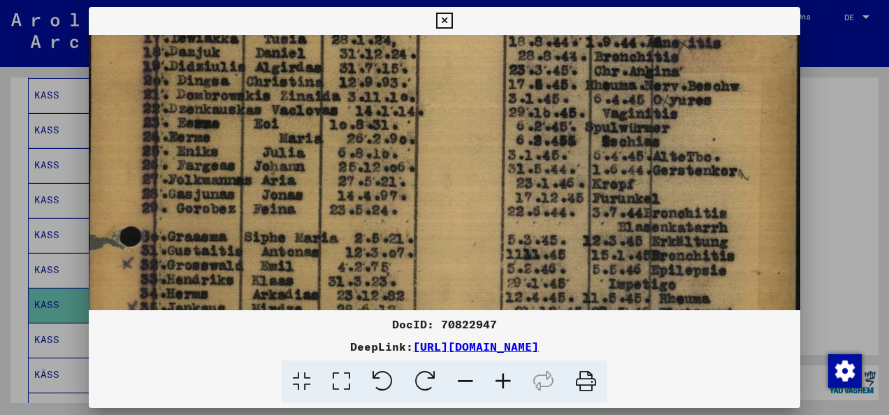
scroll to position [438, 5]
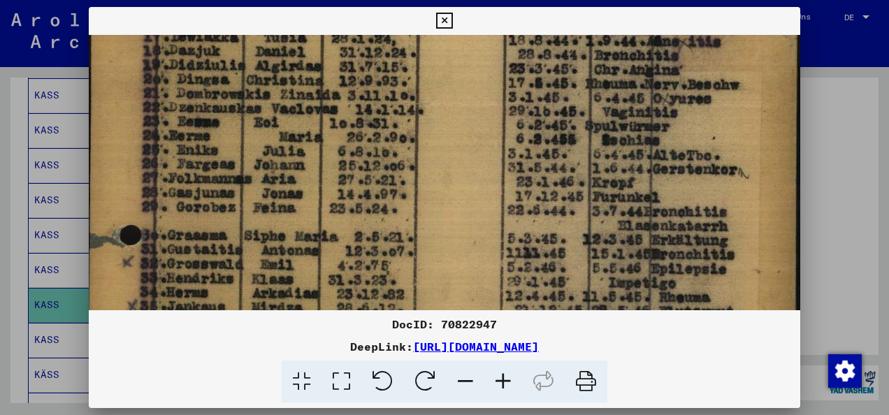
drag, startPoint x: 702, startPoint y: 276, endPoint x: 696, endPoint y: 122, distance: 153.9
click at [696, 122] on img at bounding box center [442, 102] width 717 height 1010
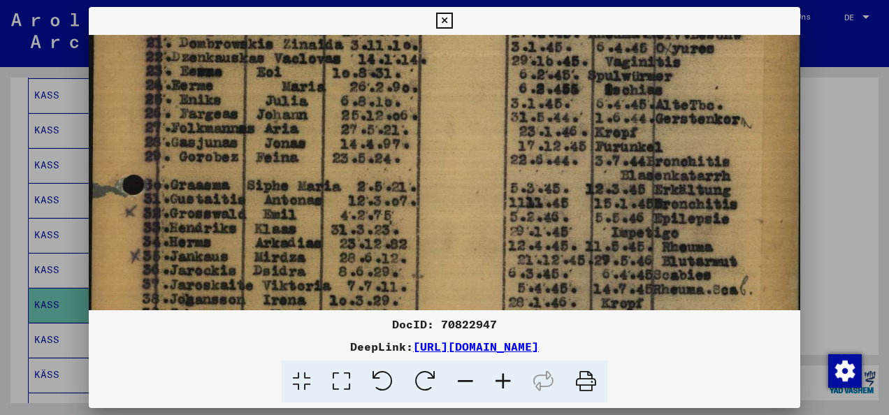
scroll to position [494, 2]
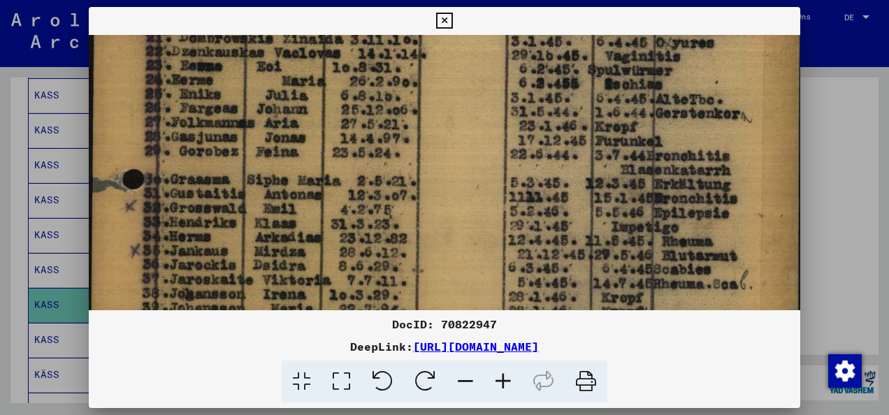
drag, startPoint x: 690, startPoint y: 196, endPoint x: 693, endPoint y: 140, distance: 56.0
click at [693, 140] on img at bounding box center [445, 46] width 717 height 1010
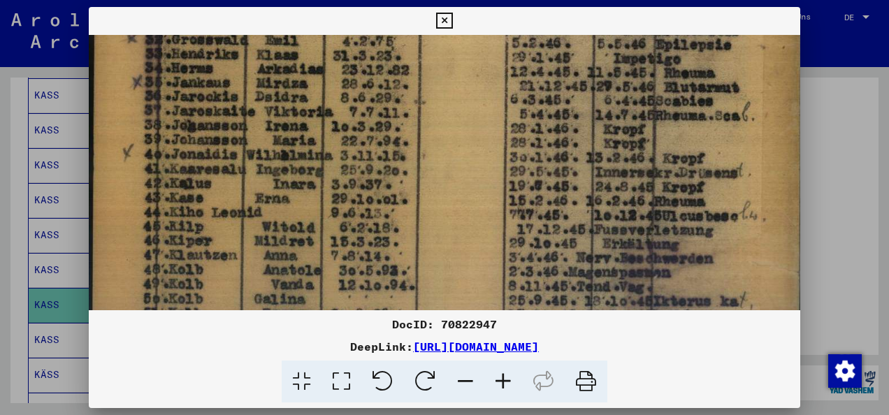
scroll to position [666, 0]
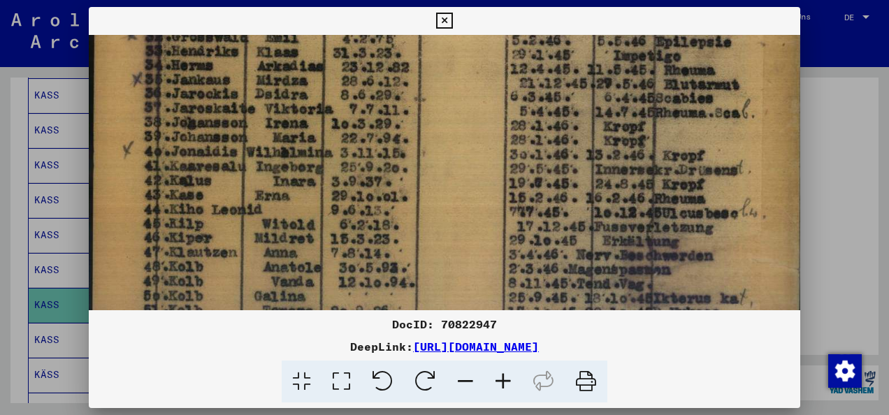
drag, startPoint x: 687, startPoint y: 252, endPoint x: 698, endPoint y: 80, distance: 171.7
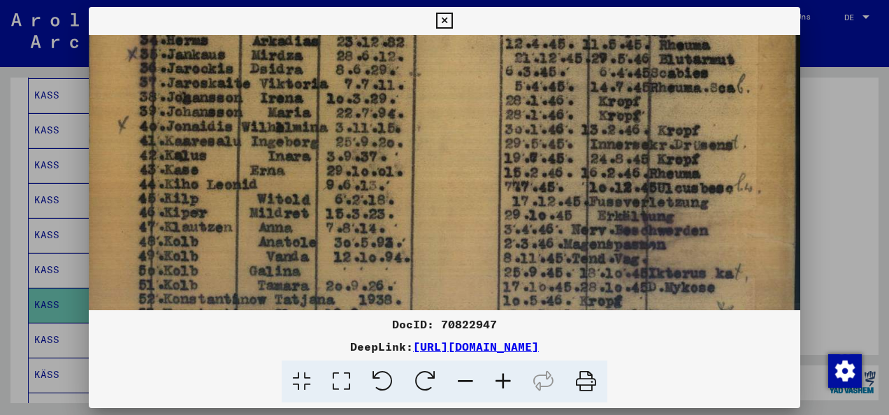
scroll to position [685, 6]
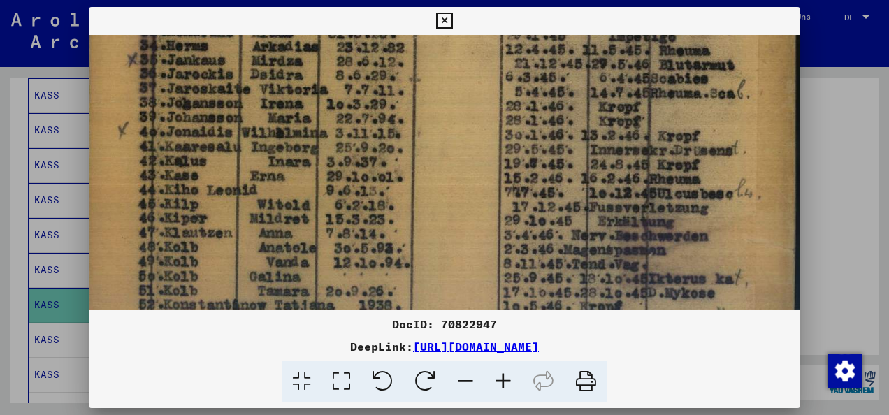
drag, startPoint x: 682, startPoint y: 243, endPoint x: 677, endPoint y: 186, distance: 57.5
click at [447, 20] on icon at bounding box center [444, 21] width 16 height 17
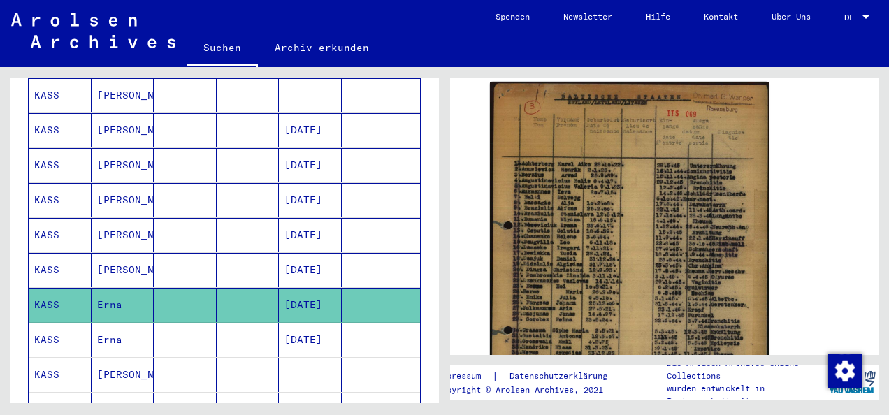
click at [59, 323] on mat-cell "KASS" at bounding box center [60, 340] width 63 height 34
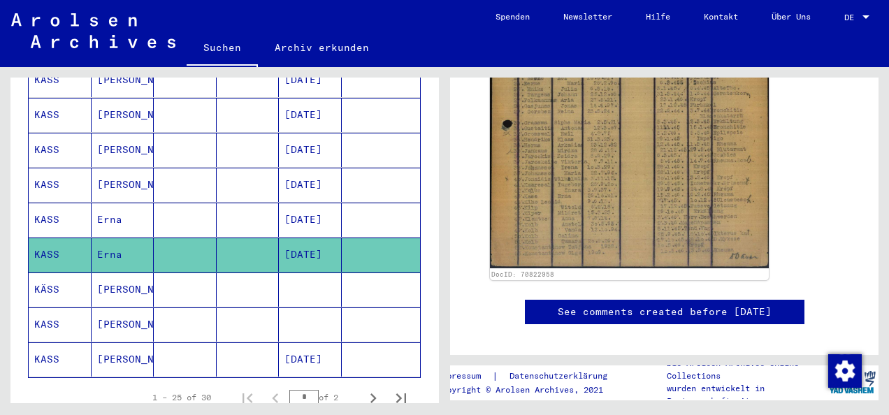
scroll to position [849, 0]
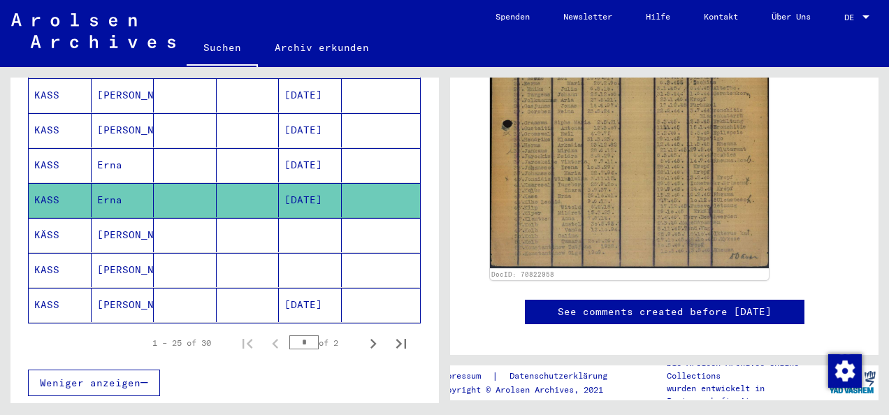
click at [45, 253] on mat-cell "KASS" at bounding box center [60, 270] width 63 height 34
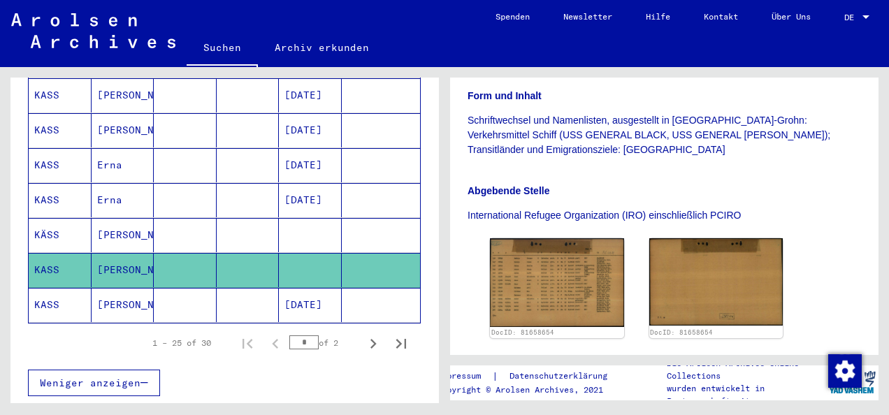
scroll to position [350, 0]
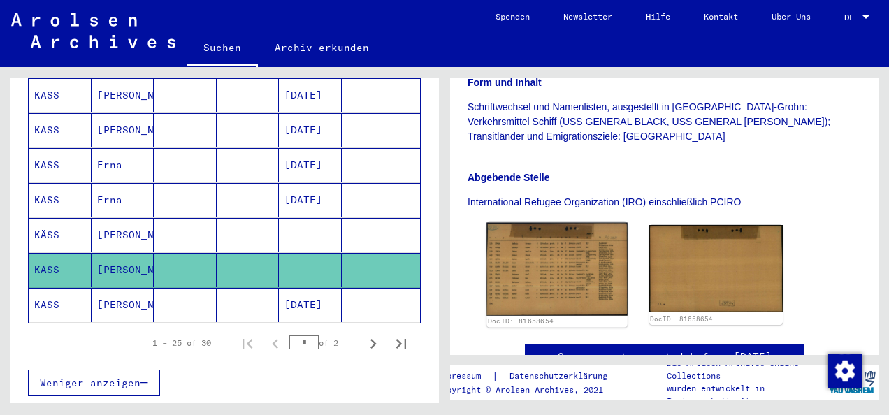
click at [565, 243] on img at bounding box center [557, 269] width 141 height 93
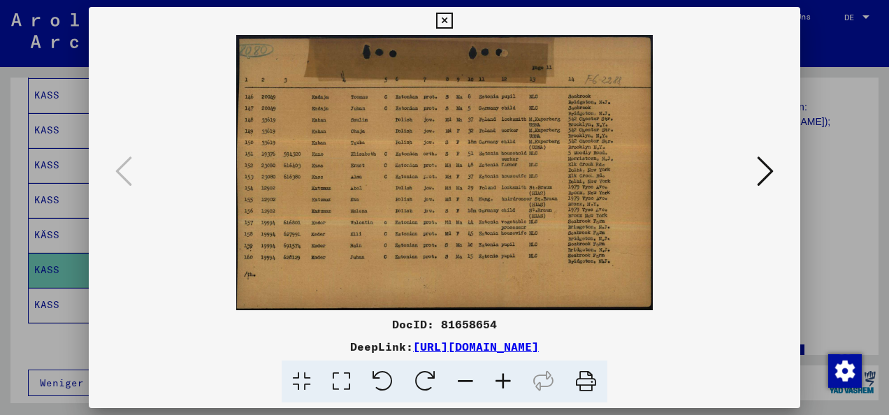
click at [442, 17] on icon at bounding box center [444, 21] width 16 height 17
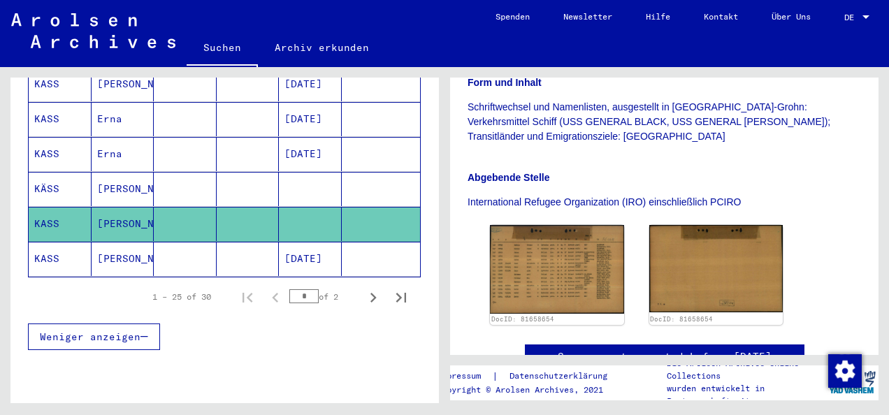
scroll to position [919, 0]
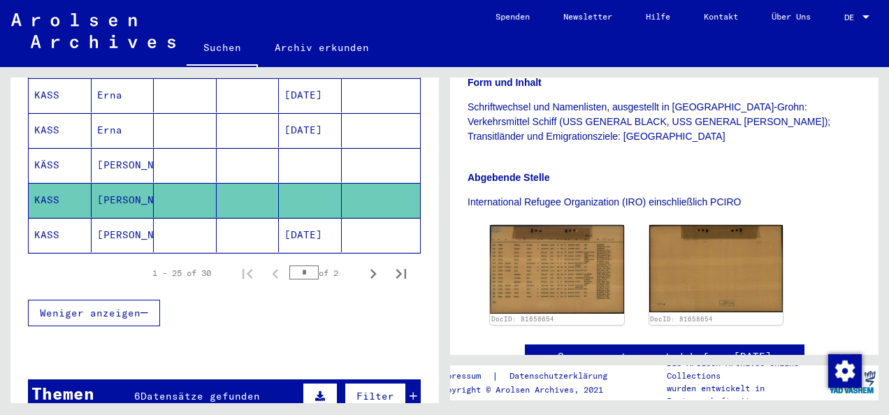
click at [62, 218] on mat-cell "KASS" at bounding box center [60, 235] width 63 height 34
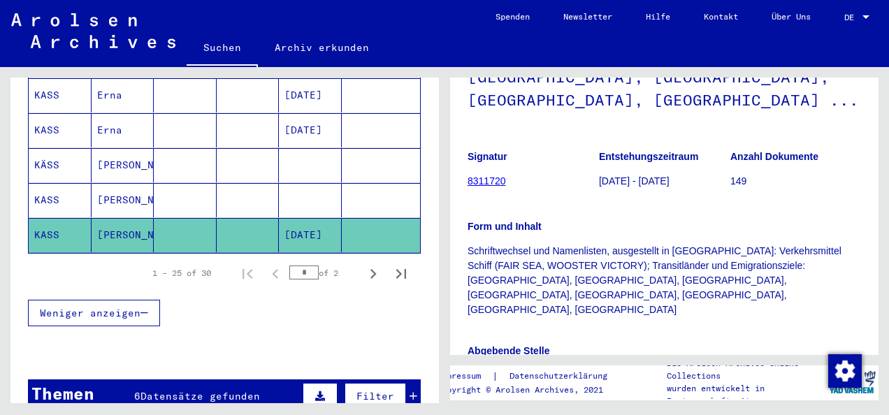
scroll to position [70, 0]
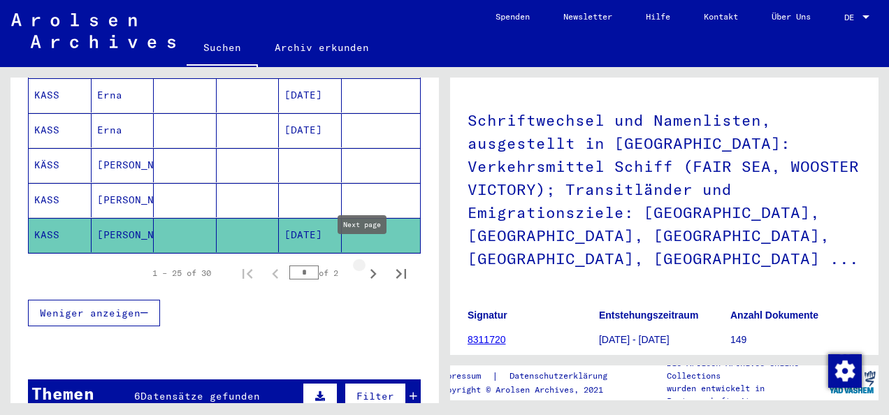
click at [371, 269] on icon "Next page" at bounding box center [374, 274] width 6 height 10
type input "*"
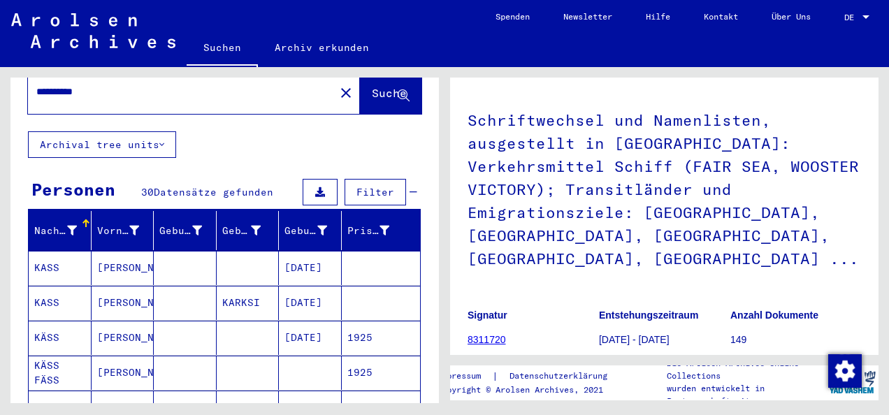
scroll to position [34, 0]
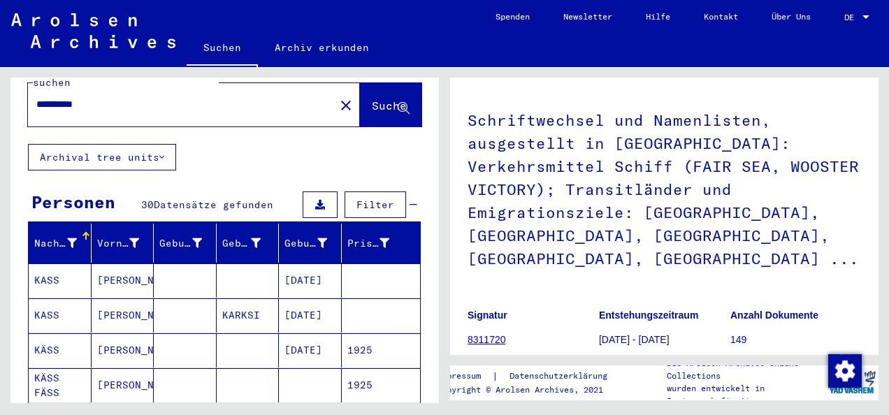
click at [36, 264] on mat-cell "KASS" at bounding box center [60, 281] width 63 height 34
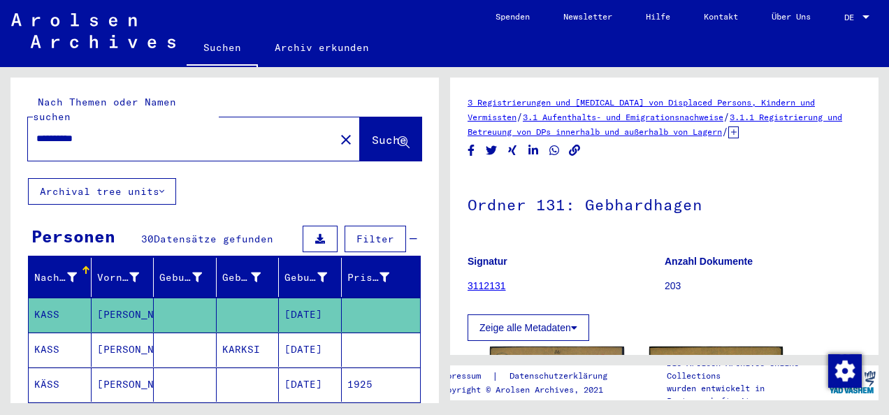
click at [99, 131] on input "**********" at bounding box center [181, 138] width 290 height 15
type input "*"
click at [398, 137] on icon at bounding box center [404, 143] width 12 height 12
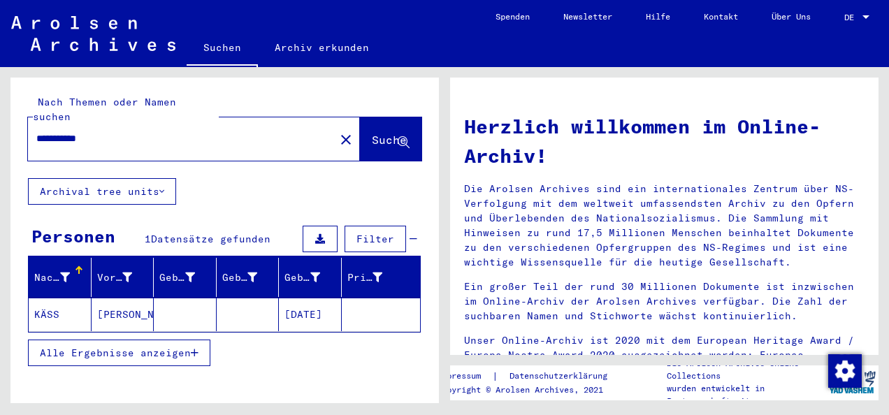
click at [103, 131] on input "**********" at bounding box center [177, 138] width 282 height 15
type input "*"
type input "*******"
click at [372, 133] on span "Suche" at bounding box center [389, 140] width 35 height 14
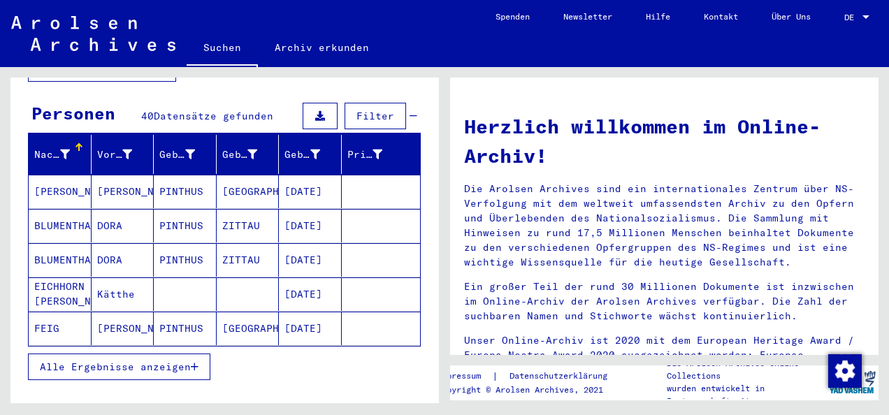
scroll to position [140, 0]
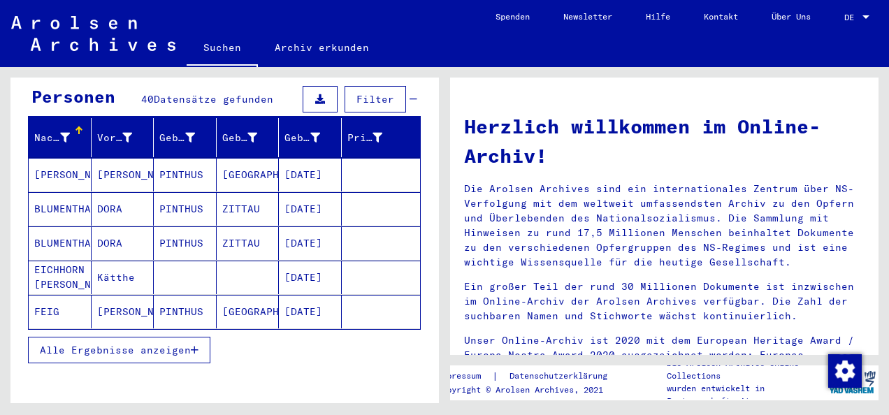
click at [199, 337] on button "Alle Ergebnisse anzeigen" at bounding box center [119, 350] width 182 height 27
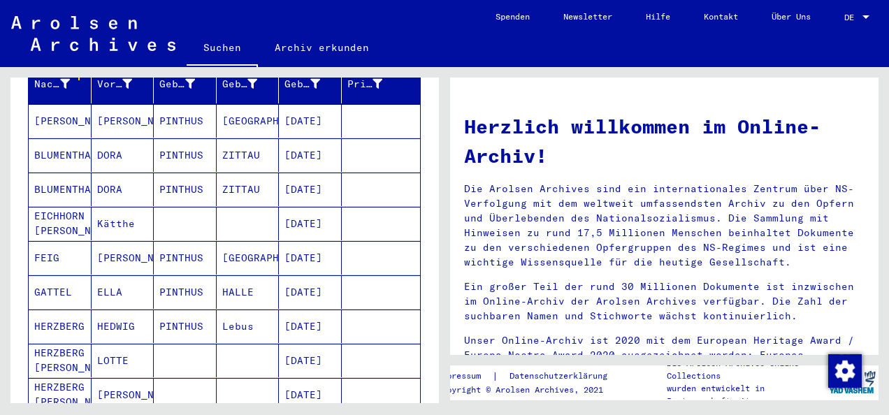
scroll to position [210, 0]
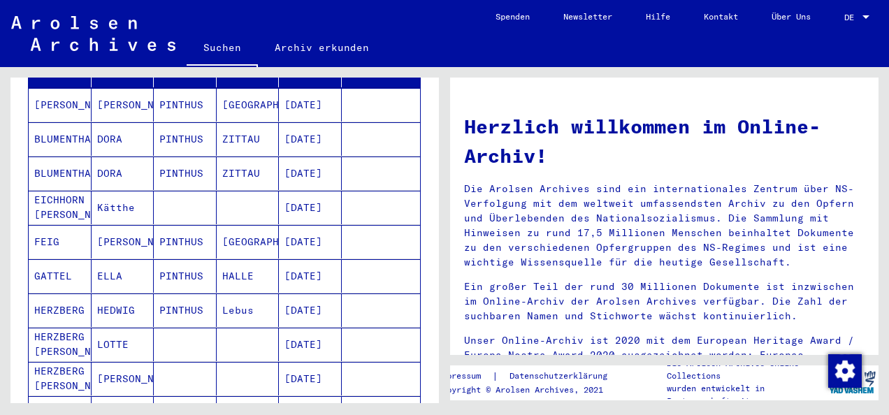
click at [71, 294] on mat-cell "HERZBERG" at bounding box center [60, 311] width 63 height 34
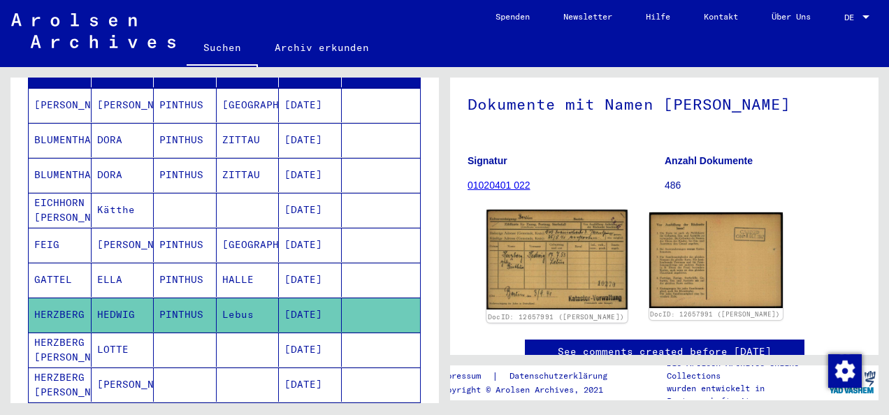
scroll to position [140, 0]
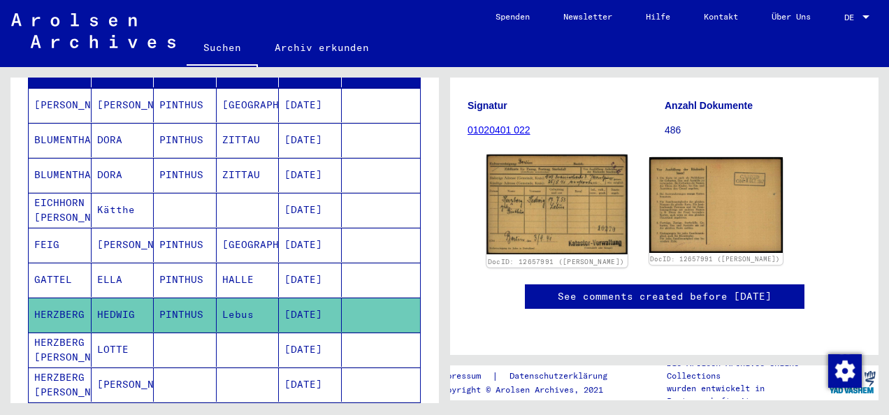
click at [581, 213] on img at bounding box center [557, 204] width 141 height 99
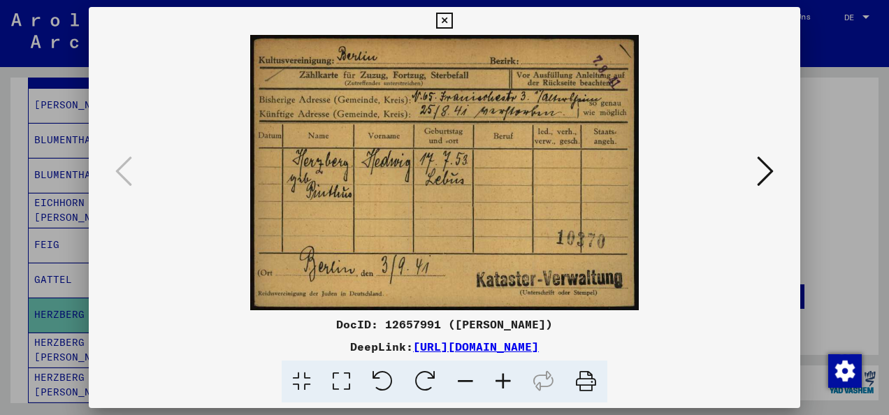
click at [765, 166] on icon at bounding box center [765, 172] width 17 height 34
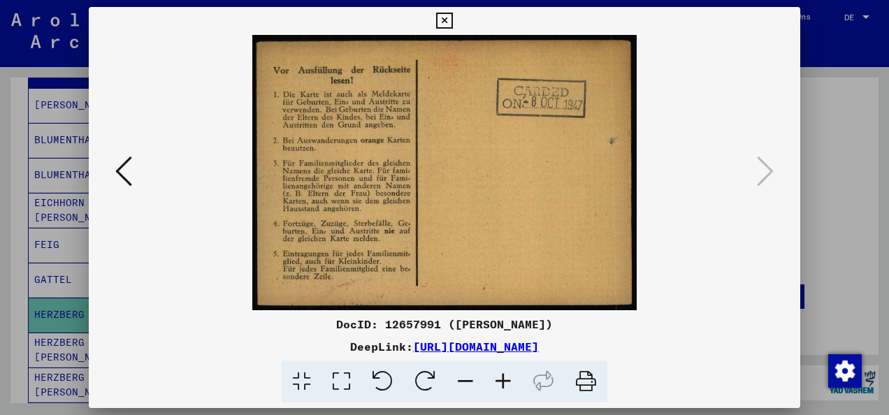
click at [443, 18] on icon at bounding box center [444, 21] width 16 height 17
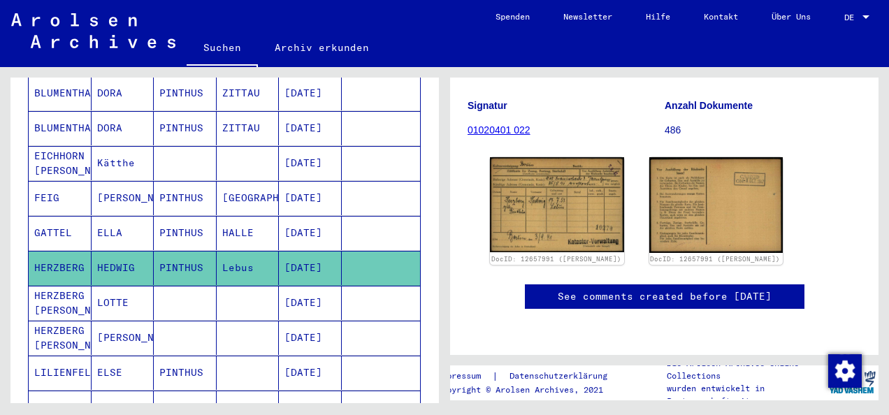
scroll to position [280, 0]
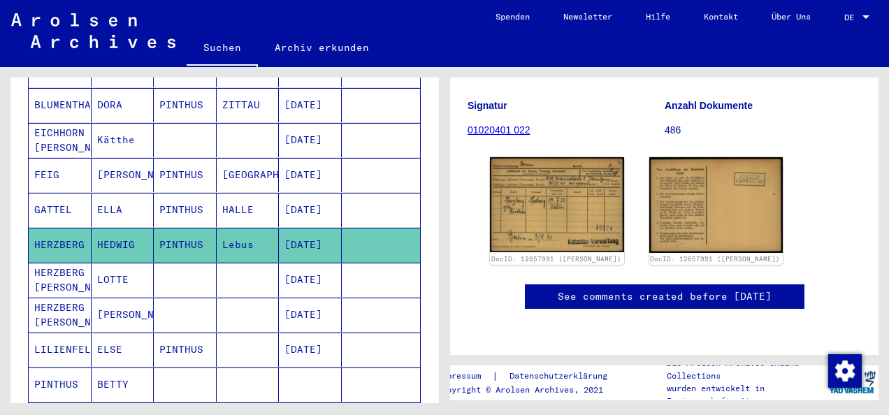
click at [57, 263] on mat-cell "HERZBERG [PERSON_NAME]" at bounding box center [60, 280] width 63 height 34
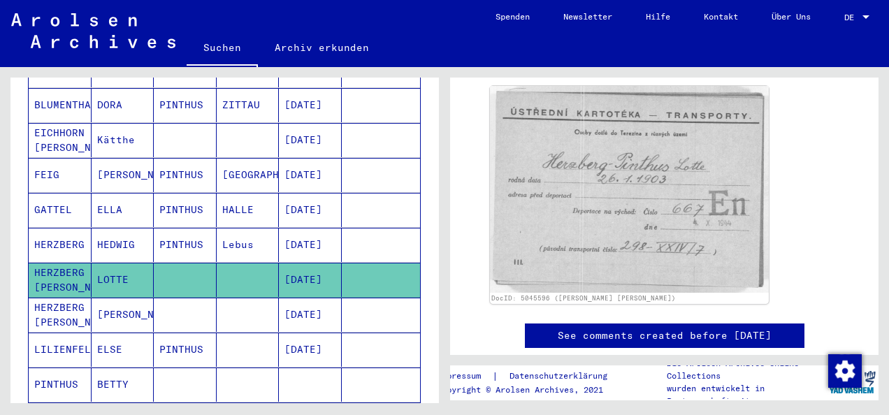
scroll to position [210, 0]
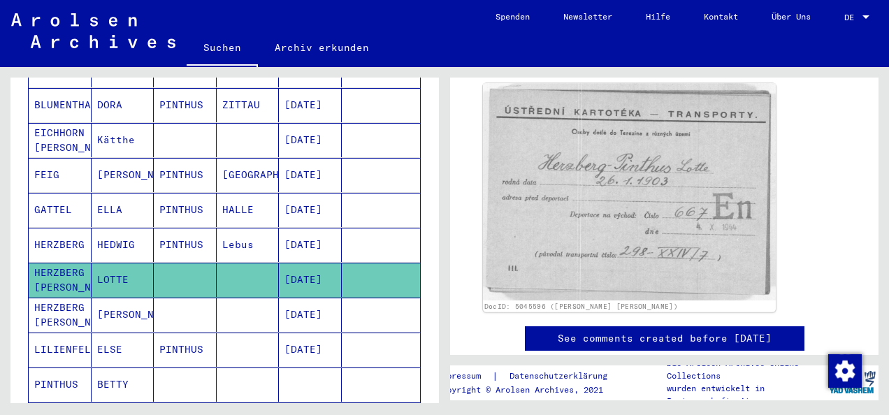
click at [571, 217] on img at bounding box center [629, 191] width 293 height 217
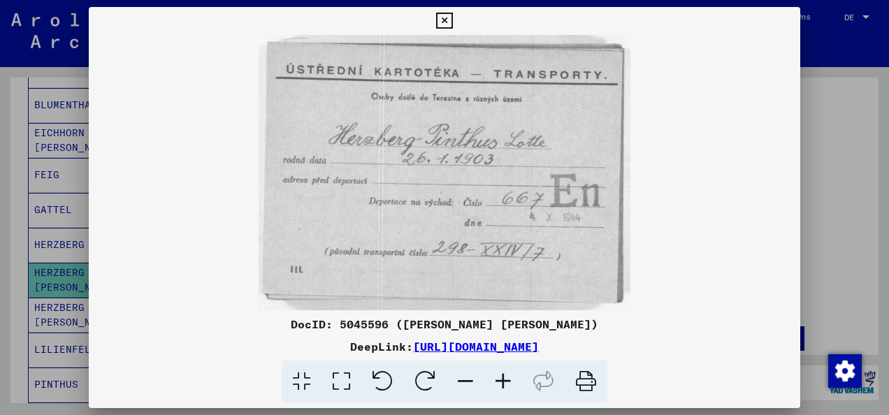
click at [442, 22] on icon at bounding box center [444, 21] width 16 height 17
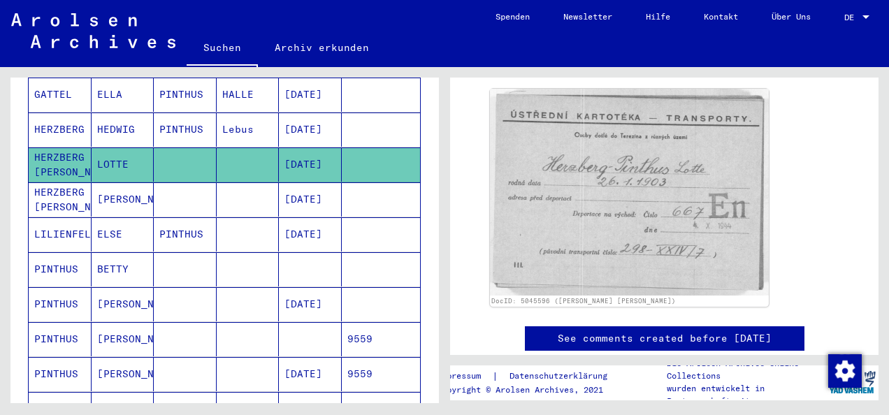
scroll to position [419, 0]
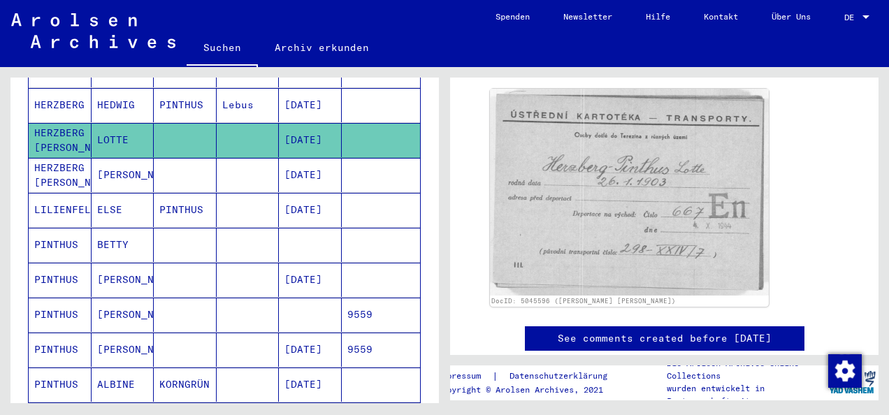
click at [52, 263] on mat-cell "PINTHUS" at bounding box center [60, 280] width 63 height 34
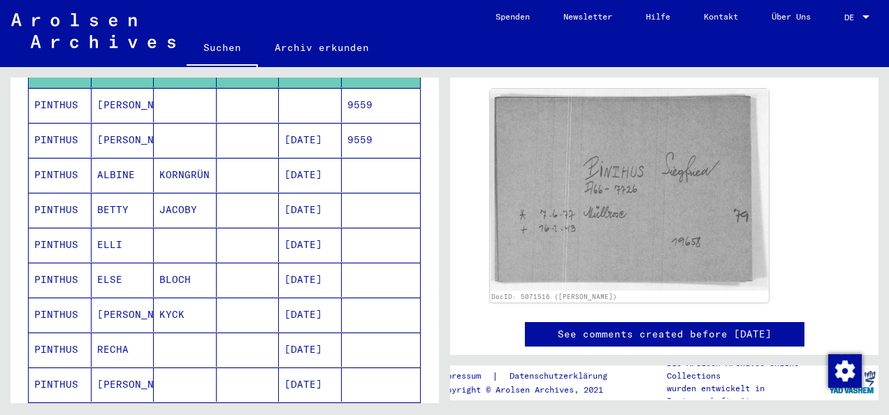
scroll to position [699, 0]
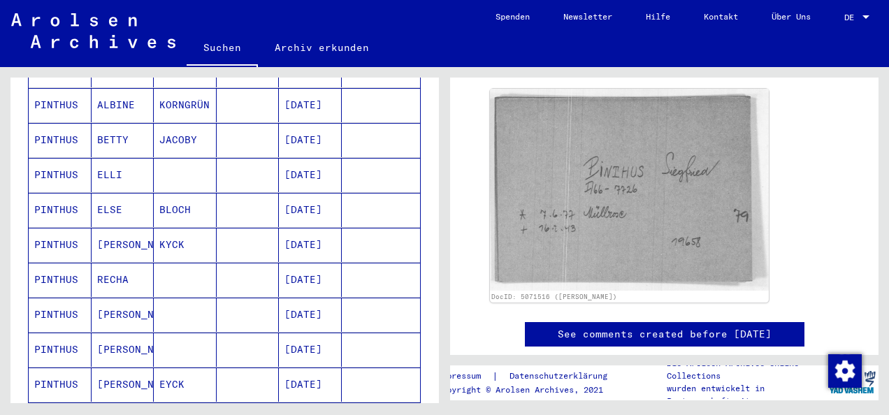
click at [73, 299] on mat-cell "PINTHUS" at bounding box center [60, 315] width 63 height 34
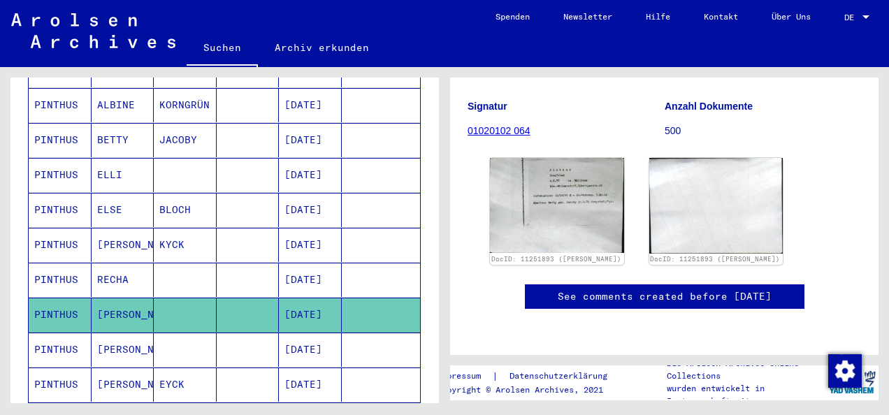
scroll to position [210, 0]
click at [552, 159] on img at bounding box center [557, 205] width 141 height 100
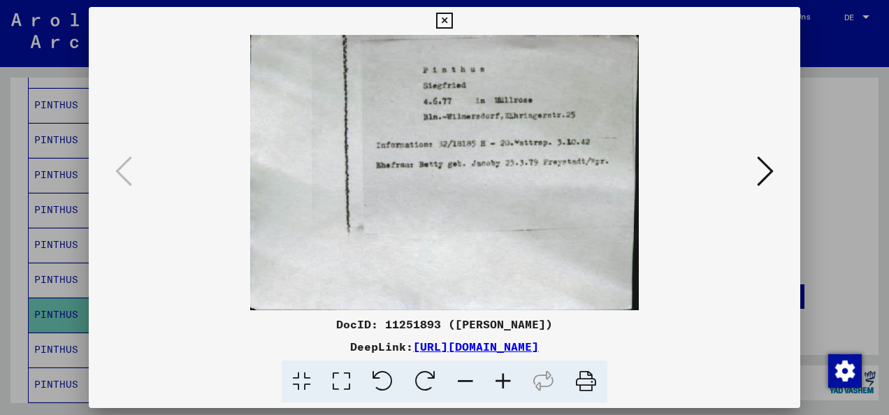
click at [445, 20] on icon at bounding box center [444, 21] width 16 height 17
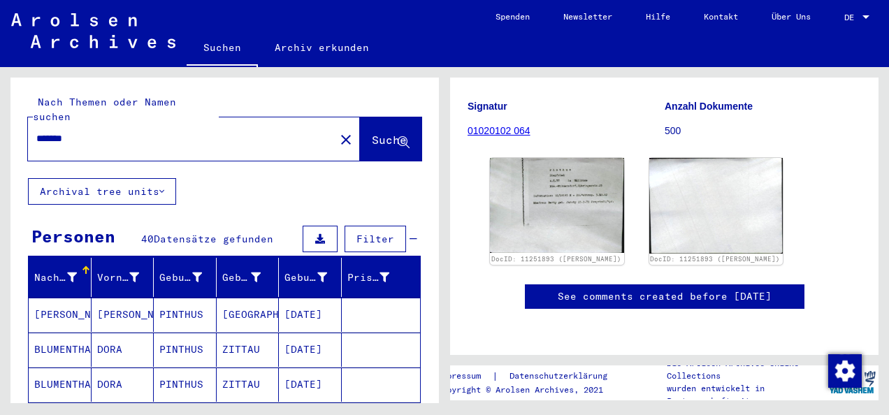
scroll to position [0, 0]
click at [338, 131] on mat-icon "close" at bounding box center [346, 139] width 17 height 17
